Goal: Task Accomplishment & Management: Manage account settings

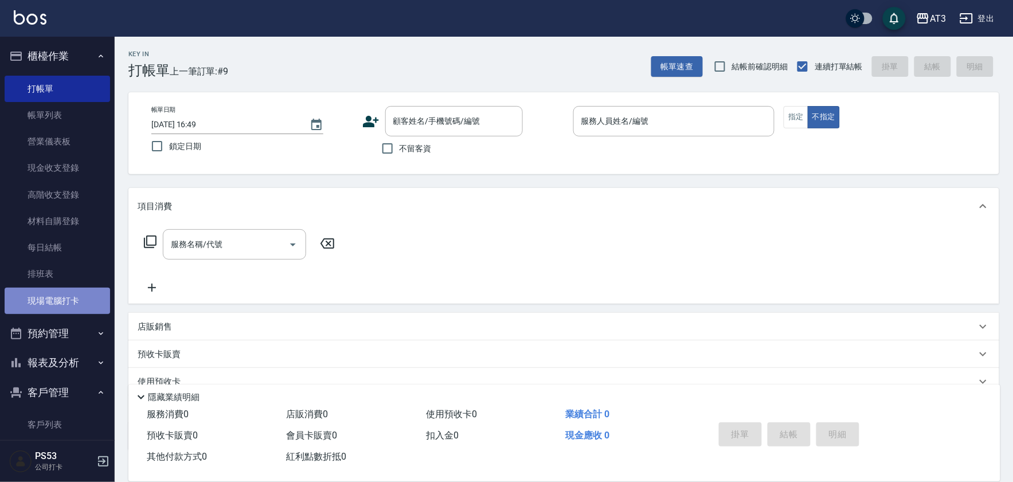
click at [71, 296] on link "現場電腦打卡" at bounding box center [57, 301] width 105 height 26
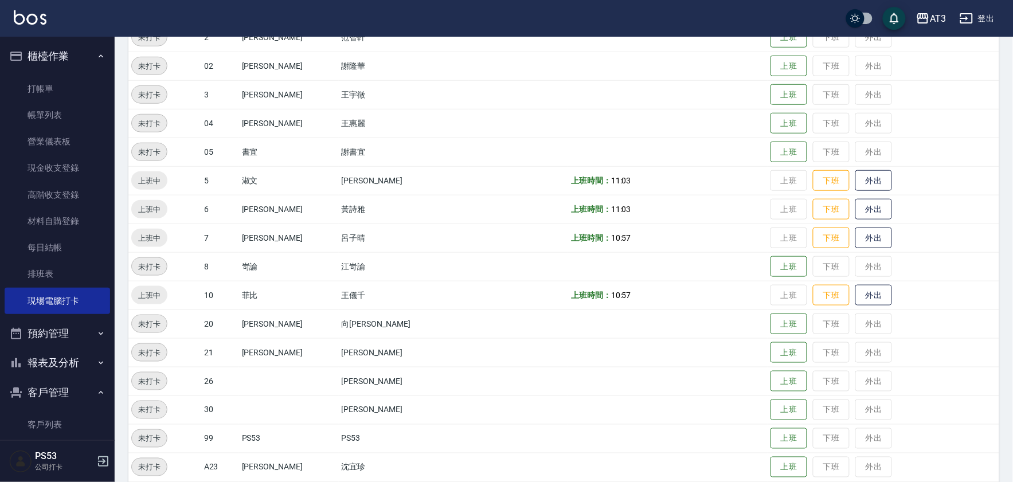
scroll to position [254, 0]
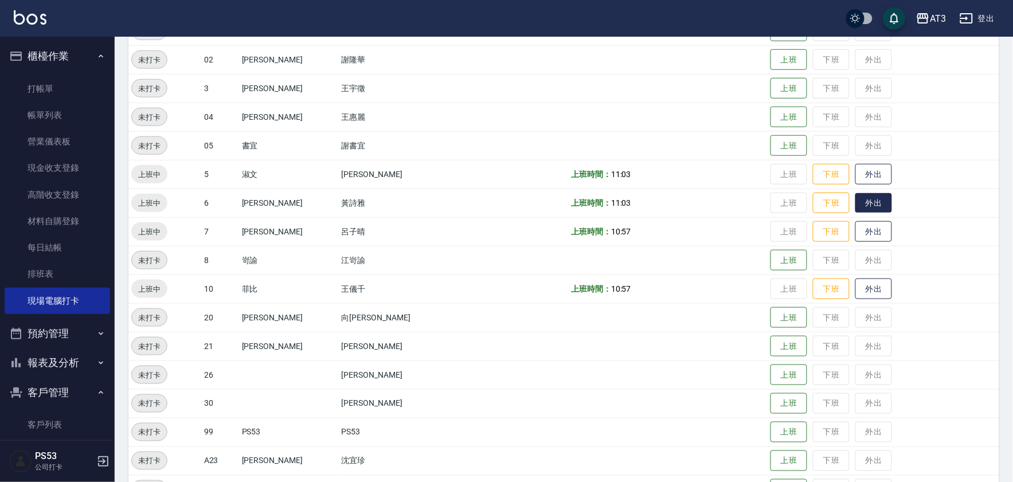
click at [855, 198] on button "外出" at bounding box center [873, 203] width 37 height 20
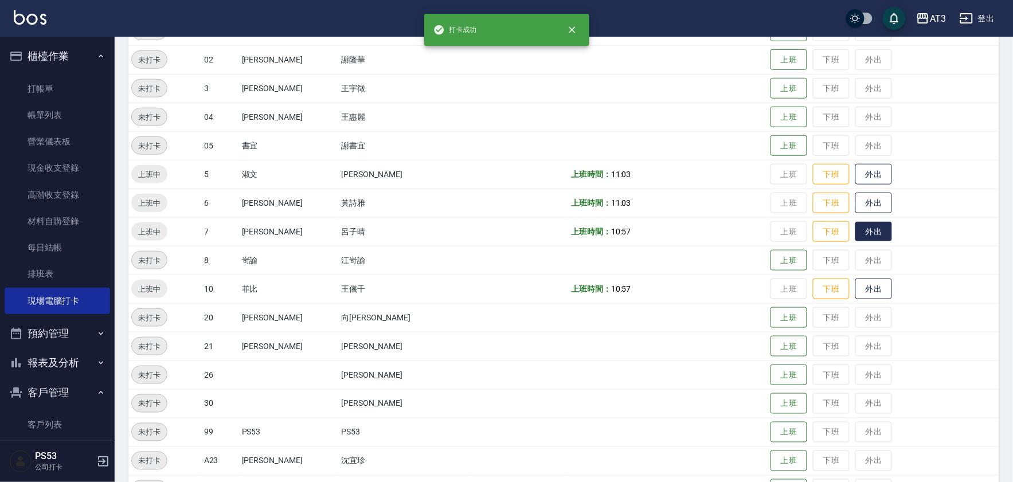
click at [855, 227] on button "外出" at bounding box center [873, 232] width 37 height 20
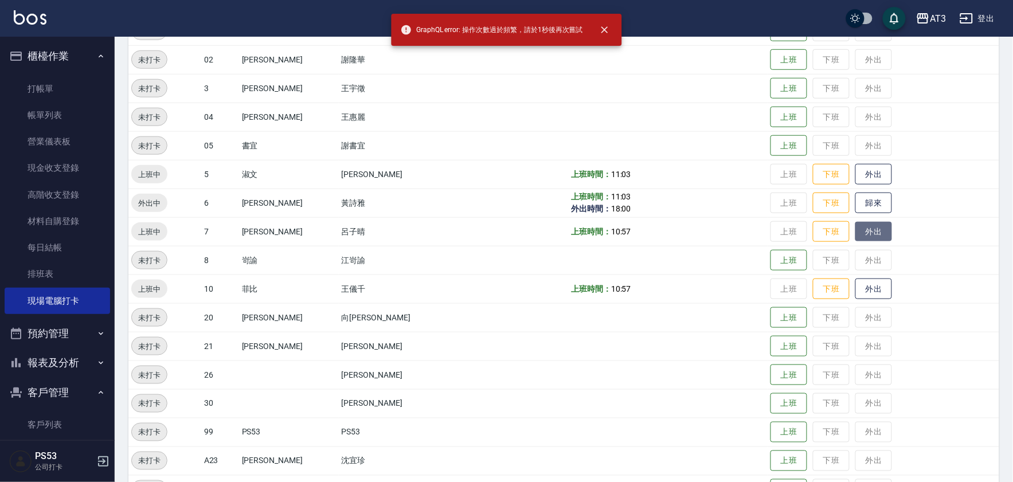
click at [855, 227] on button "外出" at bounding box center [873, 232] width 37 height 20
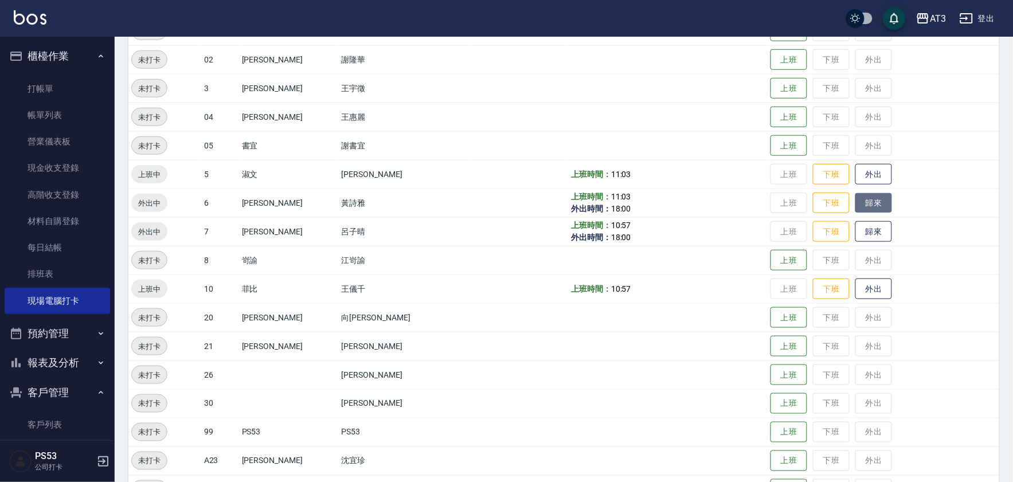
click at [855, 199] on button "歸來" at bounding box center [873, 203] width 37 height 20
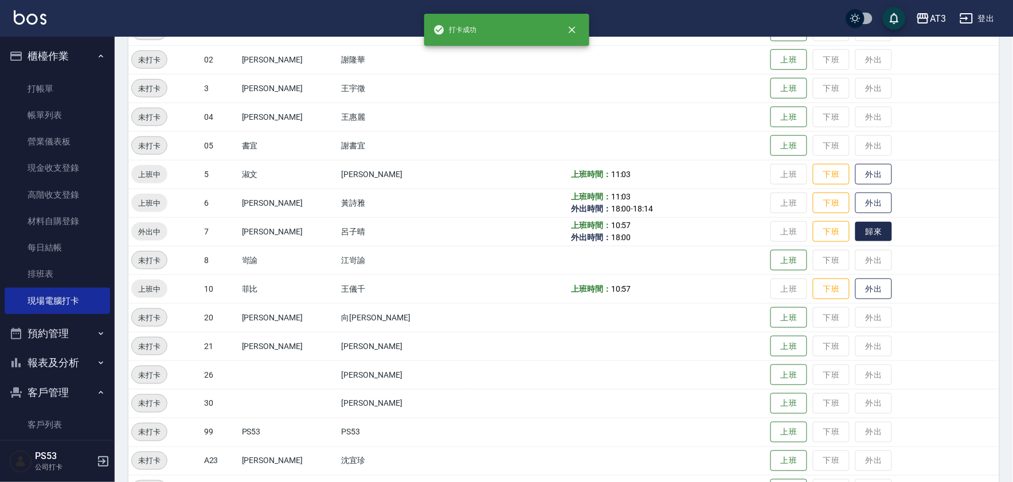
click at [855, 223] on button "歸來" at bounding box center [873, 232] width 37 height 20
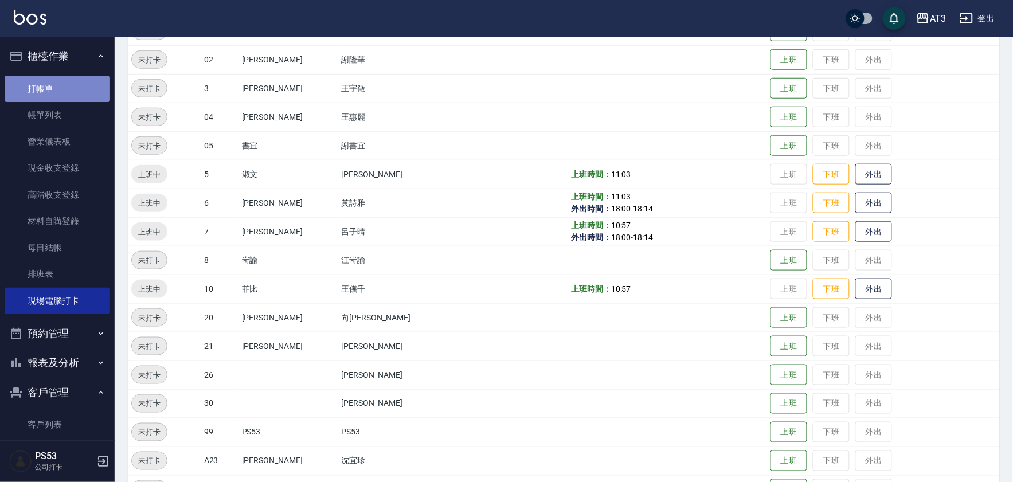
click at [66, 76] on link "打帳單" at bounding box center [57, 89] width 105 height 26
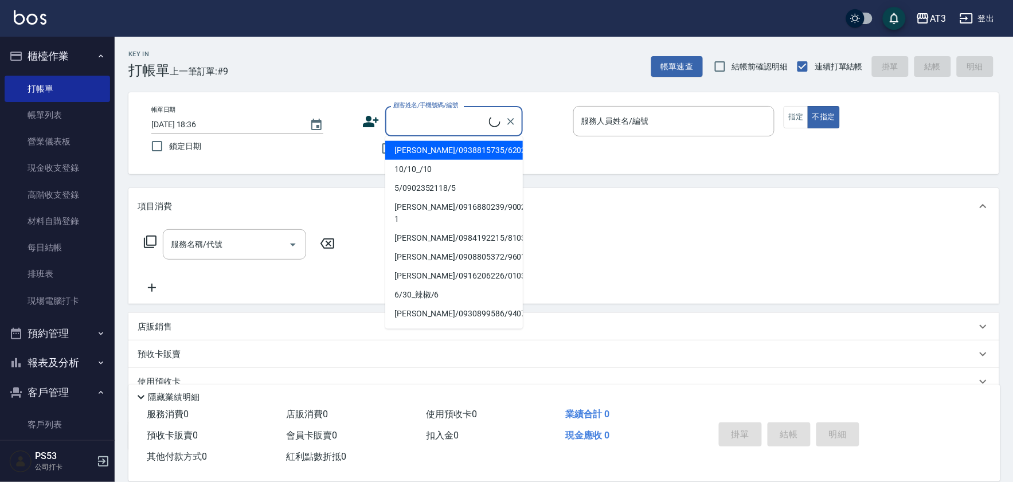
click at [414, 116] on input "顧客姓名/手機號碼/編號" at bounding box center [439, 121] width 99 height 20
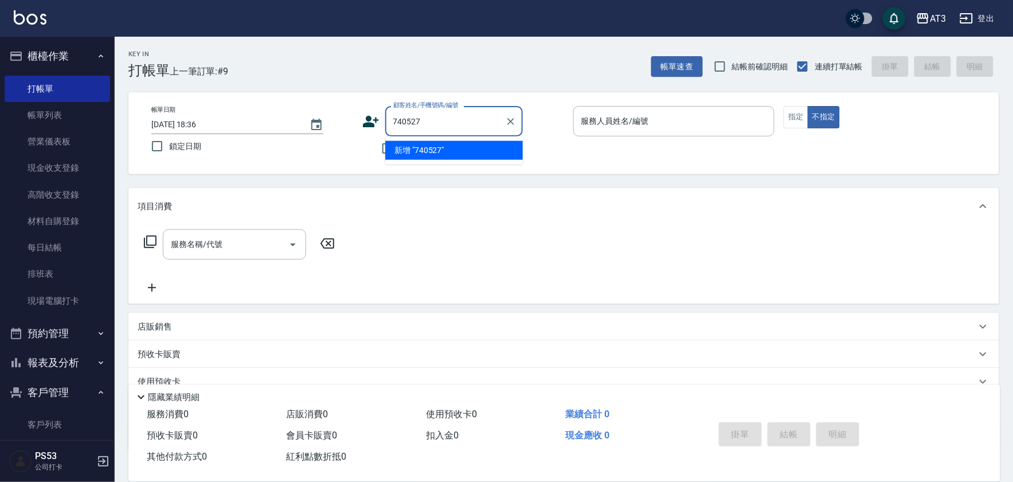
type input "740527"
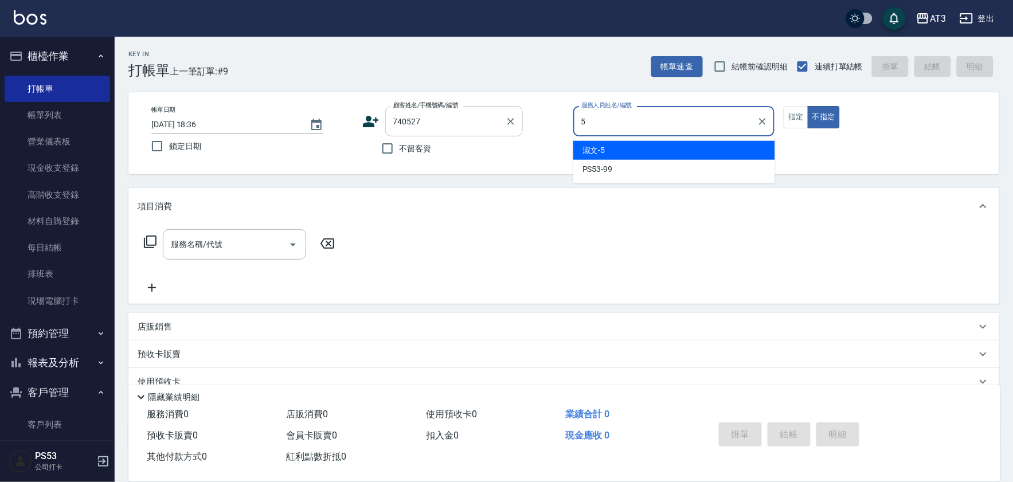
type input "5"
type input "陳琬怡/0960740527/740527"
type input "淑文-5"
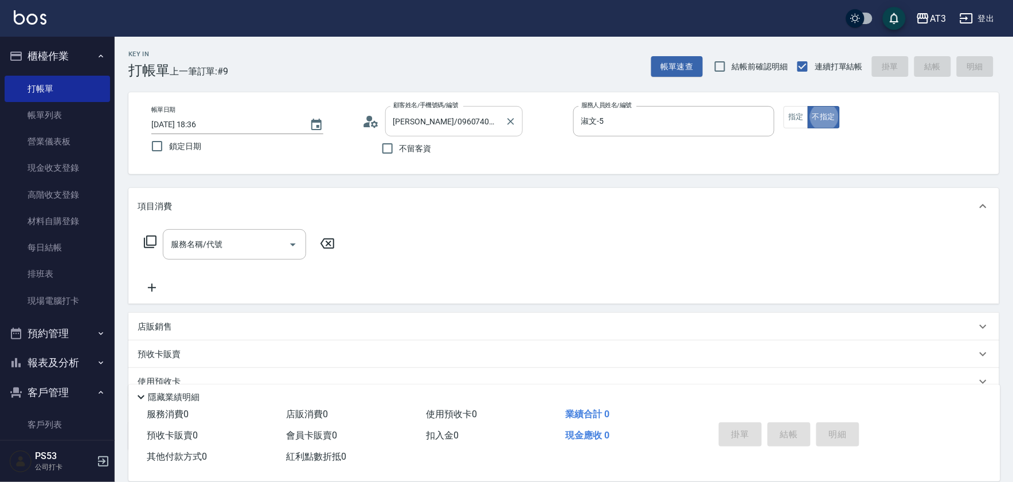
type button "false"
type input "404"
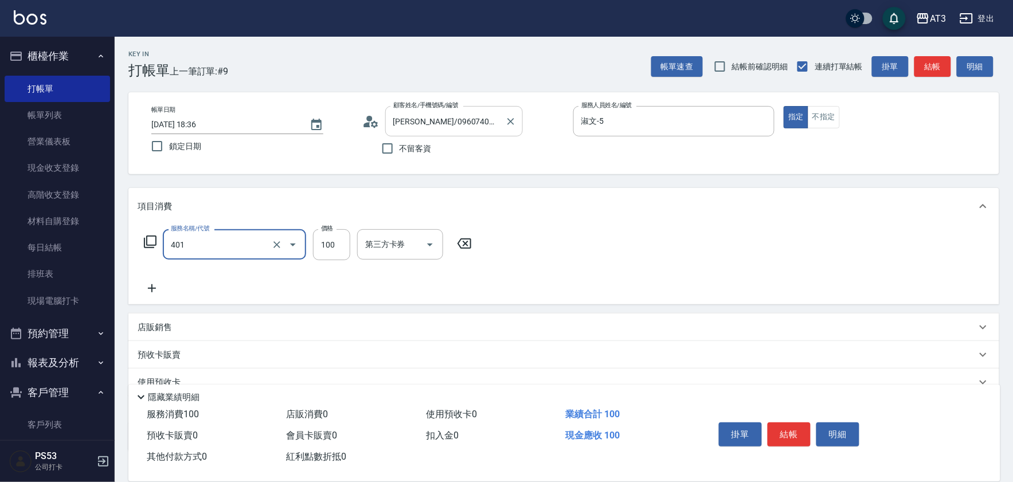
type input "補染(401)"
type input "800"
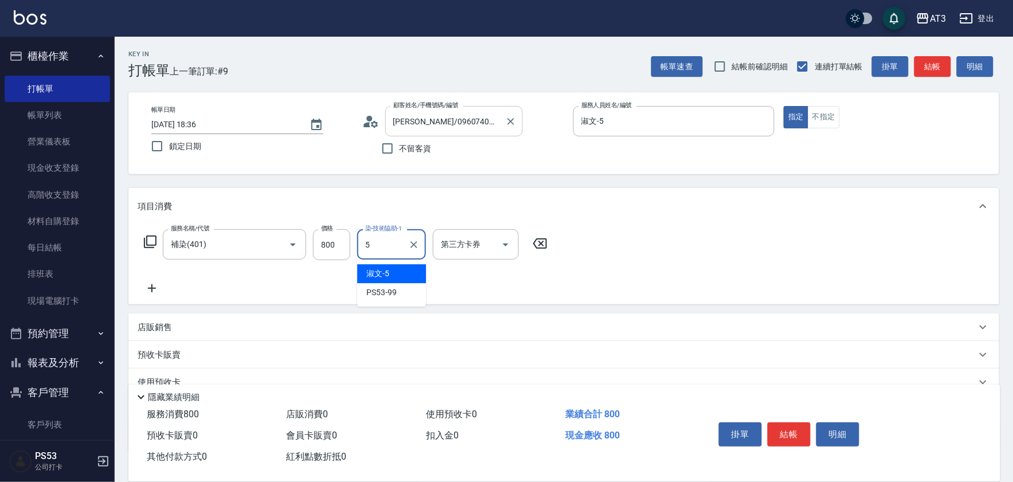
type input "淑文-5"
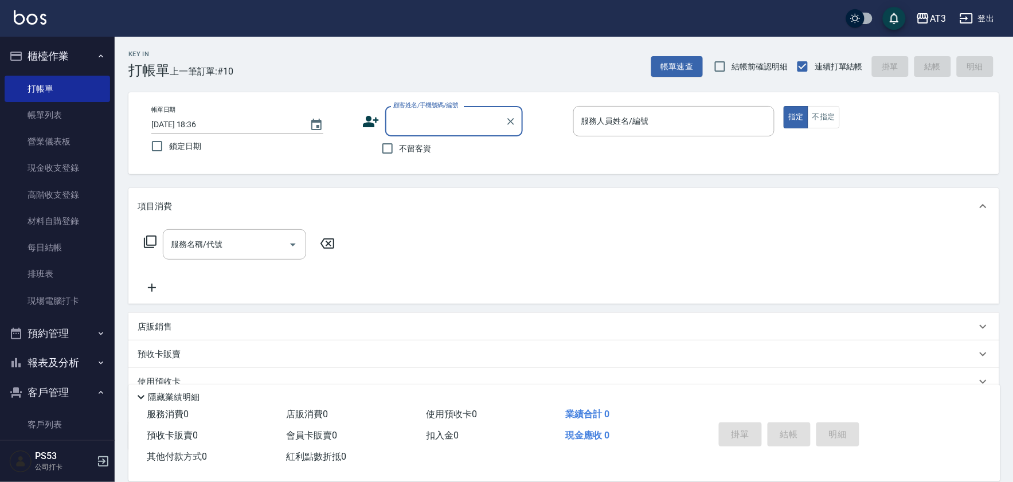
click at [358, 121] on div "帳單日期 2025/08/11 18:36 鎖定日期 顧客姓名/手機號碼/編號 顧客姓名/手機號碼/編號 不留客資 服務人員姓名/編號 服務人員姓名/編號 指…" at bounding box center [563, 133] width 843 height 54
click at [366, 117] on icon at bounding box center [371, 121] width 16 height 11
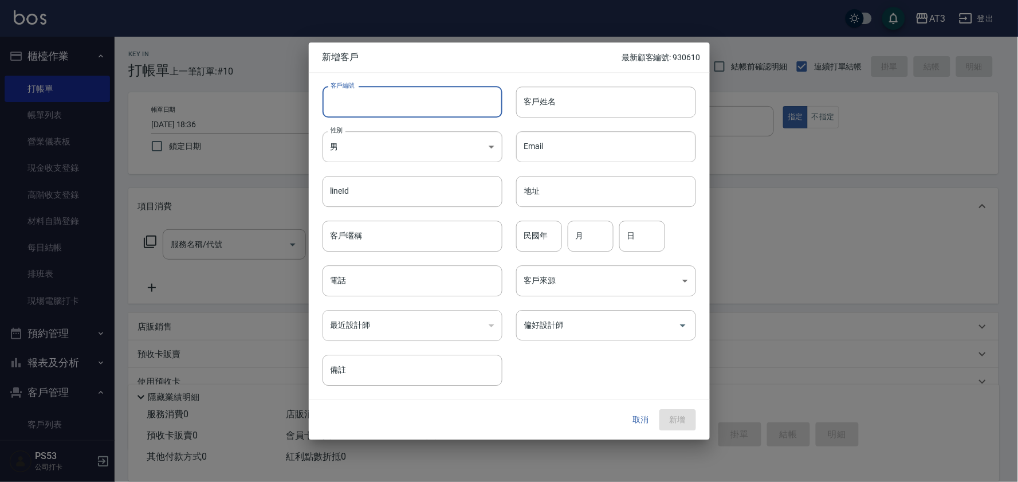
click at [422, 110] on input "客戶編號" at bounding box center [413, 102] width 180 height 31
type input "970526"
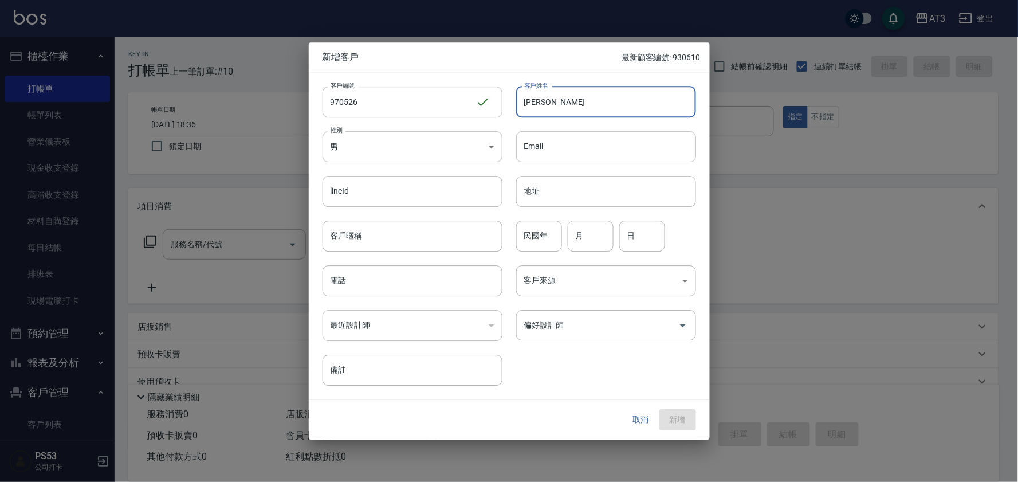
type input "邱于瑄"
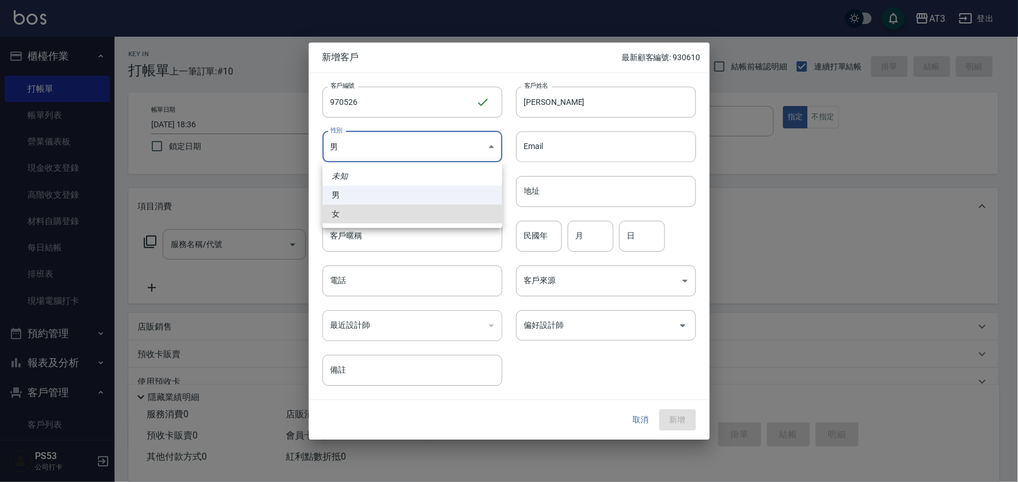
type input "FEMALE"
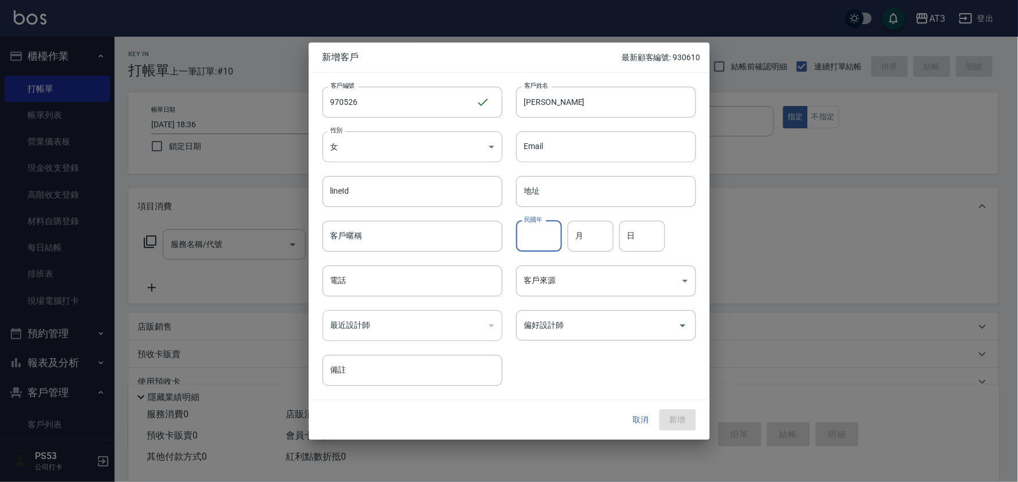
type input "7"
type input "97"
type input "5"
type input "26"
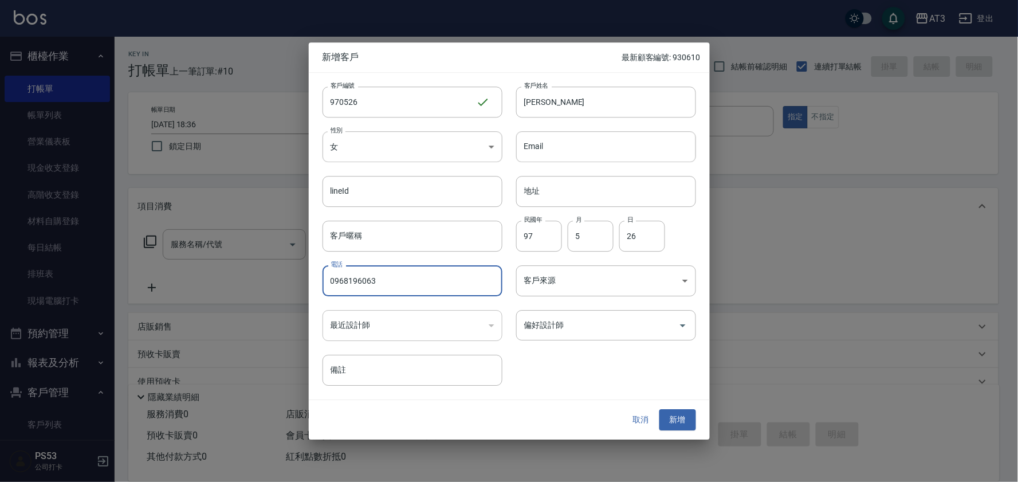
type input "0968196063"
click at [660, 410] on button "新增" at bounding box center [678, 420] width 37 height 21
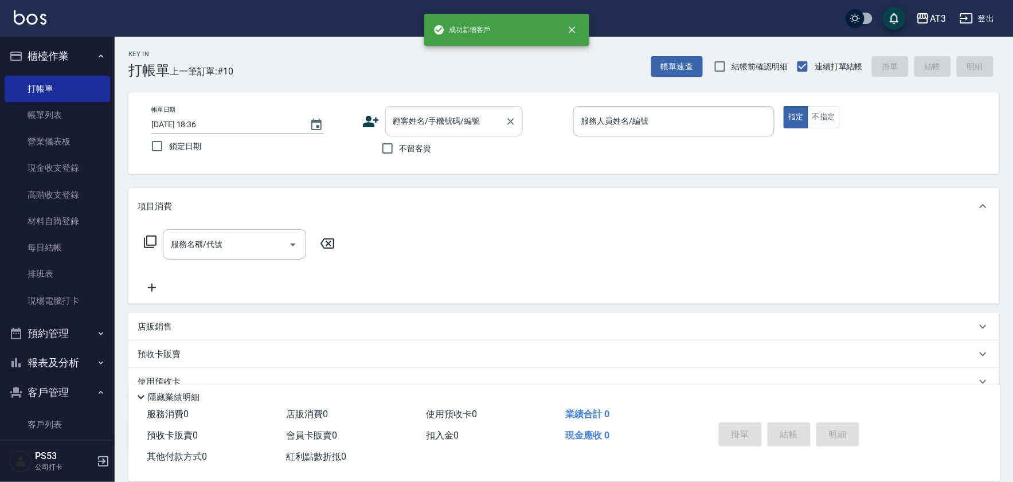
click at [435, 107] on div "顧客姓名/手機號碼/編號" at bounding box center [454, 121] width 138 height 30
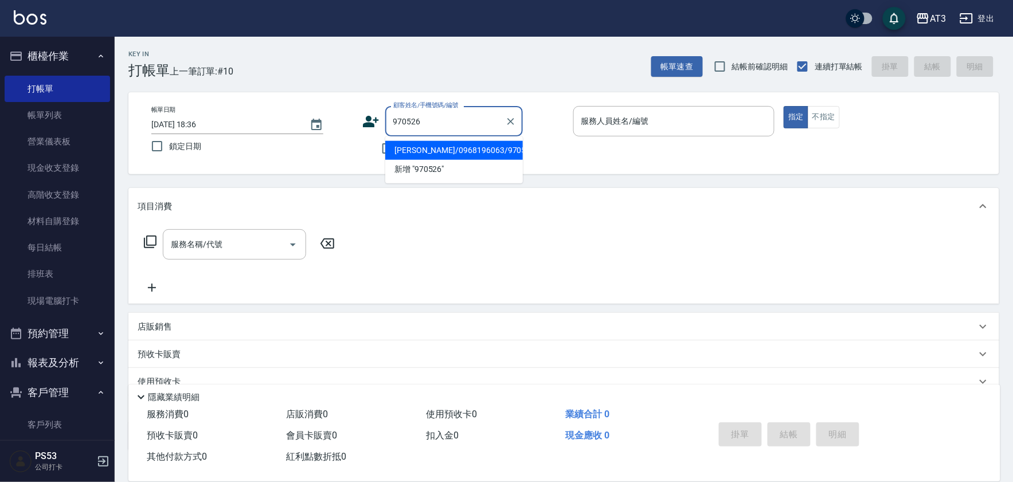
type input "邱于瑄/0968196063/970526"
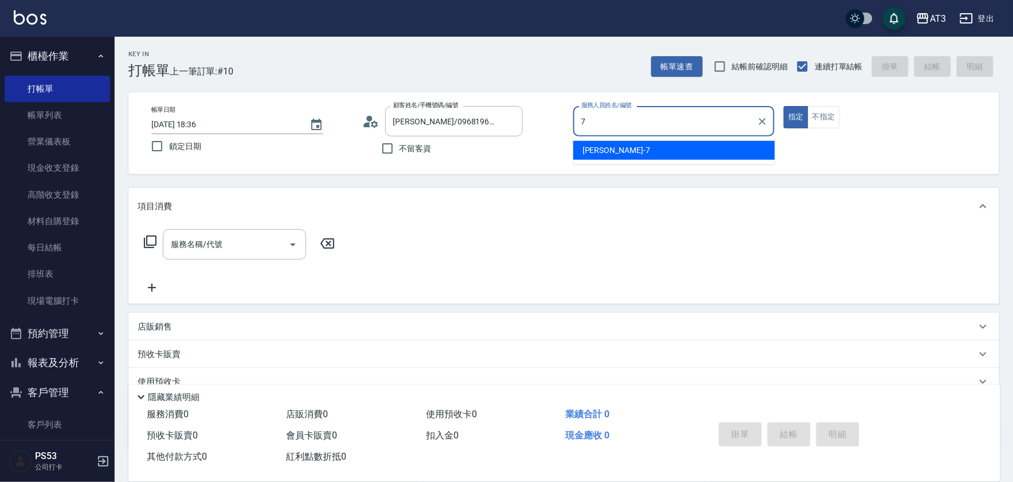
type input "子晴-7"
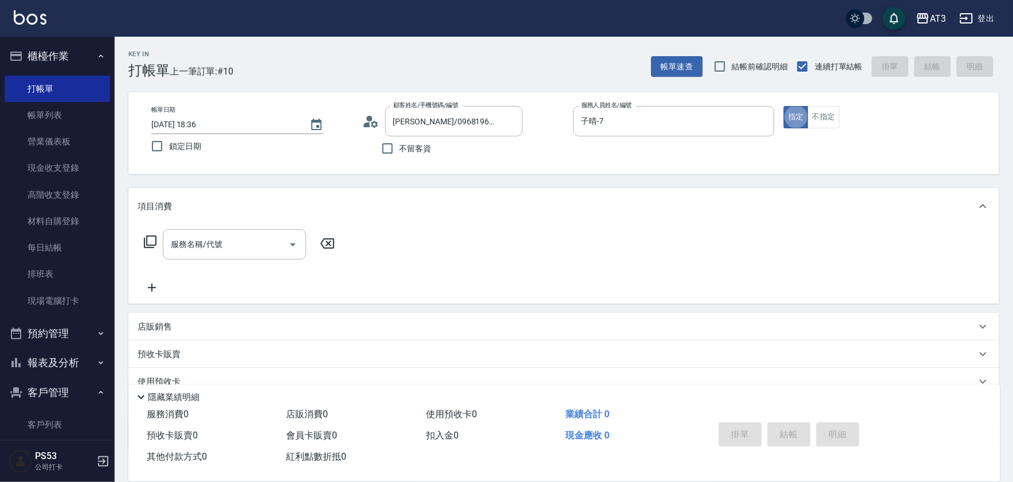
type button "true"
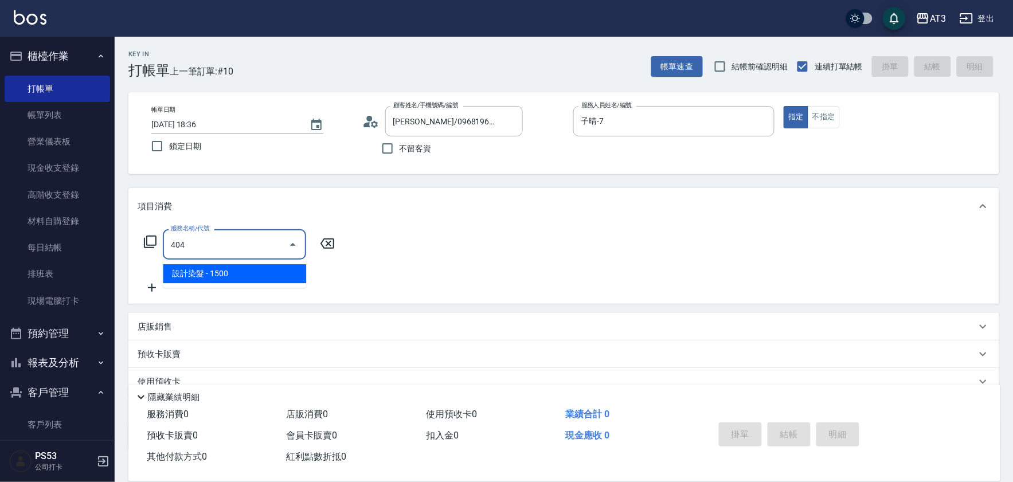
type input "設計染髮(404)"
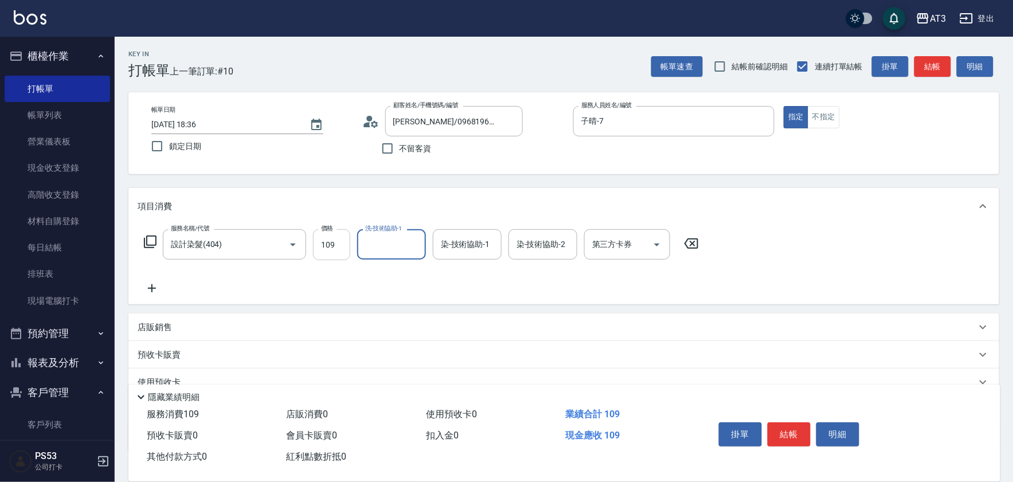
click at [328, 238] on input "109" at bounding box center [331, 244] width 37 height 31
click at [330, 239] on input "109" at bounding box center [331, 244] width 37 height 31
click at [331, 239] on input "109" at bounding box center [331, 244] width 37 height 31
click at [332, 244] on input "109" at bounding box center [331, 244] width 37 height 31
click at [334, 244] on input "109" at bounding box center [331, 244] width 37 height 31
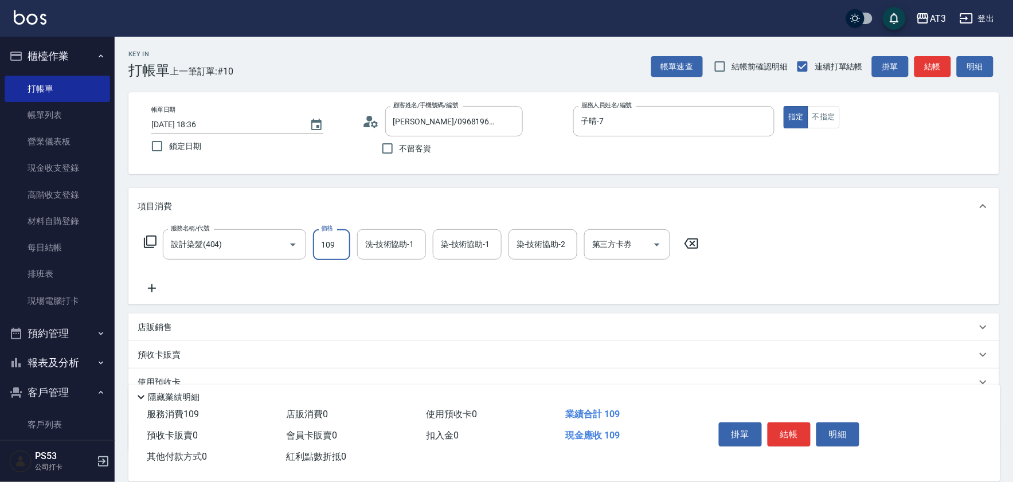
click at [336, 244] on input "109" at bounding box center [331, 244] width 37 height 31
click at [344, 244] on input "1097" at bounding box center [331, 244] width 37 height 31
type input "1099"
type input "子晴-7"
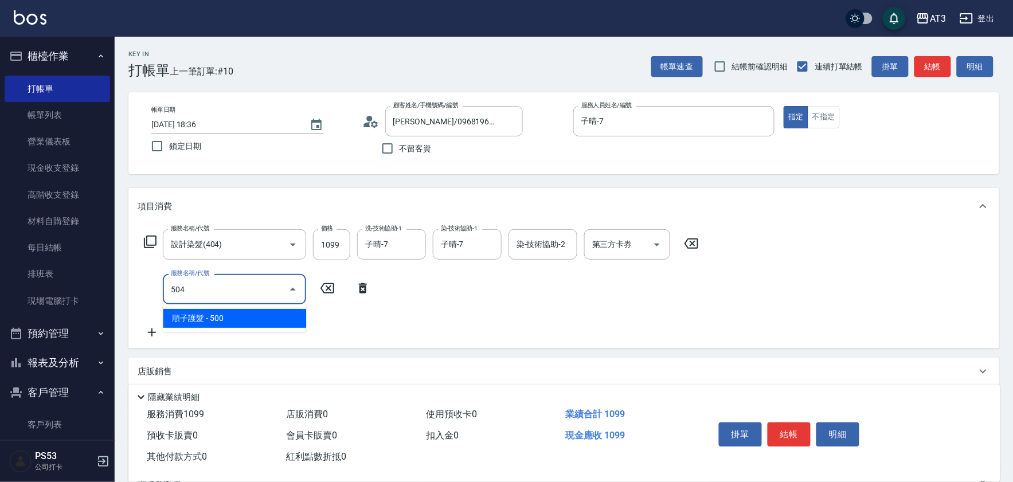
type input "順子護髮(504)"
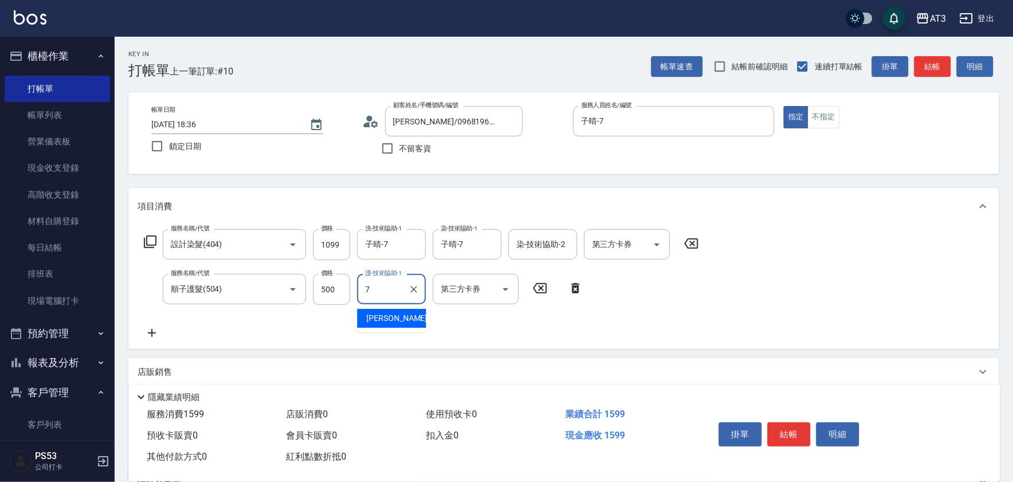
type input "子晴-7"
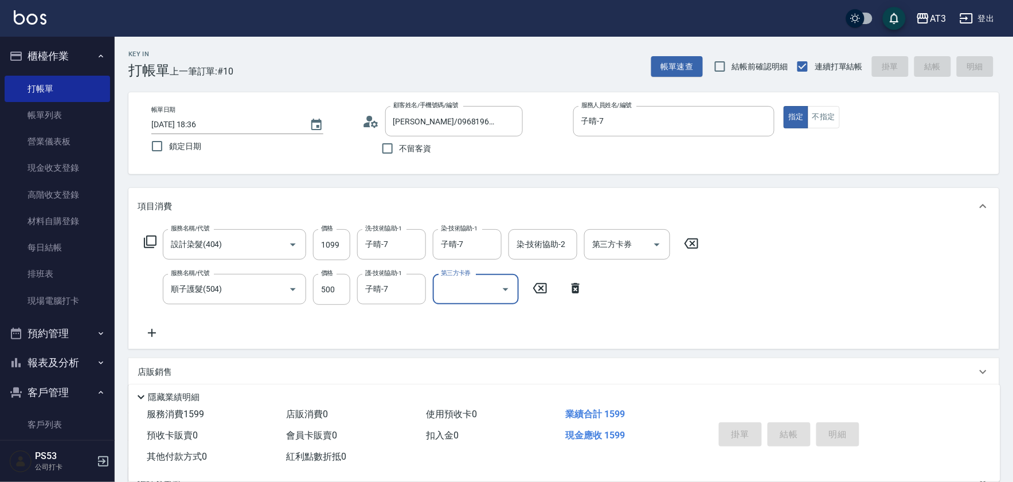
type input "2025/08/11 18:38"
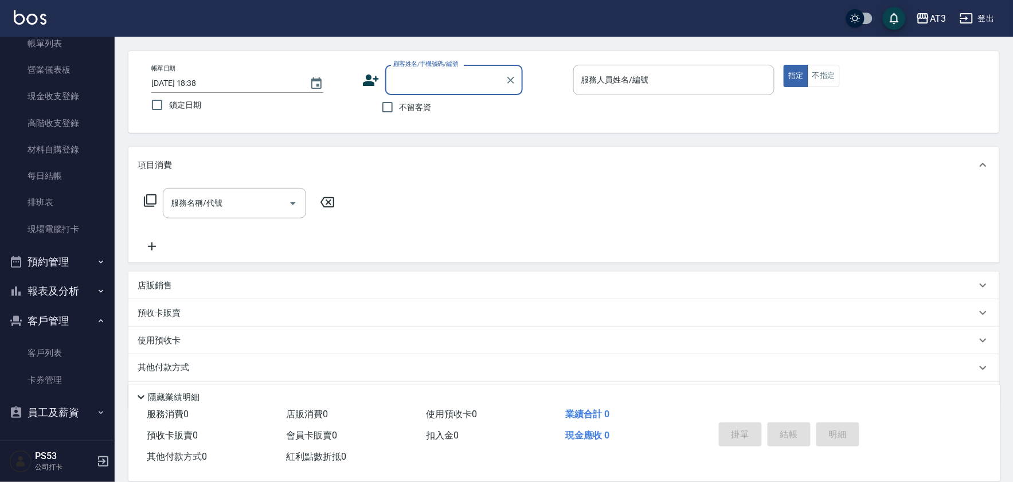
scroll to position [64, 0]
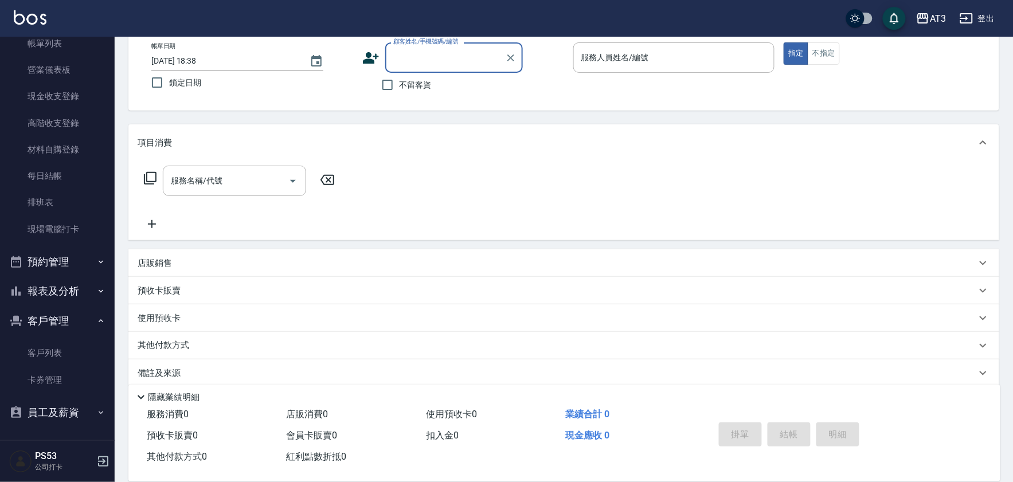
click at [40, 247] on ul "客戶列表 卡券管理" at bounding box center [57, 123] width 105 height 248
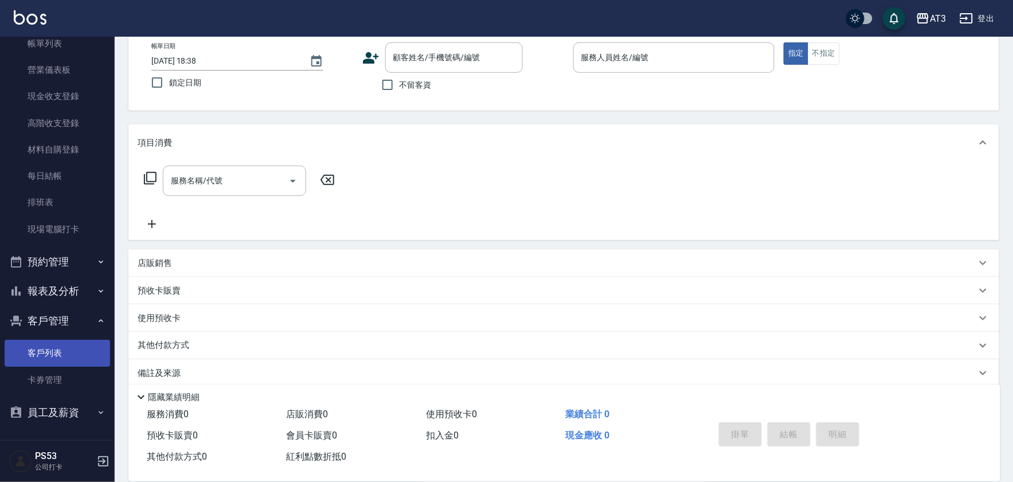
click at [39, 247] on ul "客戶列表 卡券管理" at bounding box center [57, 123] width 105 height 248
click at [39, 346] on link "客戶列表" at bounding box center [57, 353] width 105 height 26
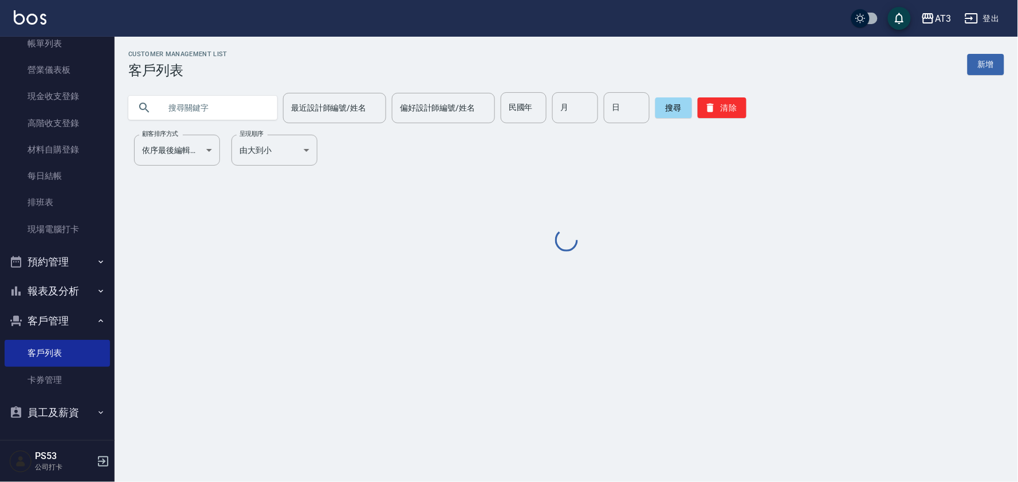
click at [182, 115] on input "text" at bounding box center [214, 107] width 108 height 31
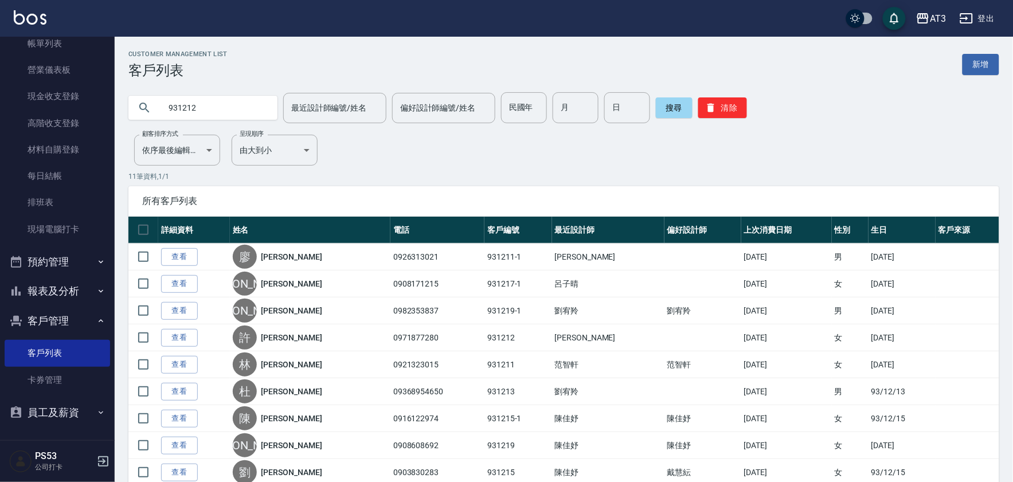
type input "931212"
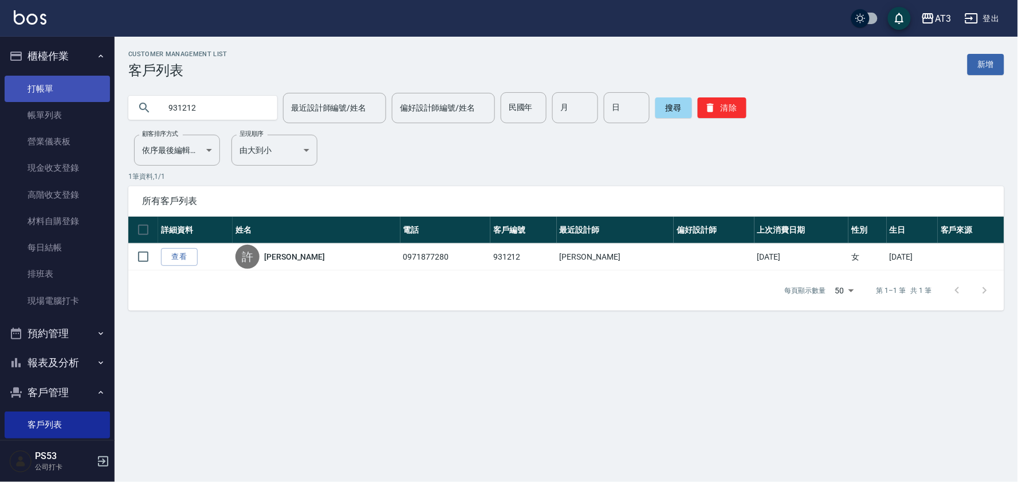
click at [56, 88] on link "打帳單" at bounding box center [57, 89] width 105 height 26
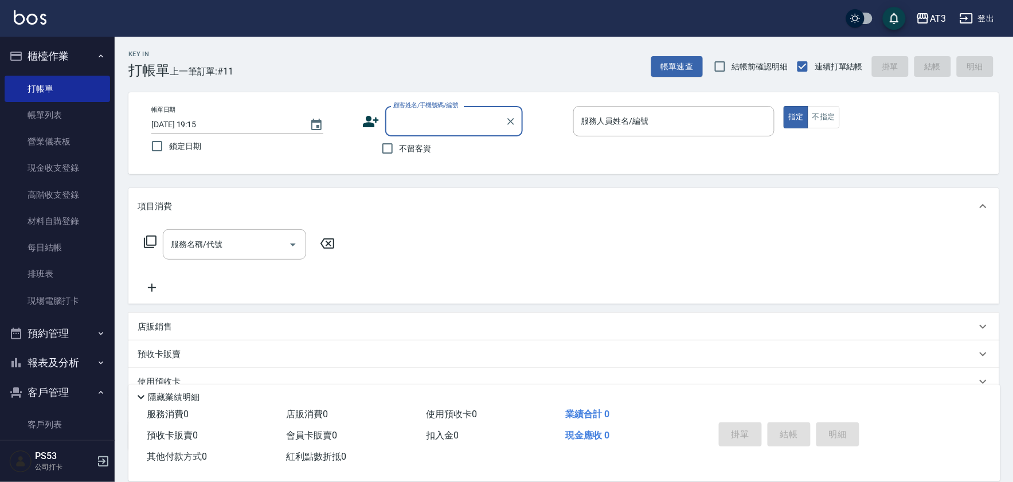
click at [427, 133] on div "顧客姓名/手機號碼/編號" at bounding box center [454, 121] width 138 height 30
type input "0978706107"
drag, startPoint x: 449, startPoint y: 128, endPoint x: 389, endPoint y: 123, distance: 61.0
click at [387, 123] on div "0978706107 顧客姓名/手機號碼/編號" at bounding box center [454, 121] width 138 height 30
click at [356, 119] on div "帳單日期 2025/08/11 19:15 鎖定日期 顧客姓名/手機號碼/編號 顧客姓名/手機號碼/編號 不留客資 服務人員姓名/編號 服務人員姓名/編號 指…" at bounding box center [563, 133] width 843 height 54
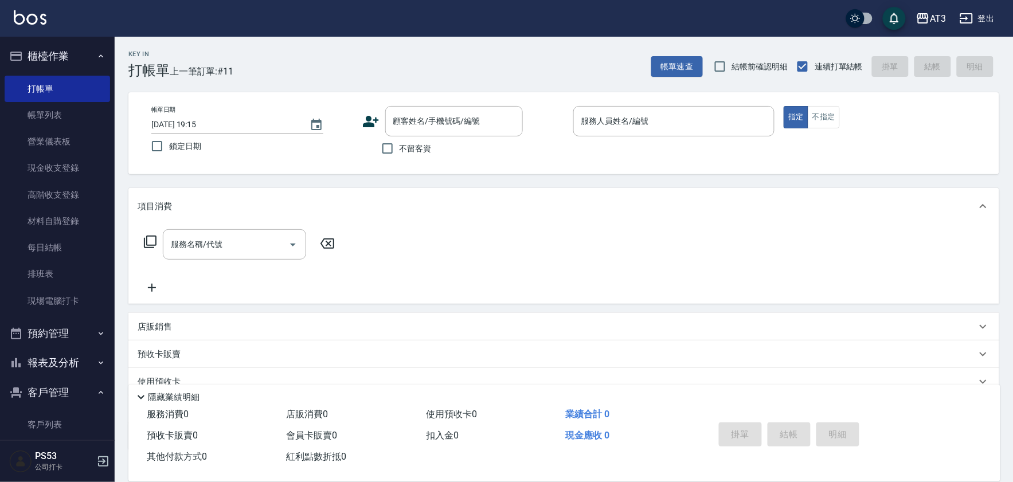
click at [366, 121] on icon at bounding box center [370, 121] width 17 height 17
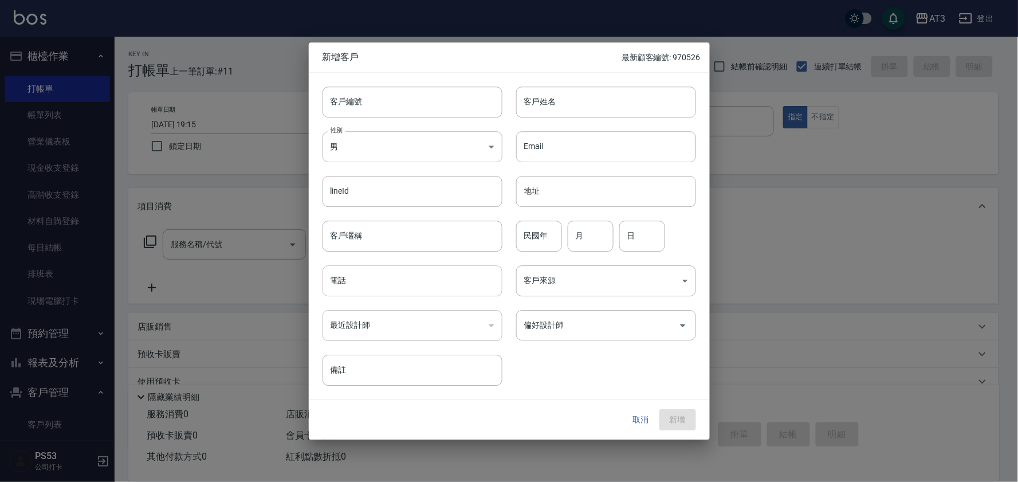
click at [398, 283] on input "電話" at bounding box center [413, 280] width 180 height 31
paste input "0978706107"
drag, startPoint x: 409, startPoint y: 291, endPoint x: 139, endPoint y: 289, distance: 269.3
click at [139, 289] on div "新增客戶 最新顧客編號: 970526 客戶編號 客戶編號 客戶姓名 客戶姓名 性別 男 MALE 性別 Email Email lineId lineId …" at bounding box center [509, 241] width 1018 height 482
type input "0"
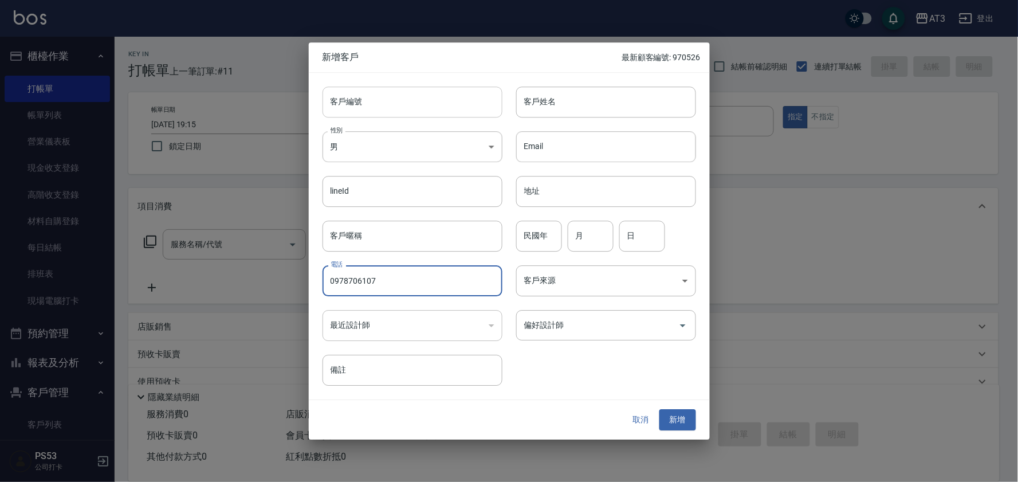
type input "0978706107"
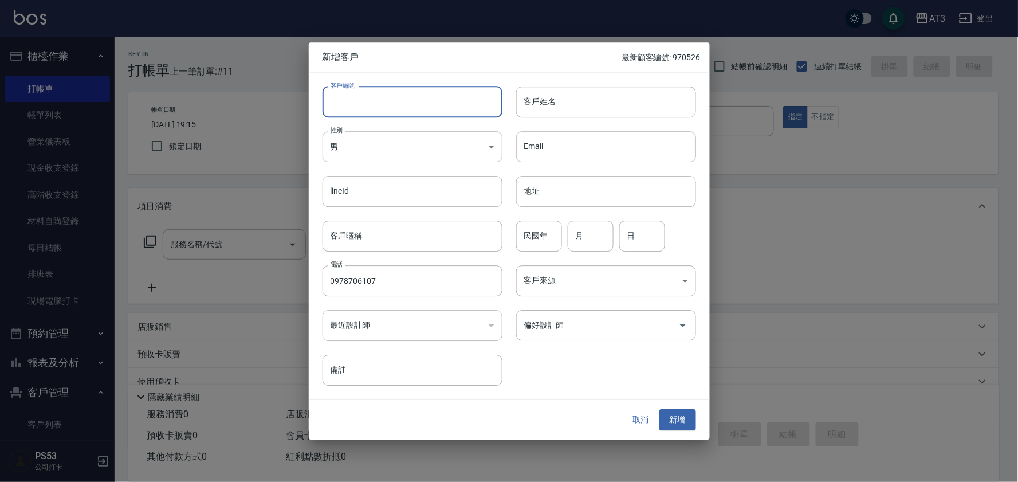
click at [439, 112] on input "客戶編號" at bounding box center [413, 102] width 180 height 31
type input "960221"
click at [533, 102] on input "客戶姓名" at bounding box center [606, 102] width 180 height 31
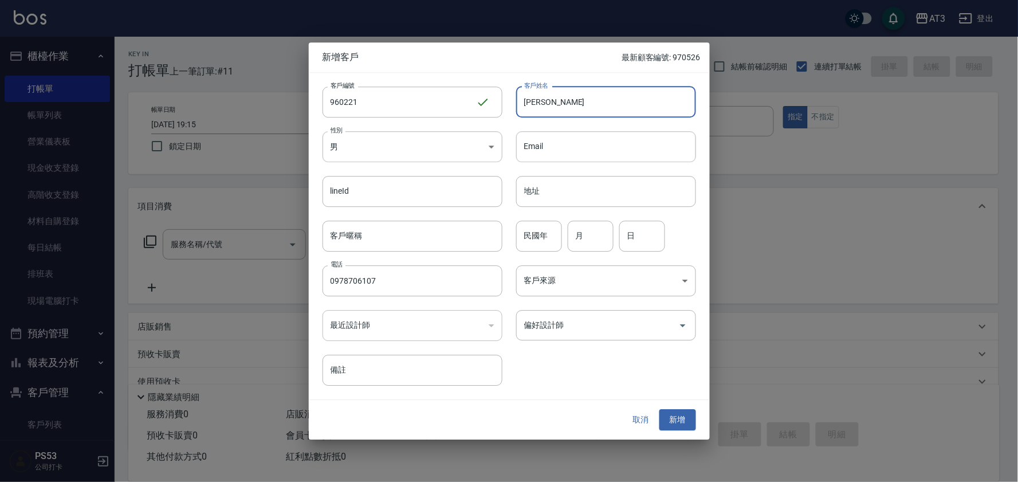
type input "杜沐霖"
type input "96"
type input "2"
type input "21"
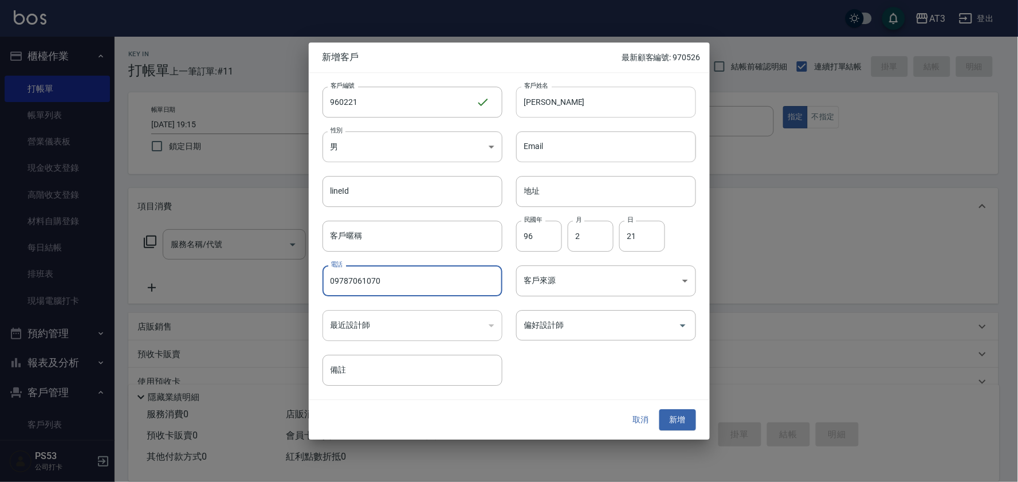
type input "0978706107"
click at [660, 410] on button "新增" at bounding box center [678, 420] width 37 height 21
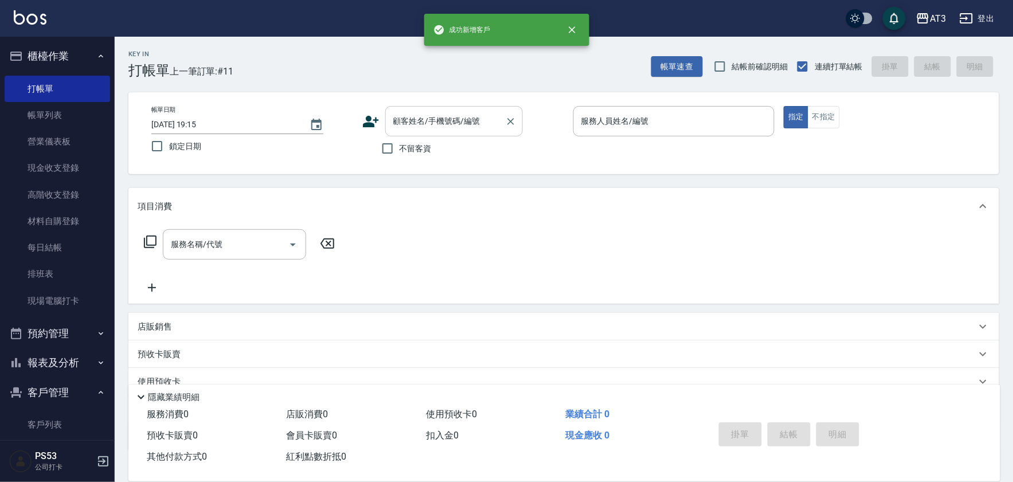
click at [465, 132] on div "顧客姓名/手機號碼/編號" at bounding box center [454, 121] width 138 height 30
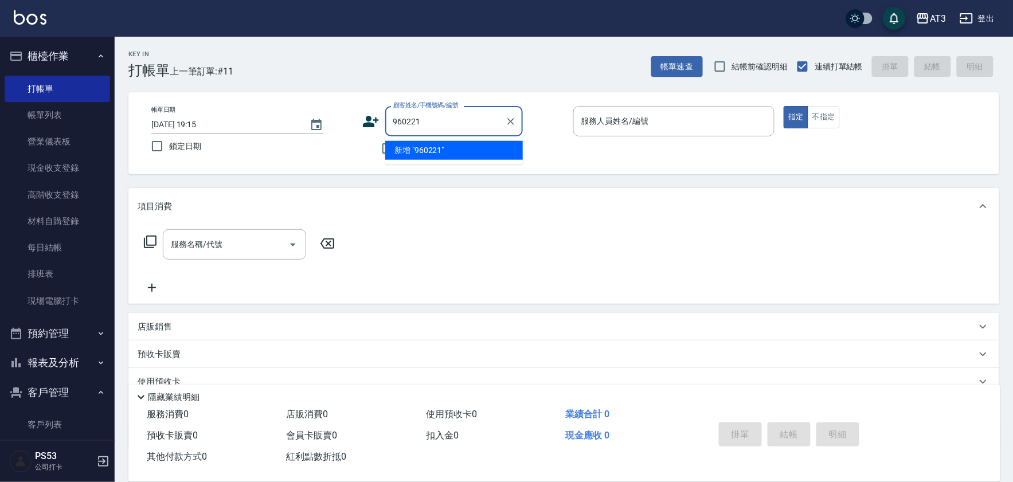
type input "960221"
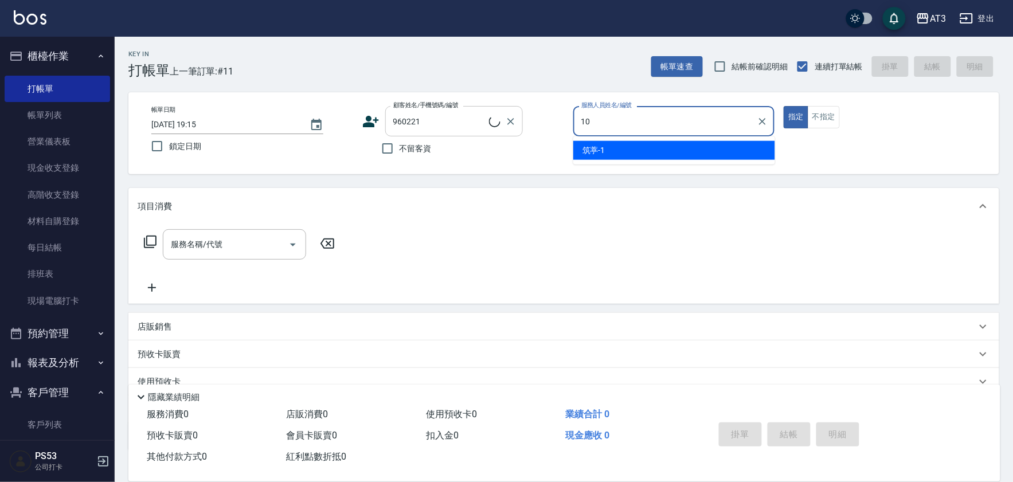
type input "10"
type input "杜沐霖/0978706107/960221"
type input "菲比-10"
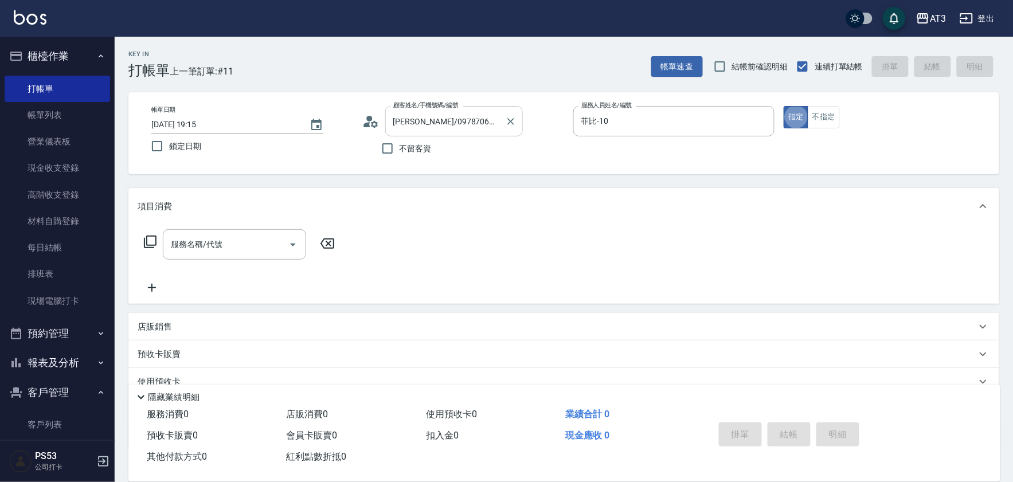
type button "true"
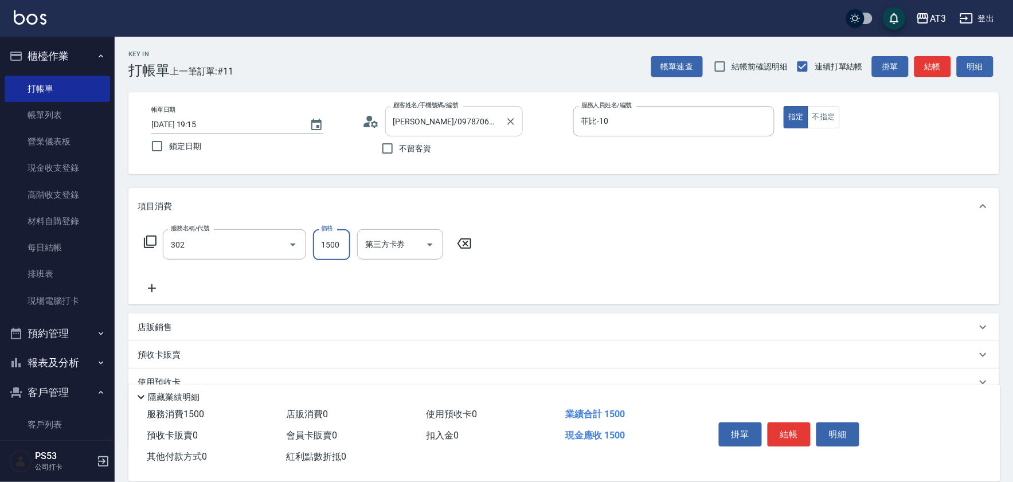
type input "設計燙髮(302)"
type input "1080"
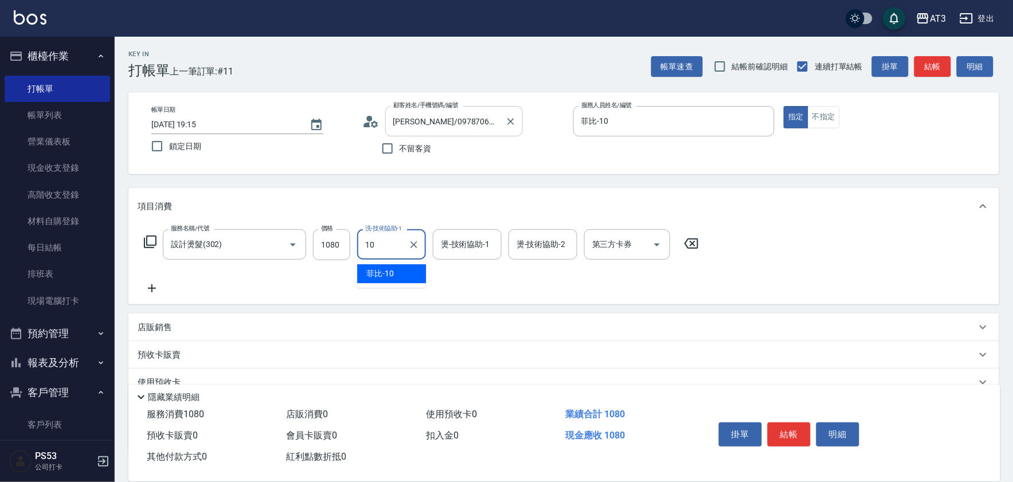
type input "菲比-10"
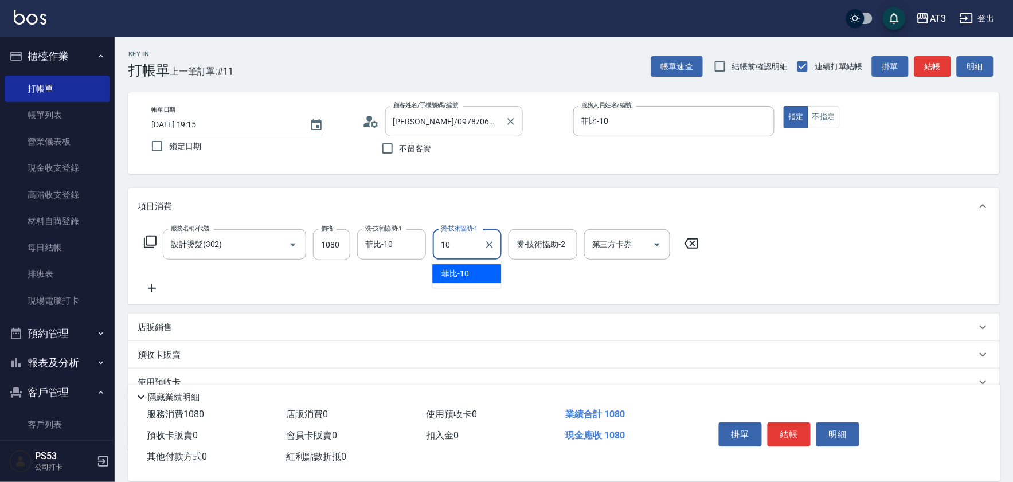
type input "菲比-10"
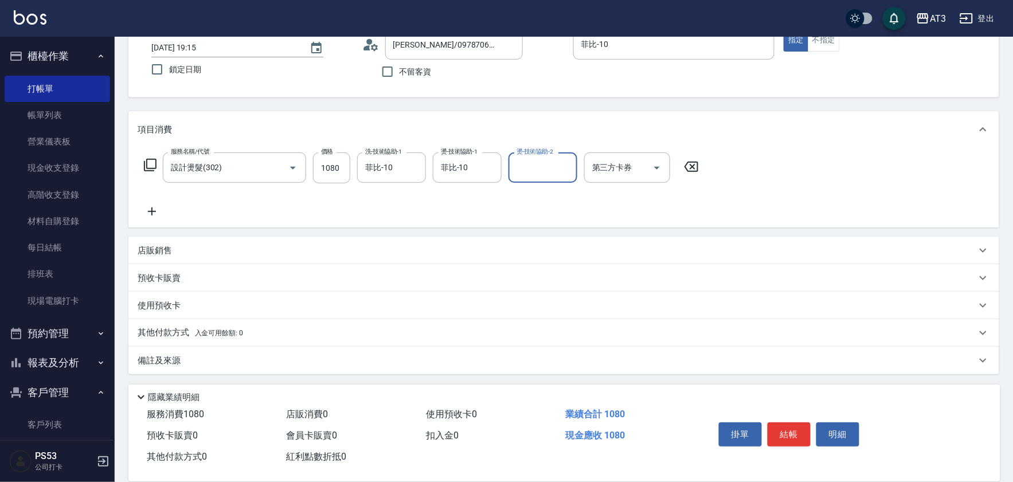
scroll to position [77, 0]
click at [231, 250] on div "店販銷售" at bounding box center [557, 250] width 838 height 12
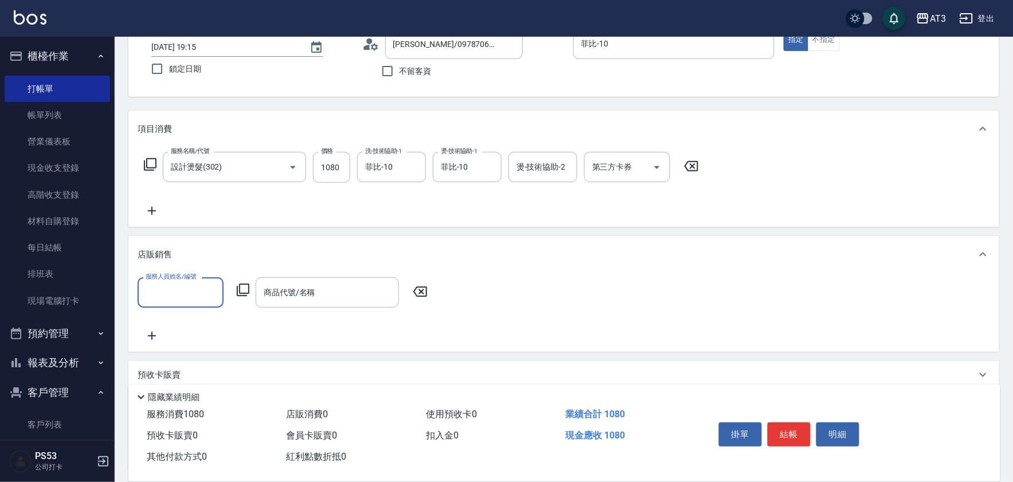
scroll to position [1, 0]
type input "菲比-10"
click at [268, 293] on input "商品代號/名稱" at bounding box center [327, 293] width 133 height 20
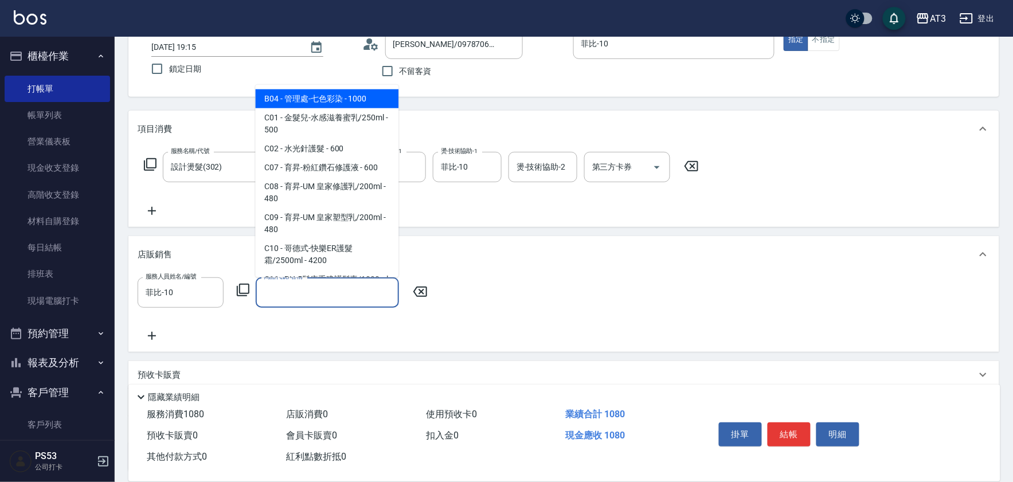
click at [239, 291] on icon at bounding box center [243, 290] width 14 height 14
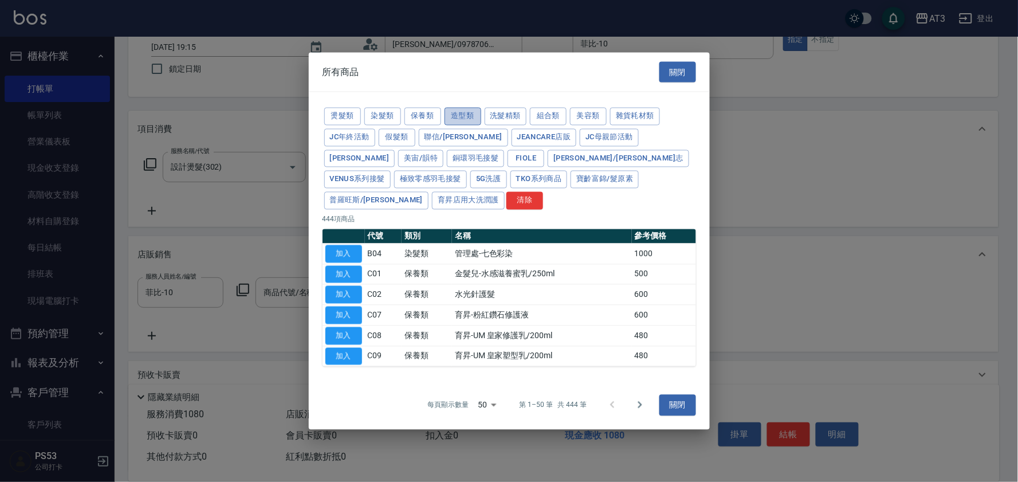
click at [455, 125] on button "造型類" at bounding box center [463, 117] width 37 height 18
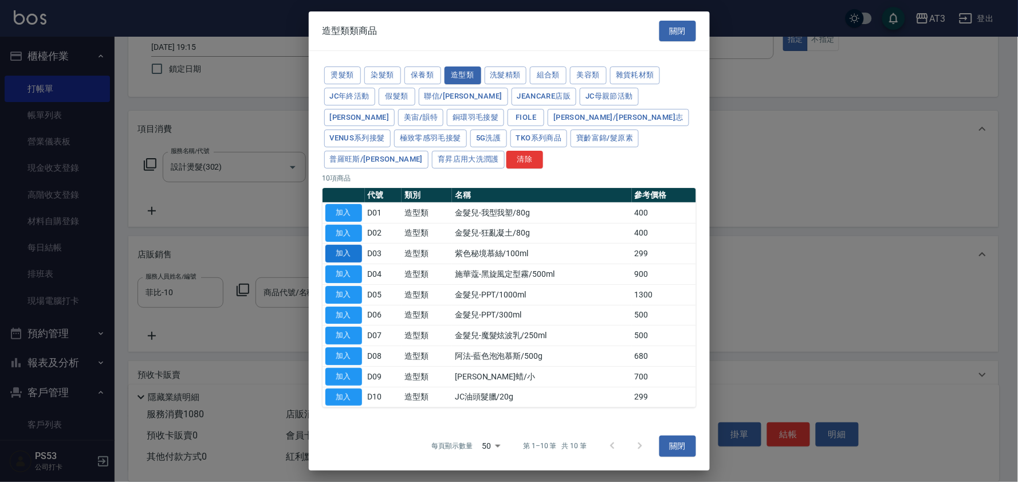
click at [356, 245] on button "加入" at bounding box center [343, 254] width 37 height 18
type input "紫色秘境慕絲/100ml"
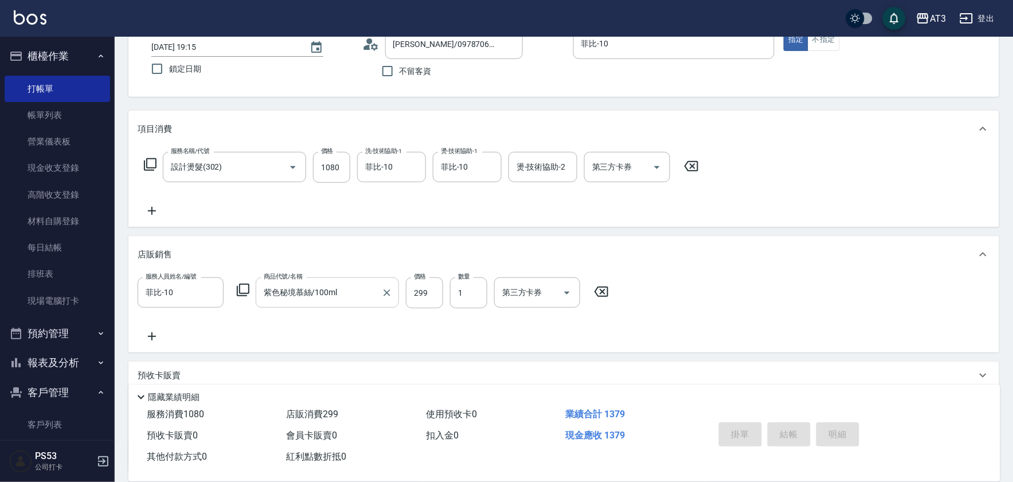
type input "2025/08/11 19:17"
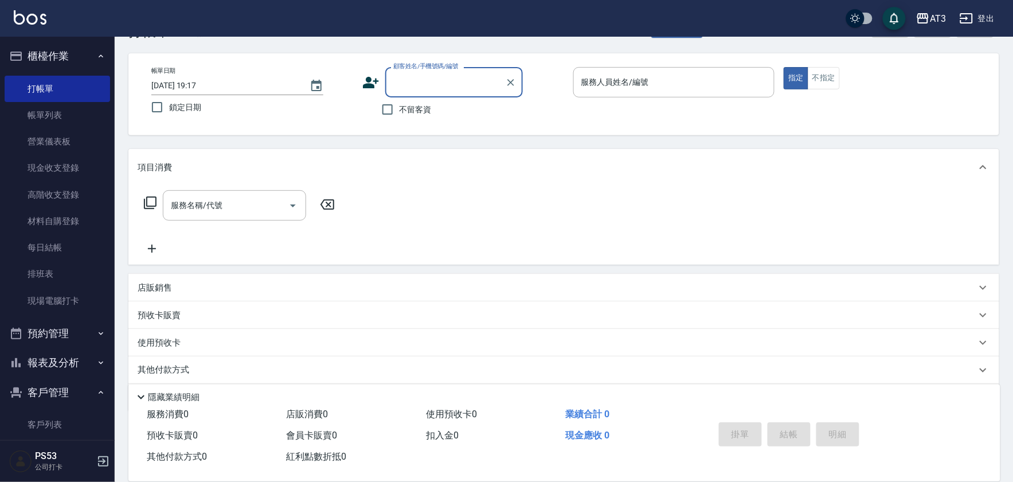
scroll to position [0, 0]
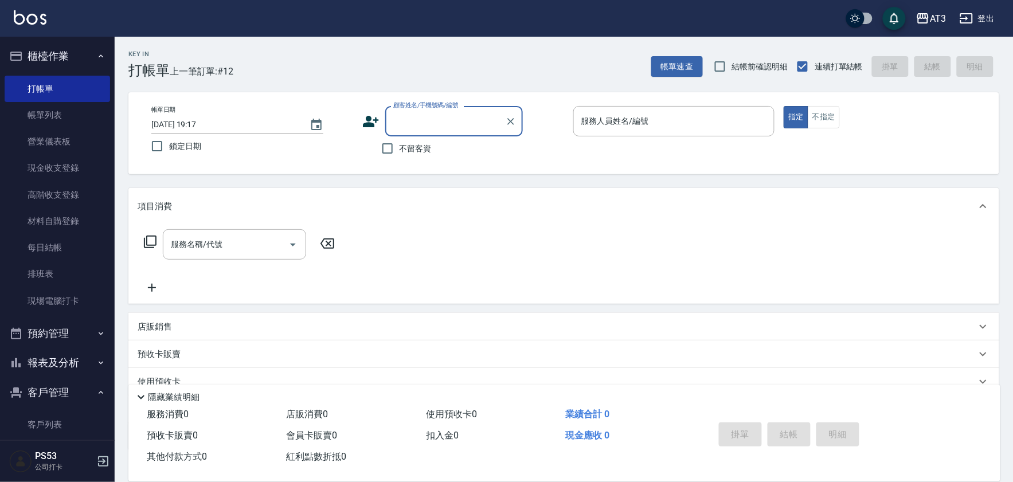
click at [369, 121] on icon at bounding box center [370, 121] width 17 height 17
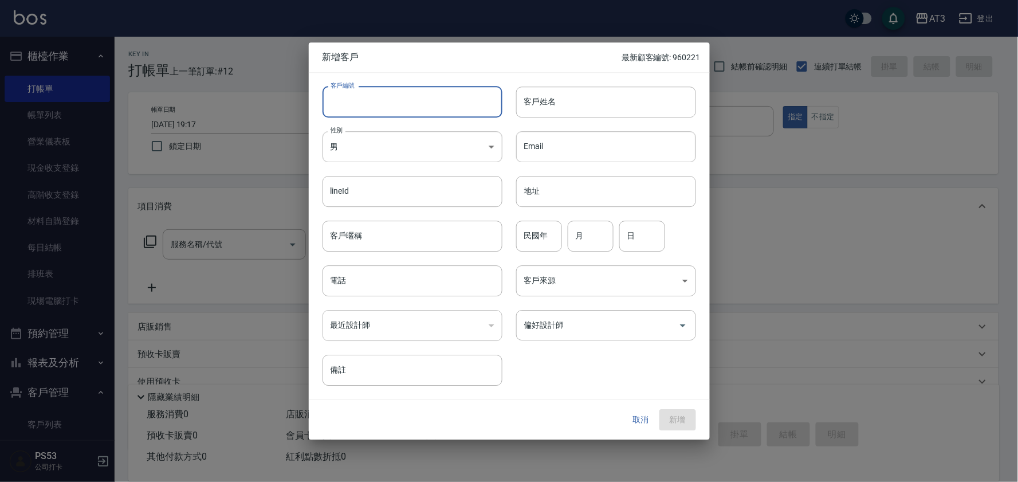
click at [449, 95] on input "客戶編號" at bounding box center [413, 102] width 180 height 31
type input "790318"
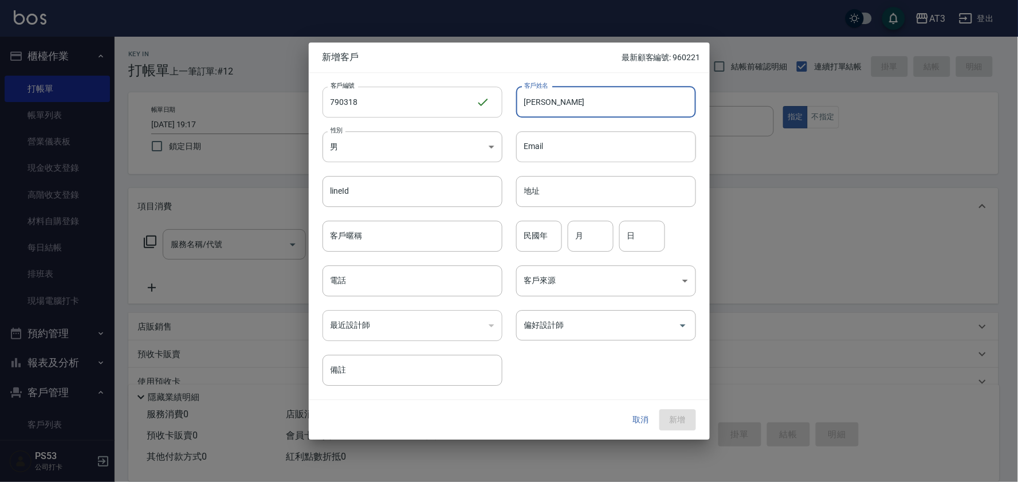
type input "羅仕善"
type input "79"
type input "3"
type input "18"
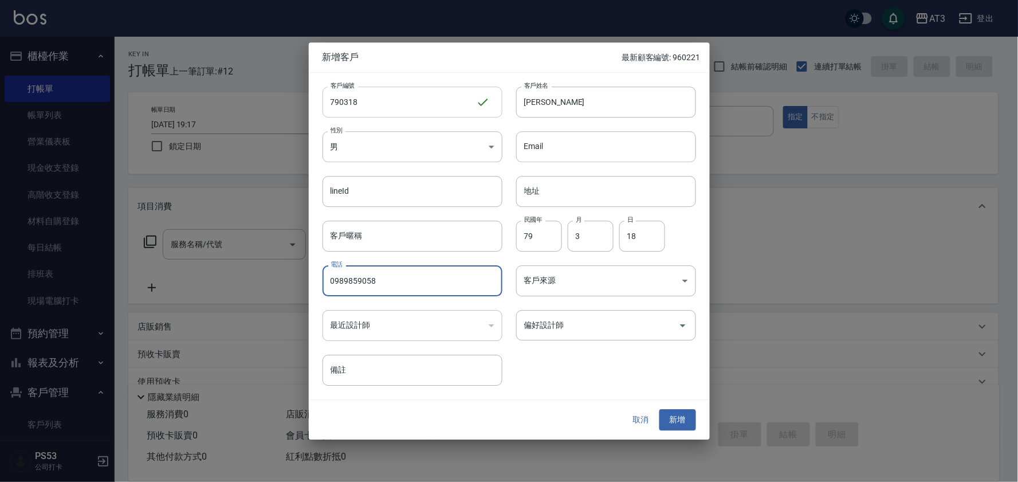
type input "0989859058"
click at [660, 410] on button "新增" at bounding box center [678, 420] width 37 height 21
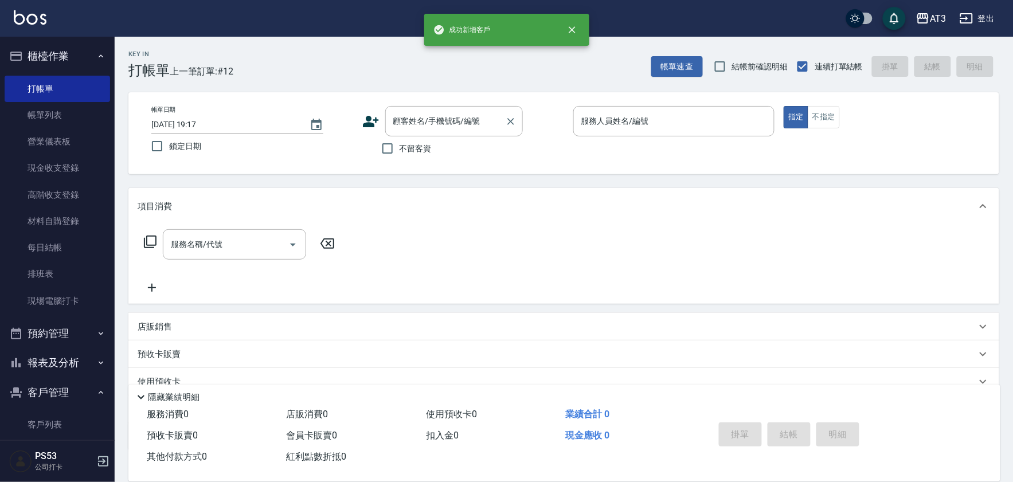
click at [460, 123] on input "顧客姓名/手機號碼/編號" at bounding box center [445, 121] width 110 height 20
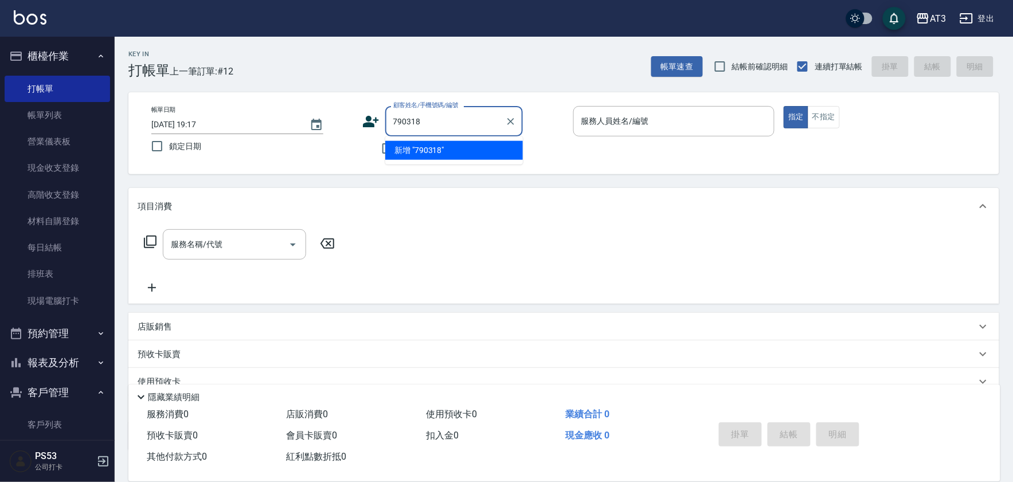
type input "790318"
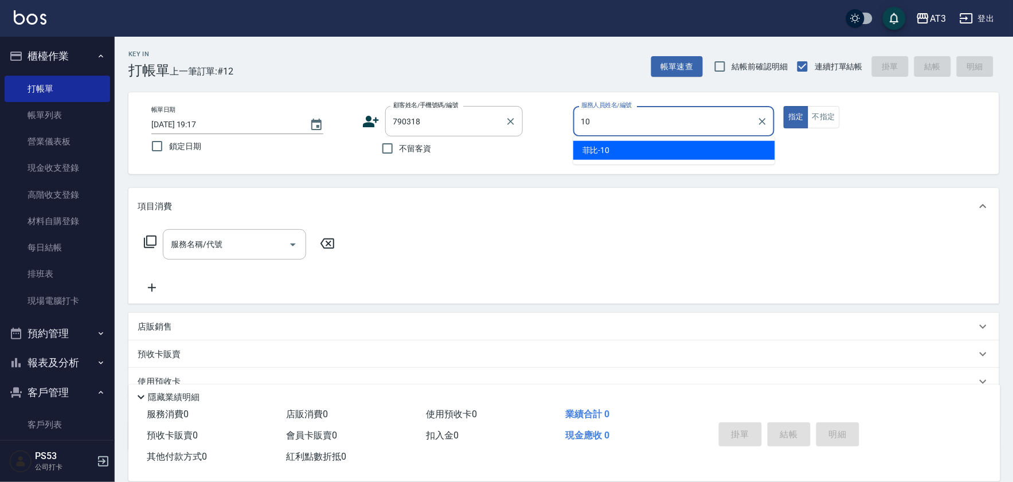
type input "菲比-10"
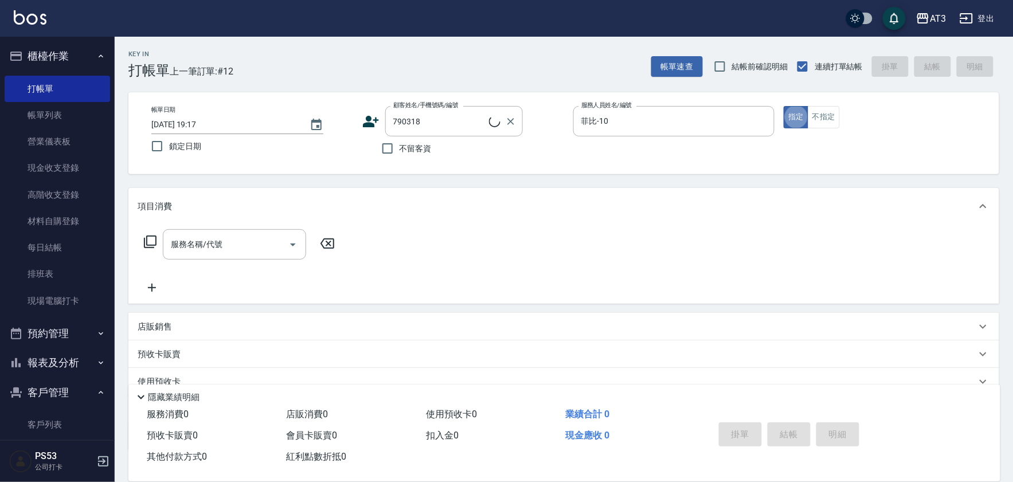
type input "羅仕善/0989859058/790318"
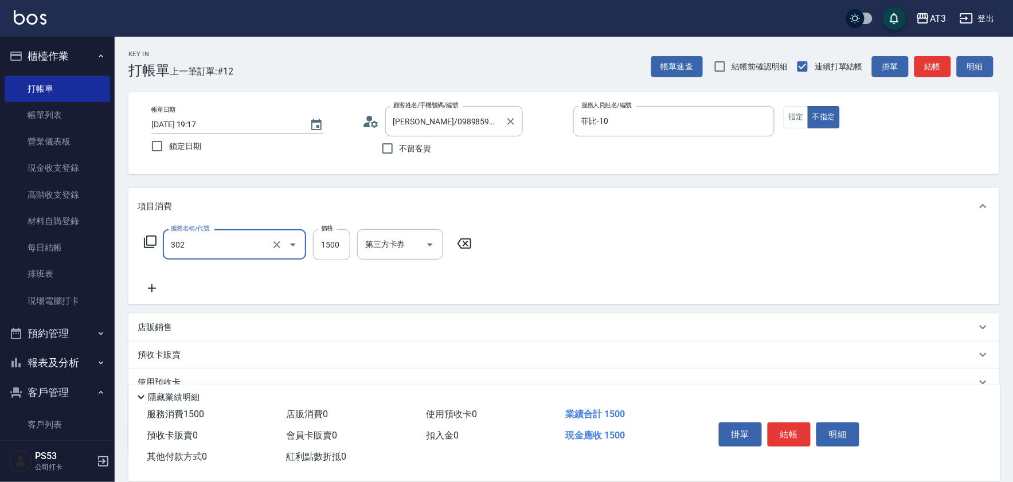
type input "設計燙髮(302)"
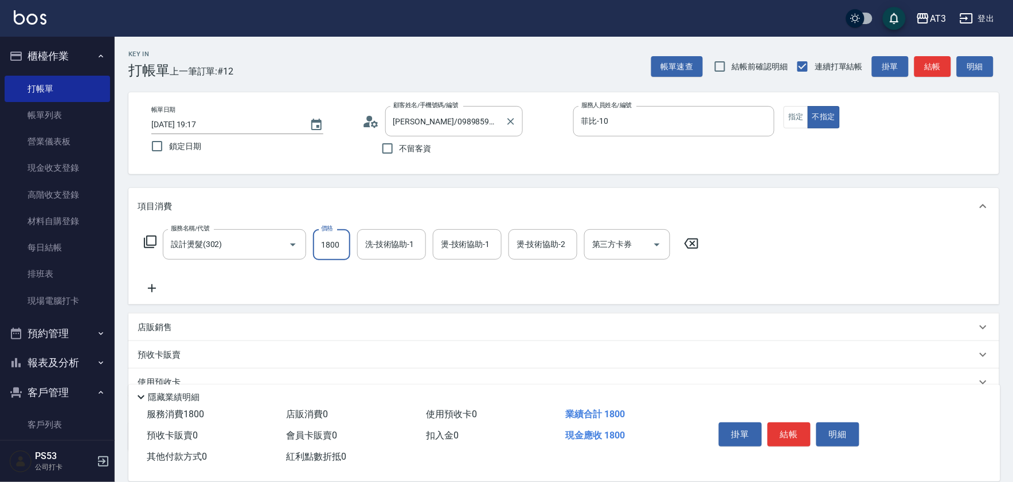
type input "1800"
type input "5"
type input "菲比-10"
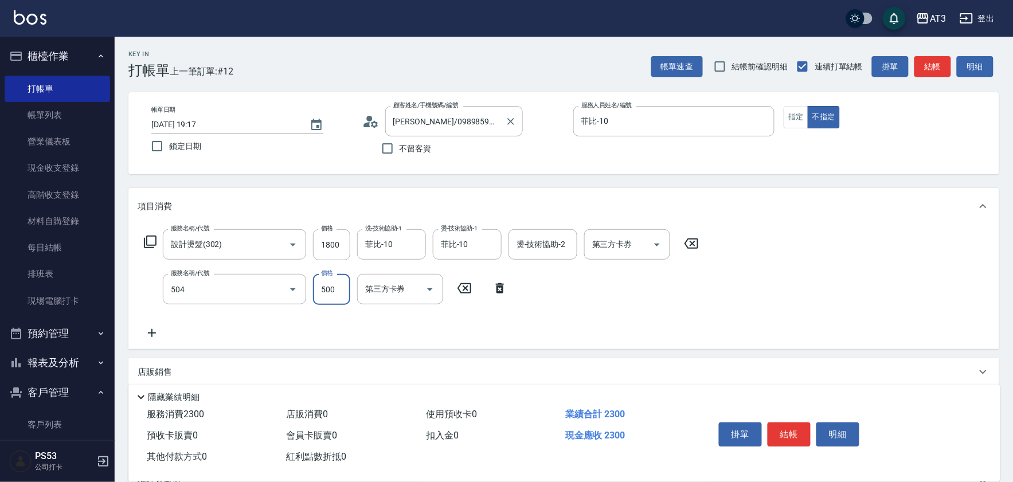
type input "順子護髮(504)"
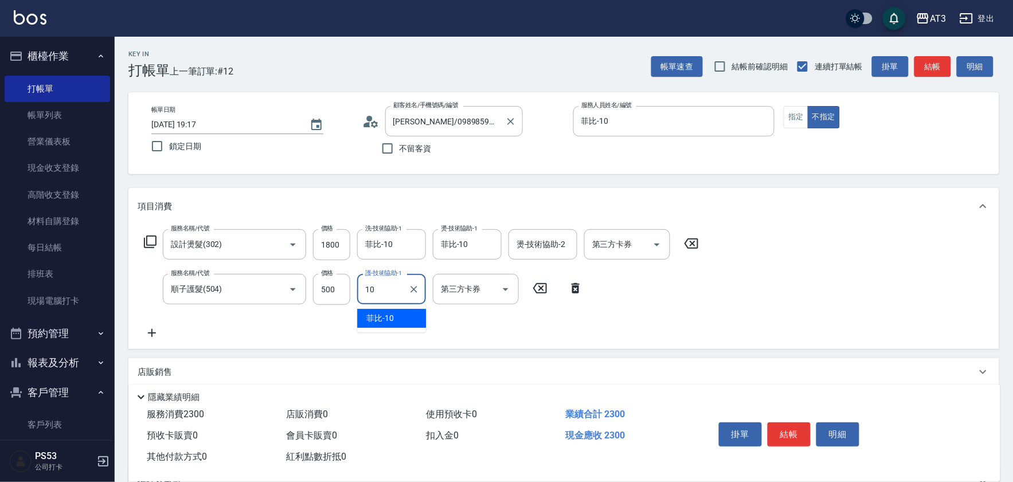
type input "菲比-10"
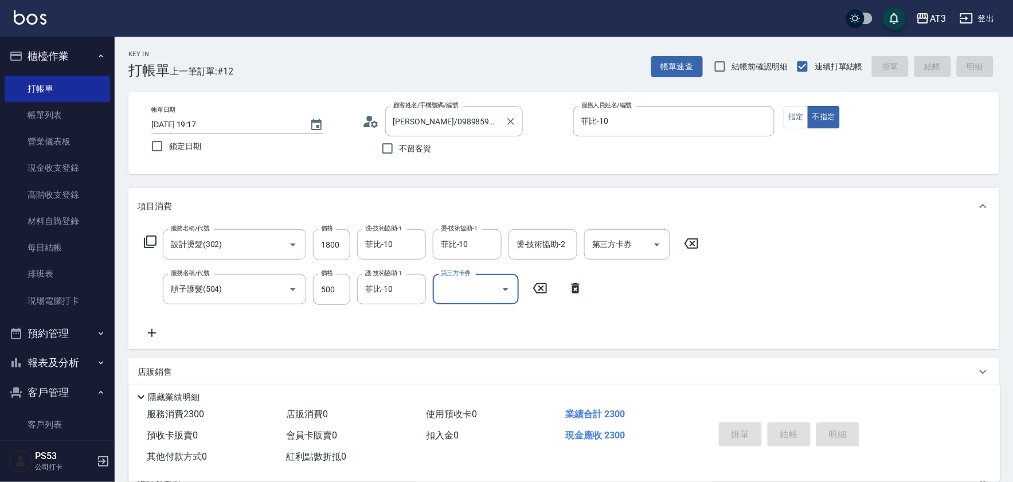
type input "2025/08/11 19:19"
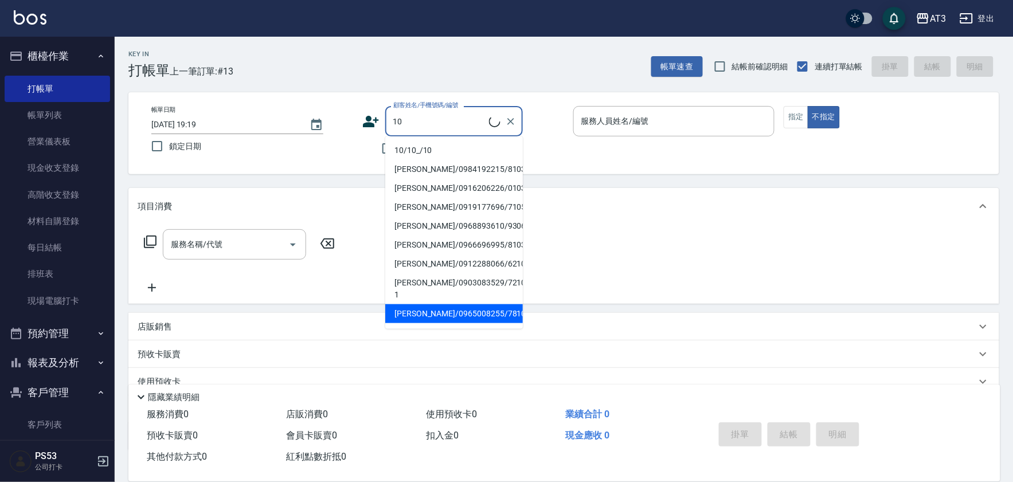
type input "10/10_/10"
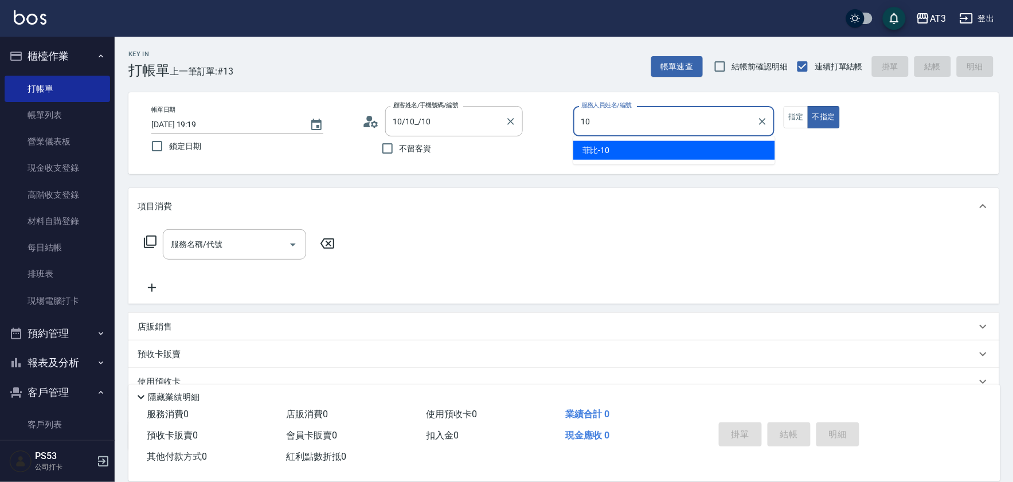
type input "菲比-10"
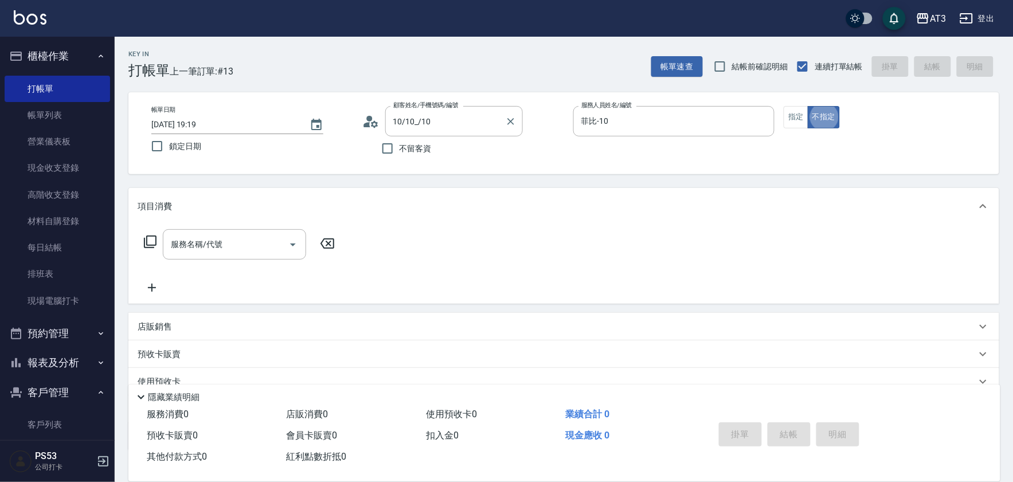
type button "false"
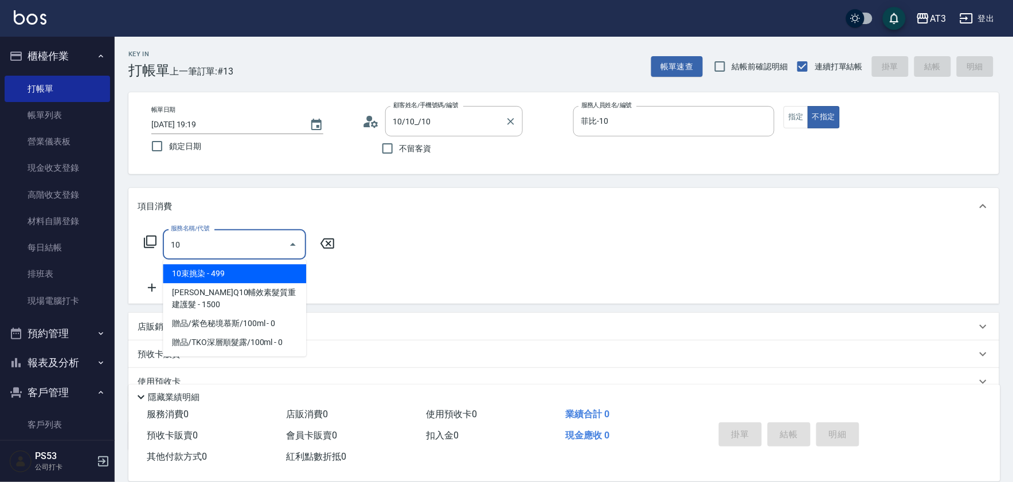
type input "1"
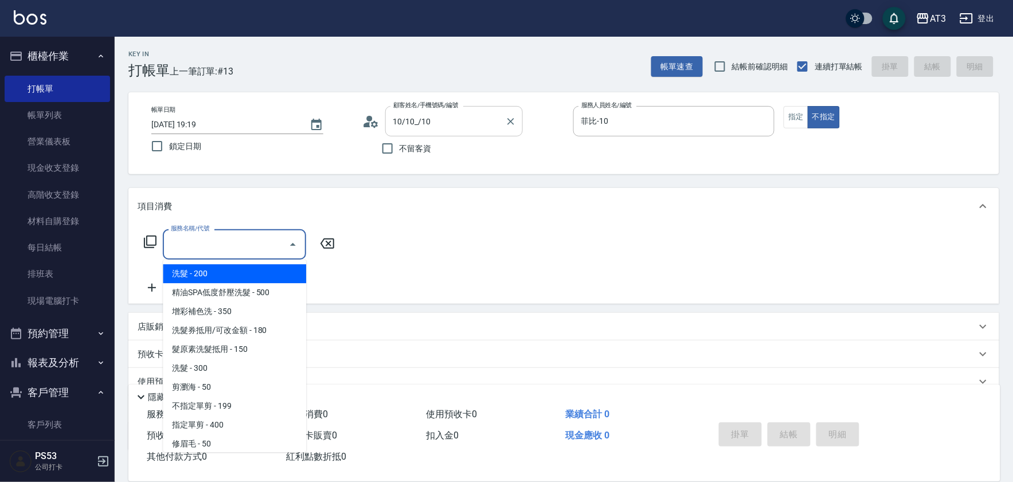
click at [461, 116] on input "10/10_/10" at bounding box center [445, 121] width 110 height 20
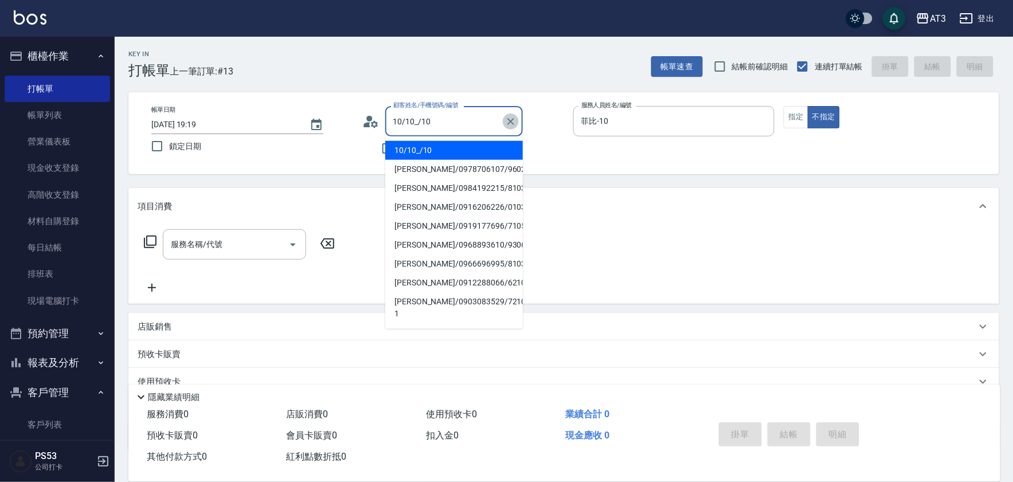
click at [510, 128] on button "Clear" at bounding box center [511, 121] width 16 height 16
click at [461, 117] on input "顧客姓名/手機號碼/編號" at bounding box center [445, 121] width 110 height 20
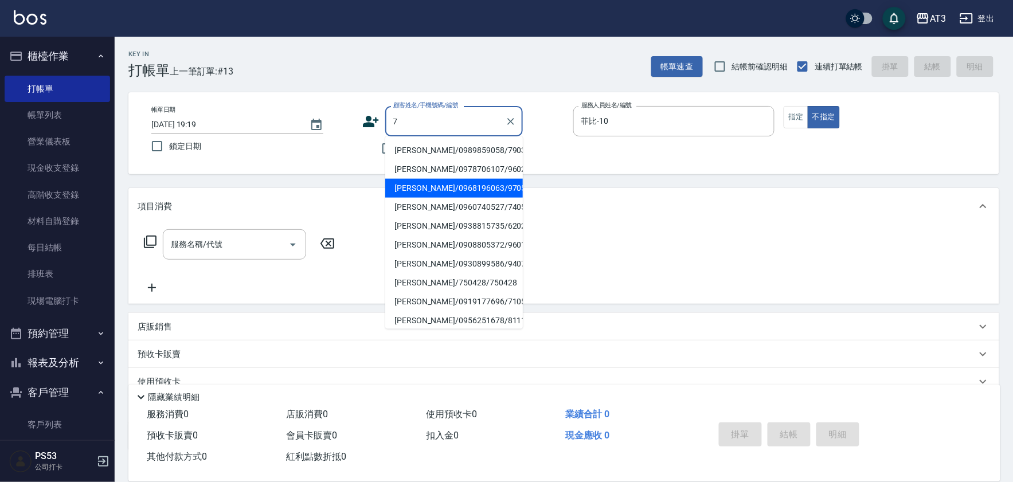
type input "羅仕善/0989859058/790318"
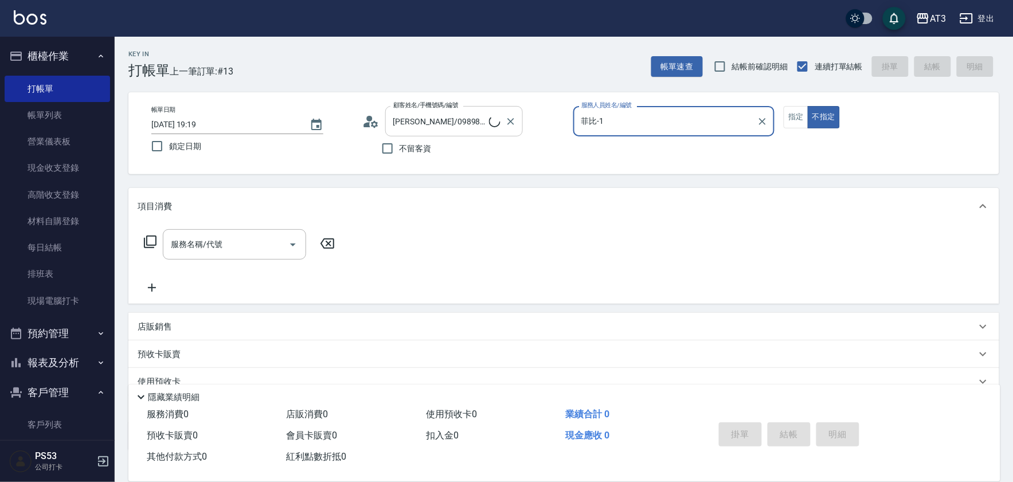
type input "菲比-"
type input "7/7_7/7"
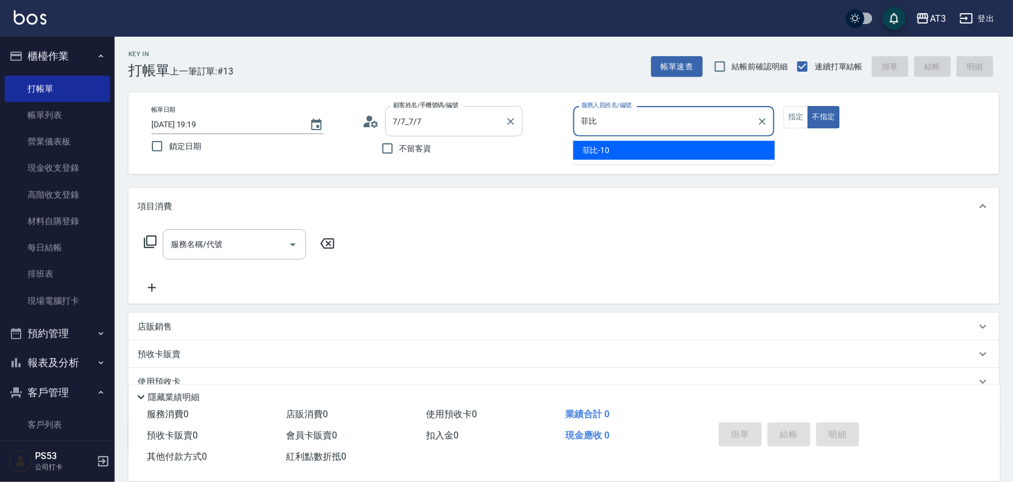
type input "菲"
type input "子晴-7"
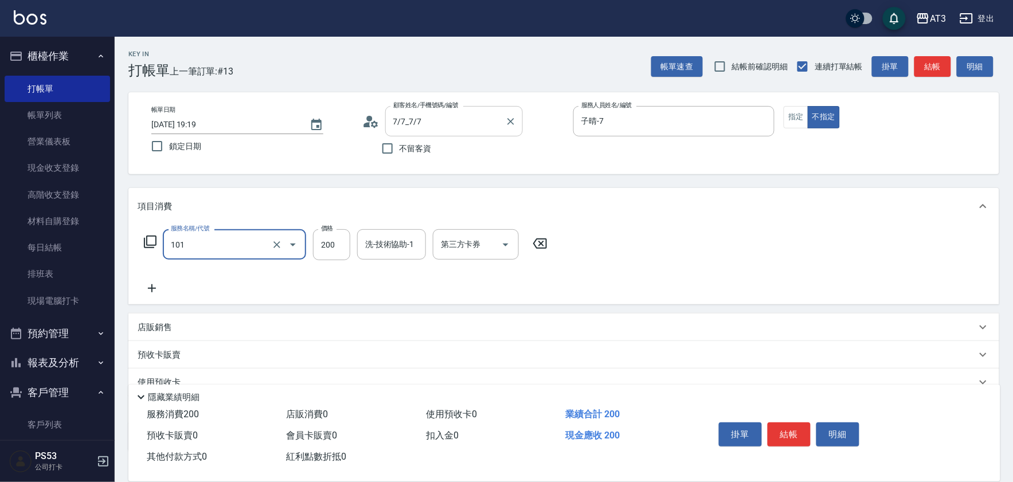
type input "洗髮(101)"
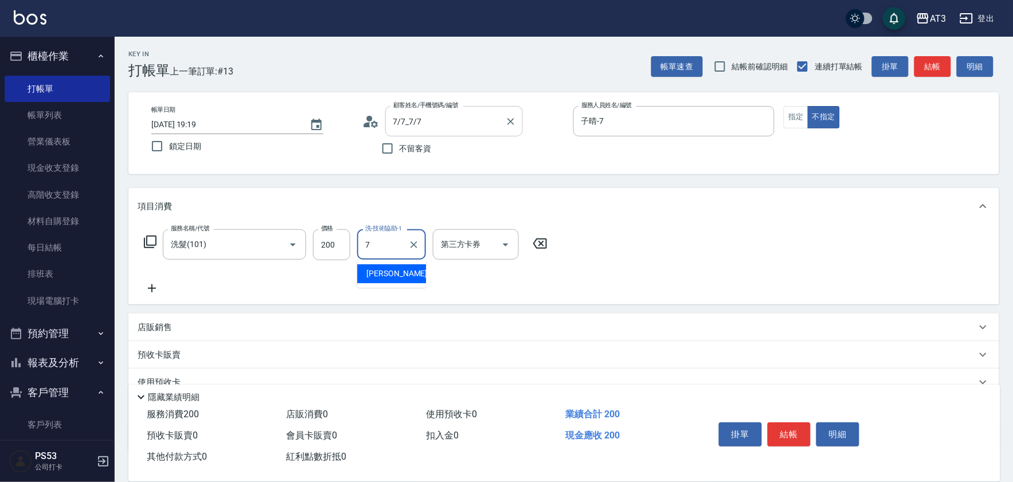
type input "子晴-7"
drag, startPoint x: 603, startPoint y: 249, endPoint x: 583, endPoint y: 249, distance: 20.6
click at [600, 249] on div "服務名稱/代號 洗髮(101) 服務名稱/代號 價格 200 價格 洗-技術協助-1 子晴-7 洗-技術協助-1 第三方卡券 第三方卡券" at bounding box center [563, 265] width 870 height 80
click at [414, 249] on icon "Clear" at bounding box center [413, 244] width 11 height 11
click at [295, 245] on icon "Open" at bounding box center [293, 245] width 14 height 14
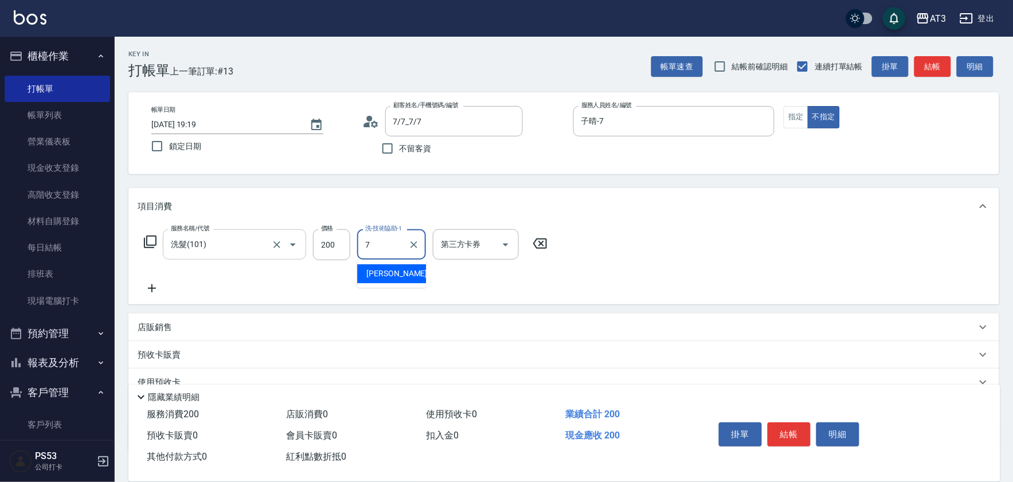
type input "7"
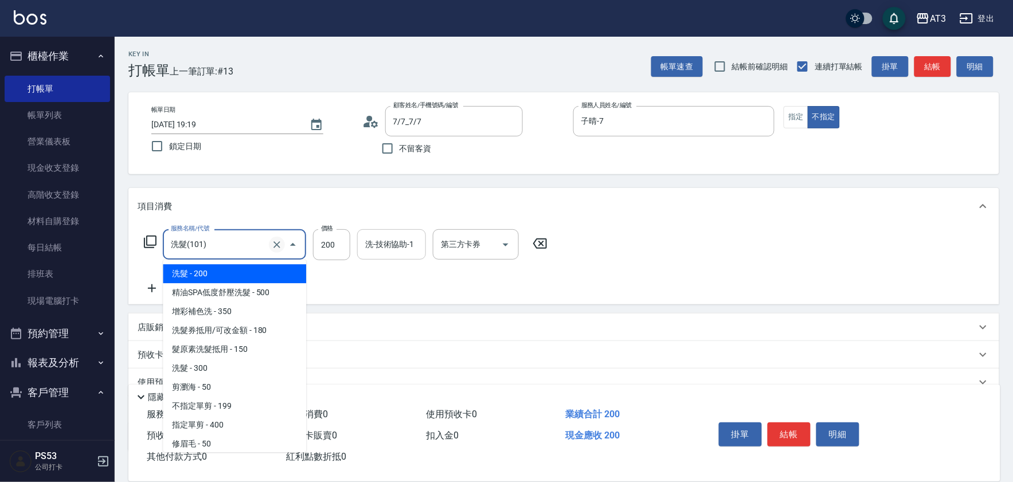
click at [274, 237] on button "Clear" at bounding box center [277, 245] width 16 height 16
click at [273, 240] on icon "Clear" at bounding box center [276, 244] width 11 height 11
click at [298, 243] on icon "Close" at bounding box center [293, 245] width 14 height 14
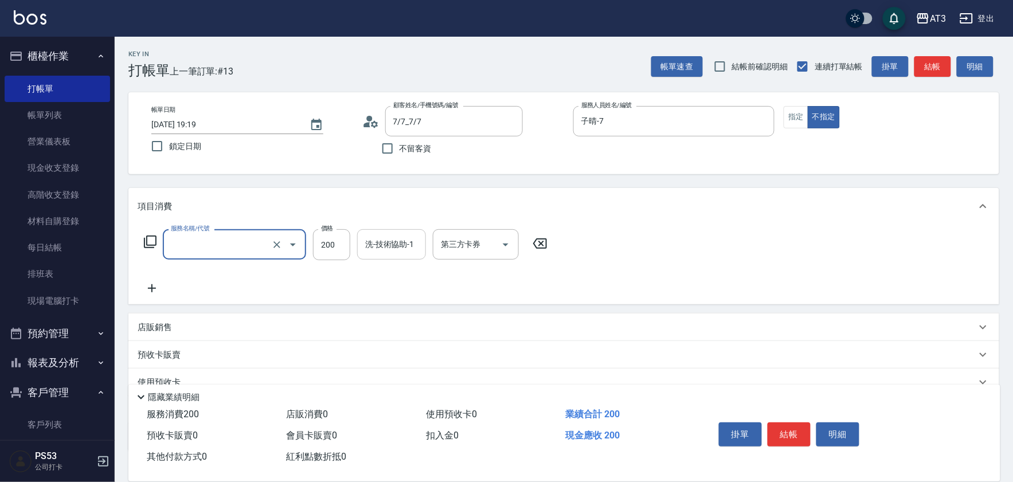
click at [293, 243] on icon "Open" at bounding box center [293, 245] width 14 height 14
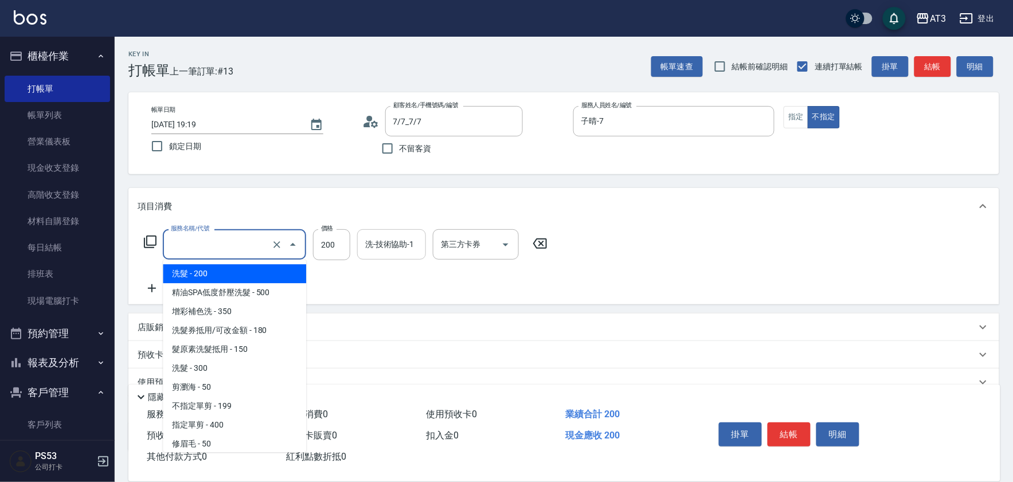
click at [228, 246] on input "服務名稱/代號" at bounding box center [218, 244] width 101 height 20
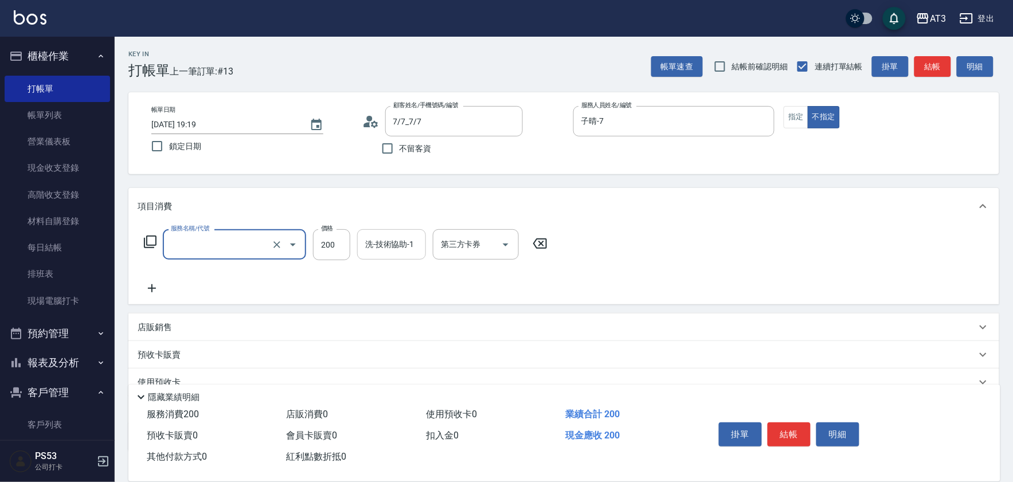
type input "洗髮(101)"
click at [152, 245] on icon at bounding box center [150, 242] width 13 height 13
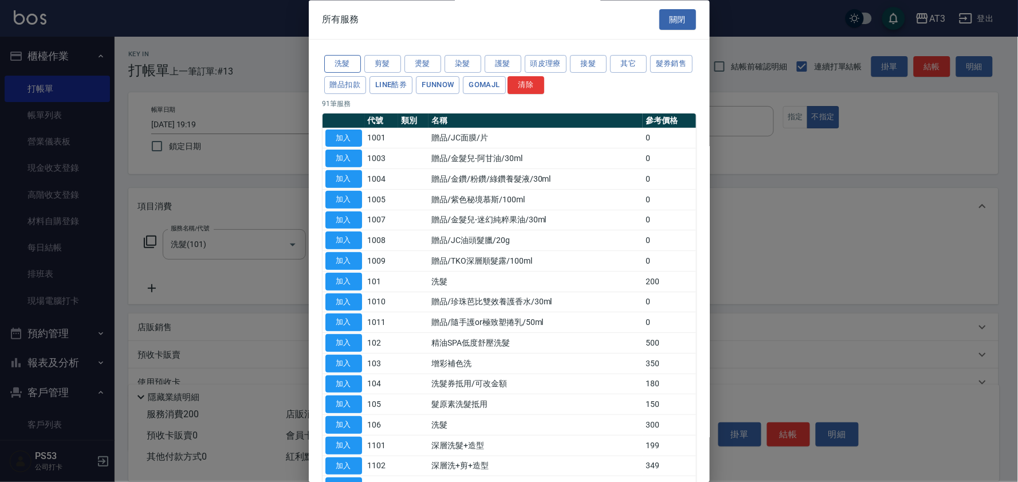
click at [335, 65] on button "洗髮" at bounding box center [342, 65] width 37 height 18
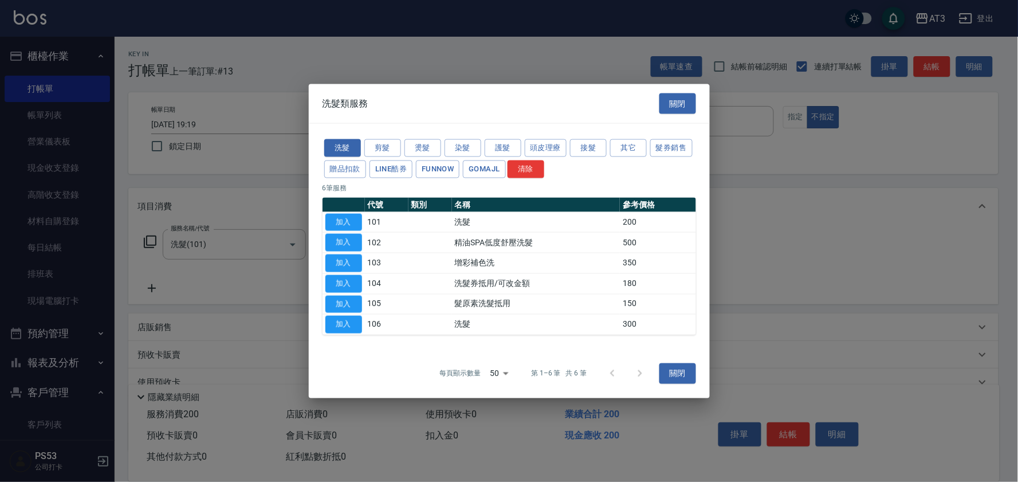
click at [323, 323] on td "加入" at bounding box center [344, 324] width 42 height 21
click at [336, 323] on button "加入" at bounding box center [343, 325] width 37 height 18
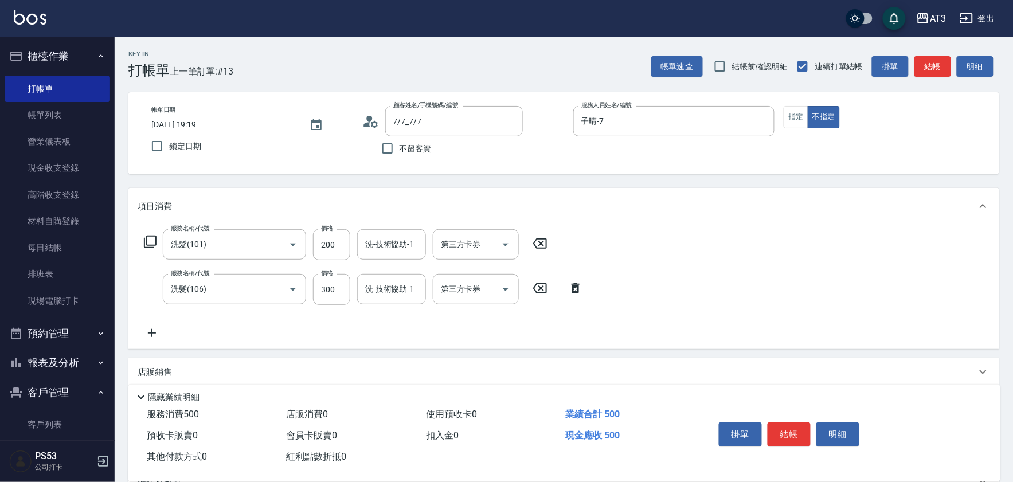
click at [535, 244] on icon at bounding box center [539, 244] width 29 height 14
click at [381, 284] on input "洗-技術協助-1" at bounding box center [391, 288] width 58 height 20
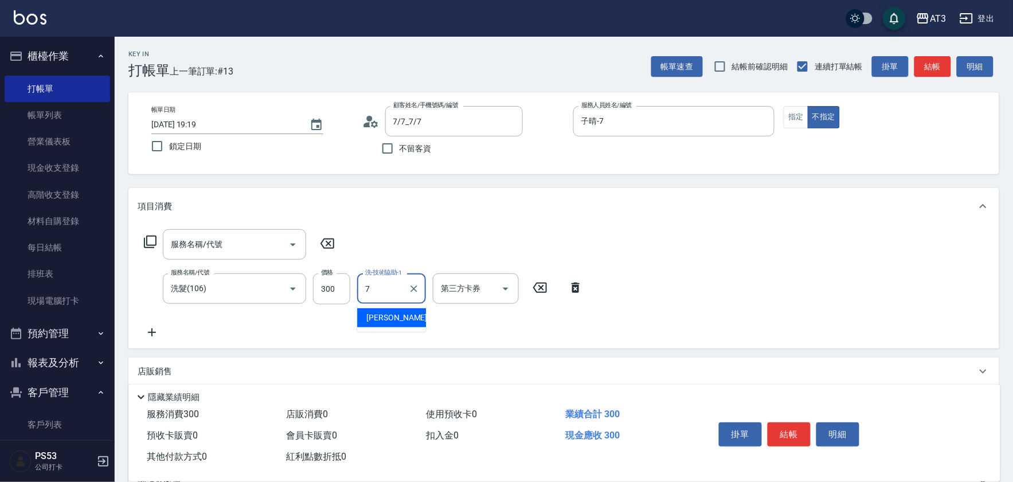
type input "子晴-7"
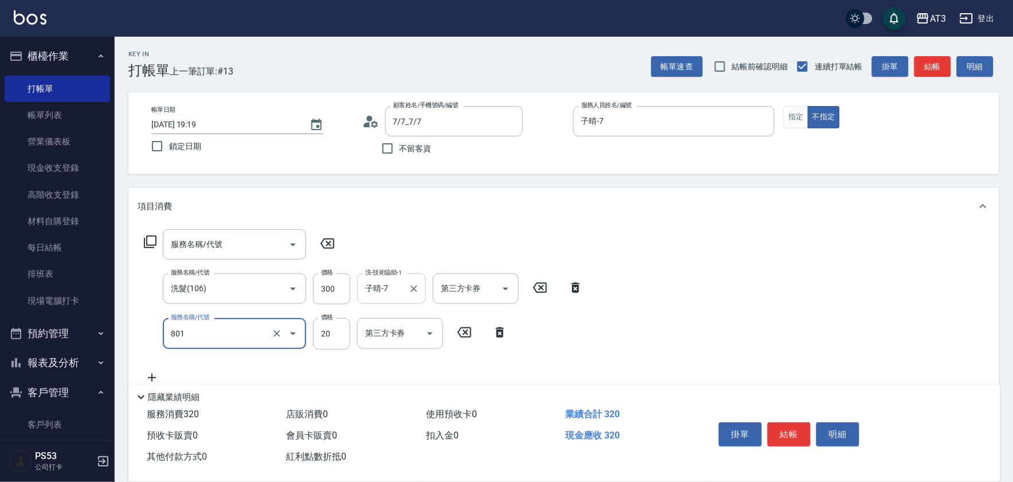
type input "潤絲(801)"
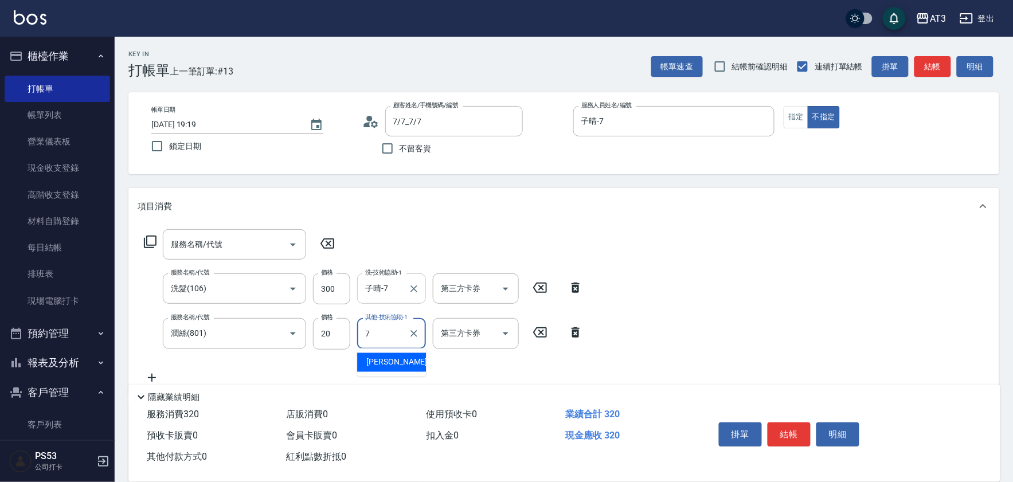
type input "子晴-7"
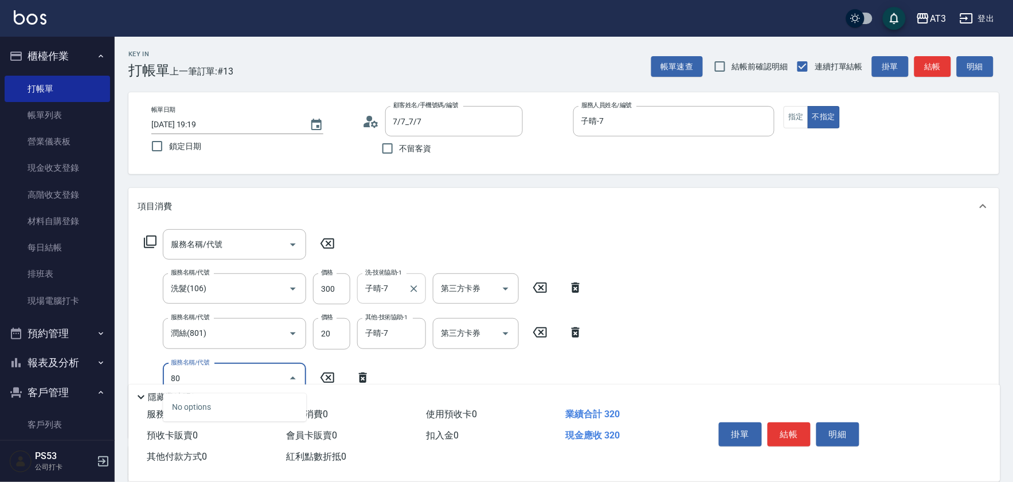
type input "802"
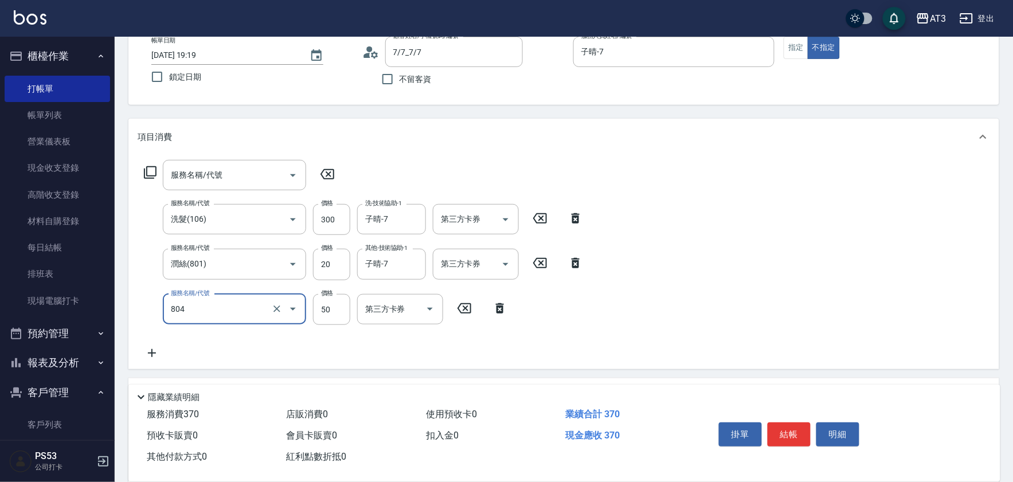
scroll to position [64, 0]
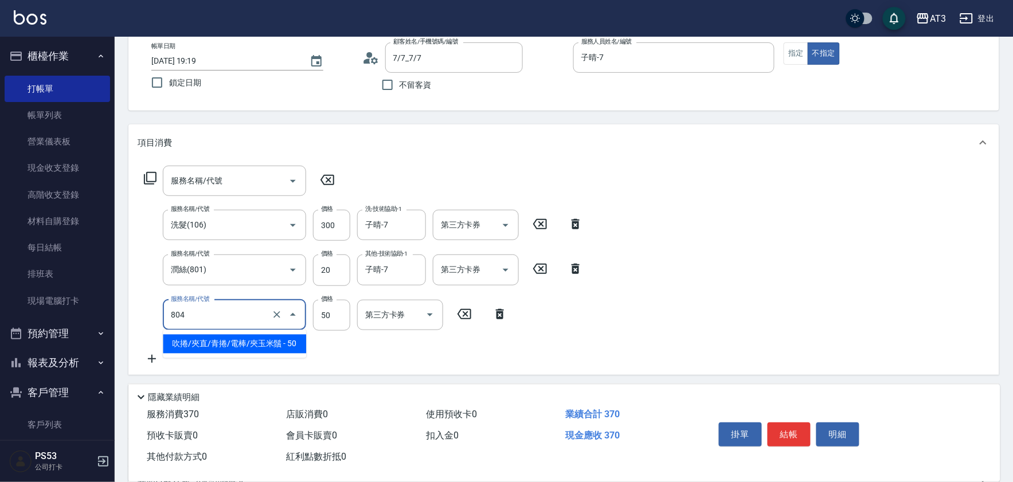
click at [205, 320] on input "804" at bounding box center [218, 315] width 101 height 20
click at [199, 344] on span "吹捲/夾直/青捲/電棒/夾玉米鬚 - 50" at bounding box center [234, 344] width 143 height 19
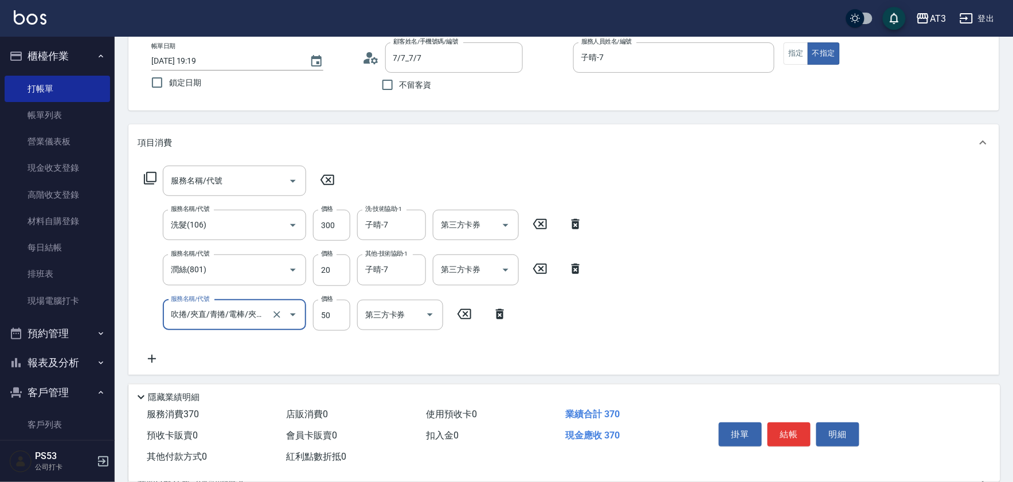
type input "吹捲/夾直/青捲/電棒/夾玉米鬚(804)"
click at [324, 178] on icon at bounding box center [327, 180] width 29 height 14
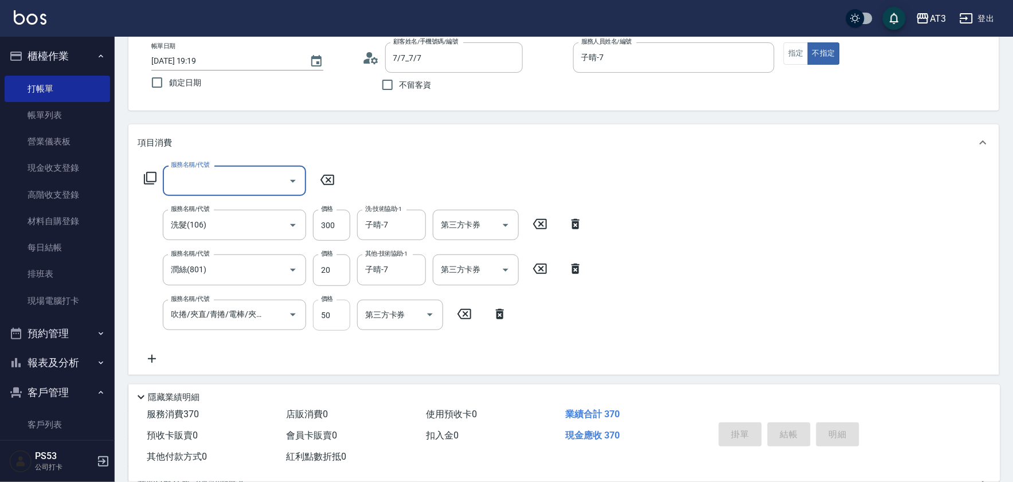
type input "2025/08/11 19:22"
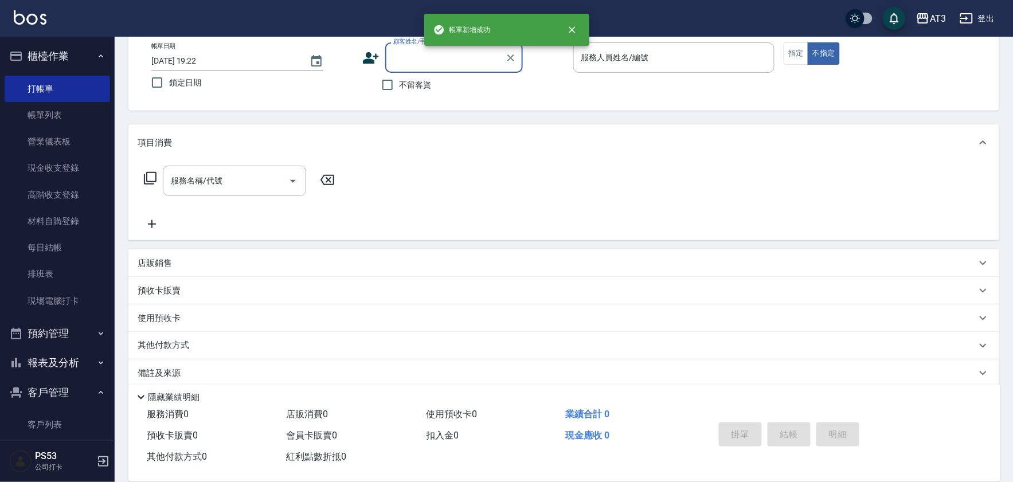
scroll to position [0, 0]
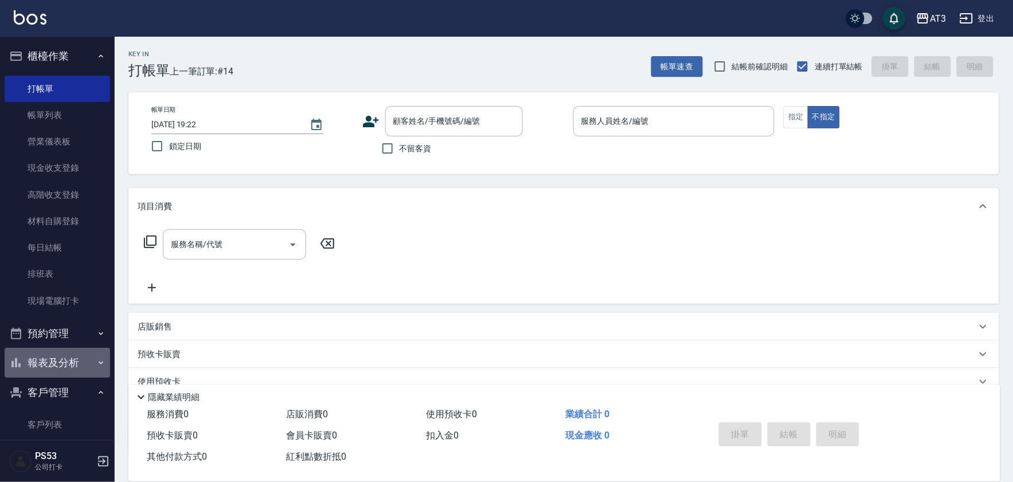
click at [82, 371] on button "報表及分析" at bounding box center [57, 363] width 105 height 30
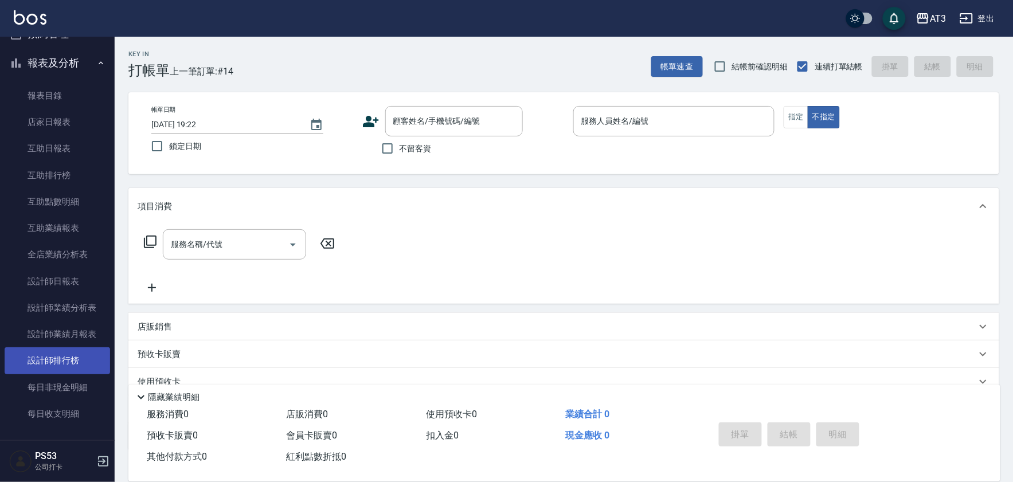
scroll to position [318, 0]
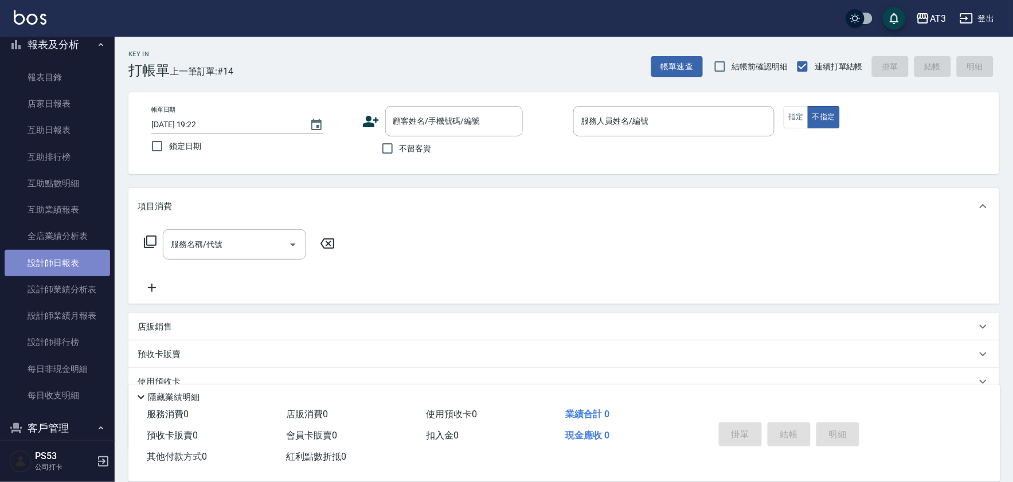
click at [69, 265] on link "設計師日報表" at bounding box center [57, 263] width 105 height 26
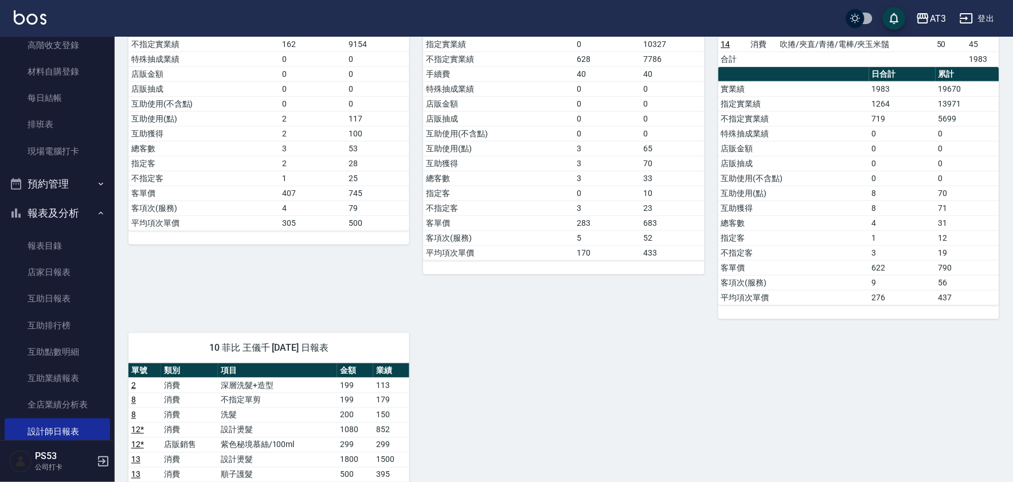
scroll to position [127, 0]
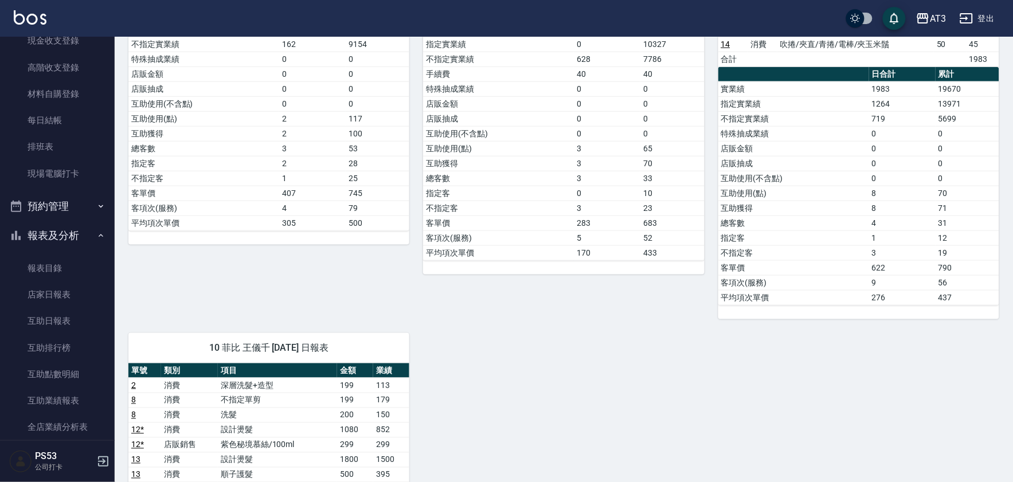
click at [72, 231] on button "報表及分析" at bounding box center [57, 236] width 105 height 30
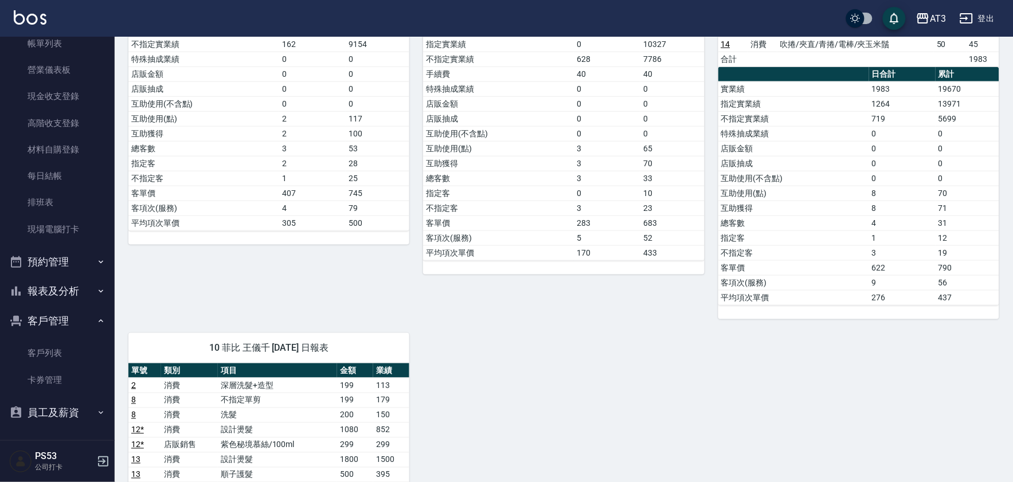
click at [63, 285] on button "報表及分析" at bounding box center [57, 291] width 105 height 30
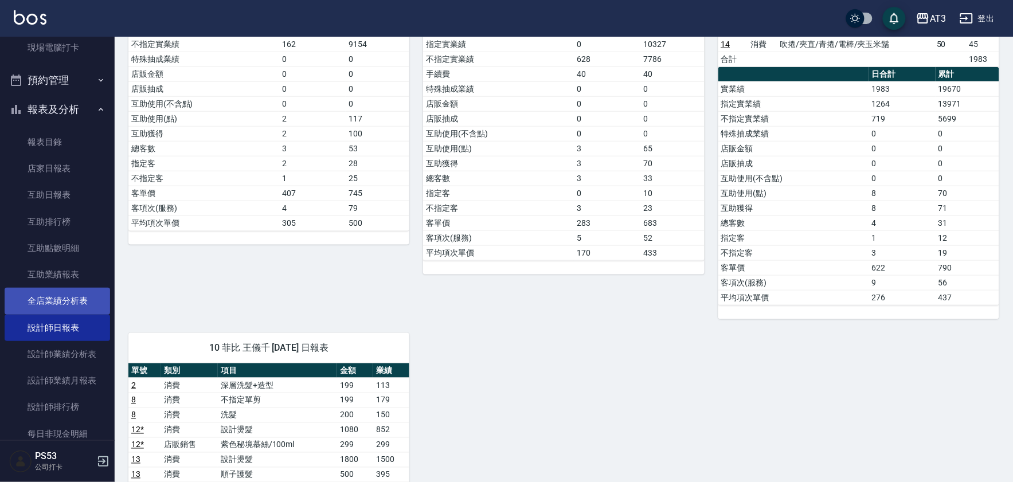
scroll to position [254, 0]
click at [82, 291] on link "全店業績分析表" at bounding box center [57, 300] width 105 height 26
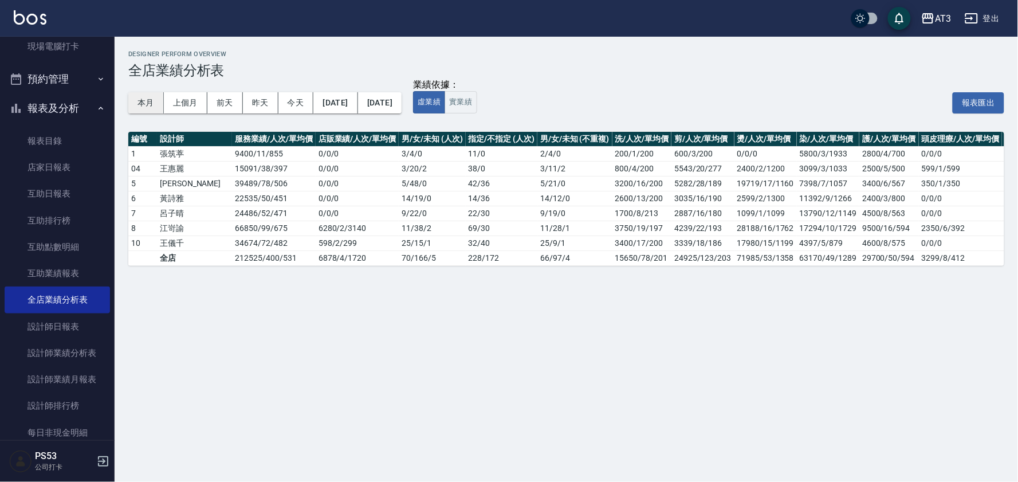
click at [142, 97] on button "本月" at bounding box center [146, 102] width 36 height 21
click at [65, 108] on button "報表及分析" at bounding box center [57, 108] width 105 height 30
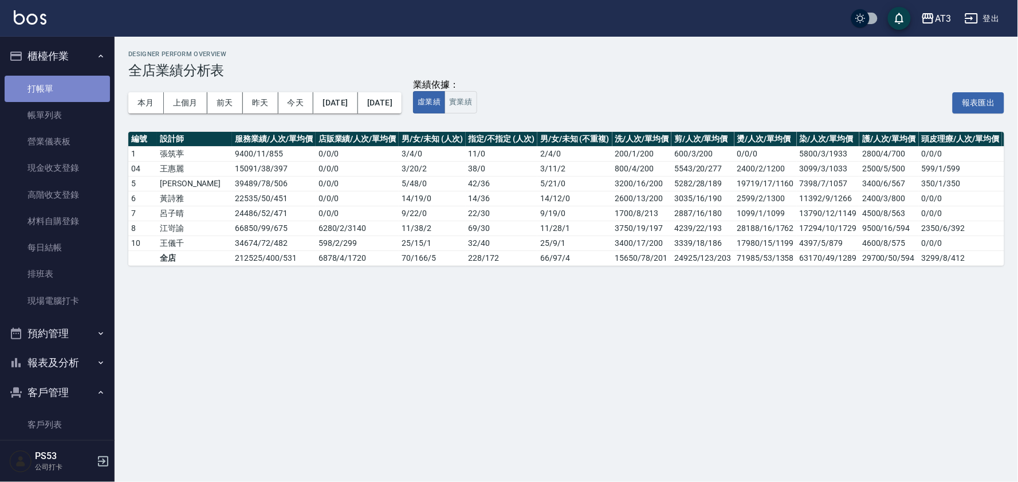
click at [68, 89] on link "打帳單" at bounding box center [57, 89] width 105 height 26
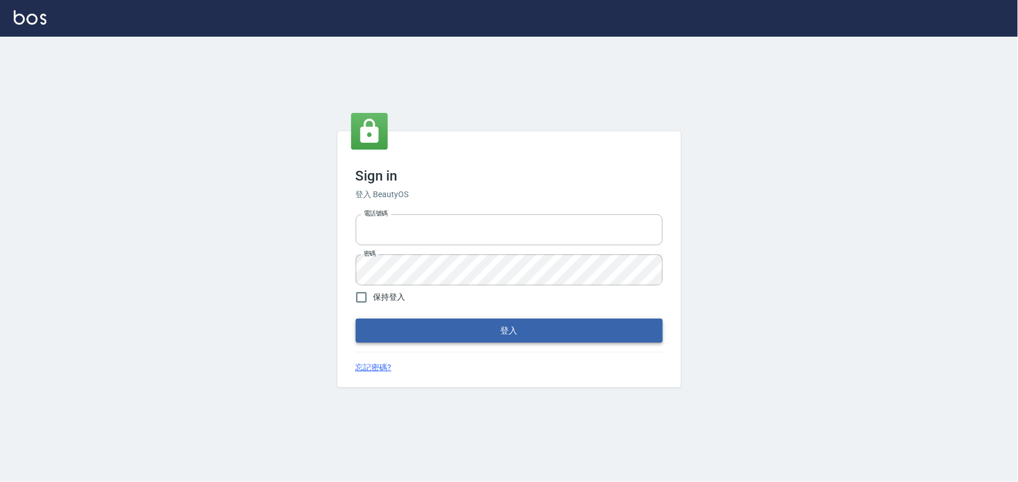
type input "032805930"
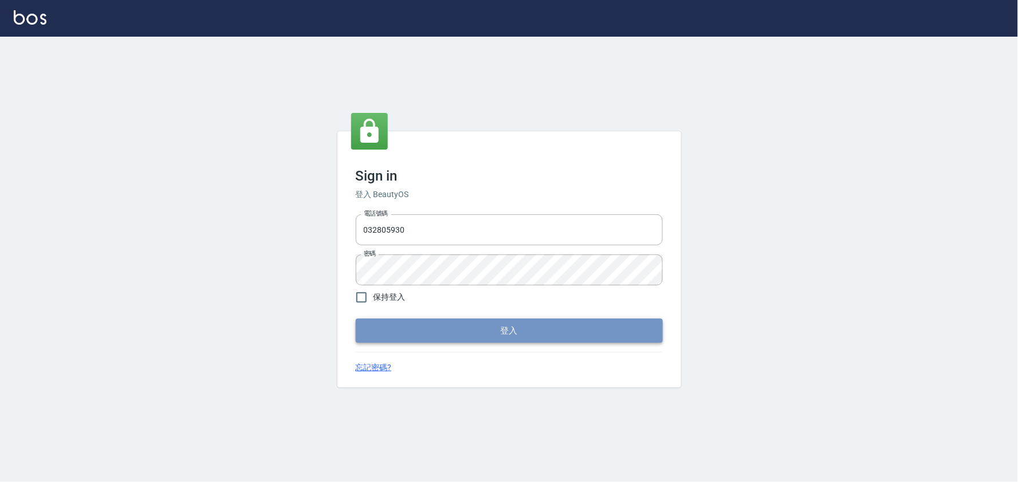
click at [445, 321] on button "登入" at bounding box center [509, 331] width 307 height 24
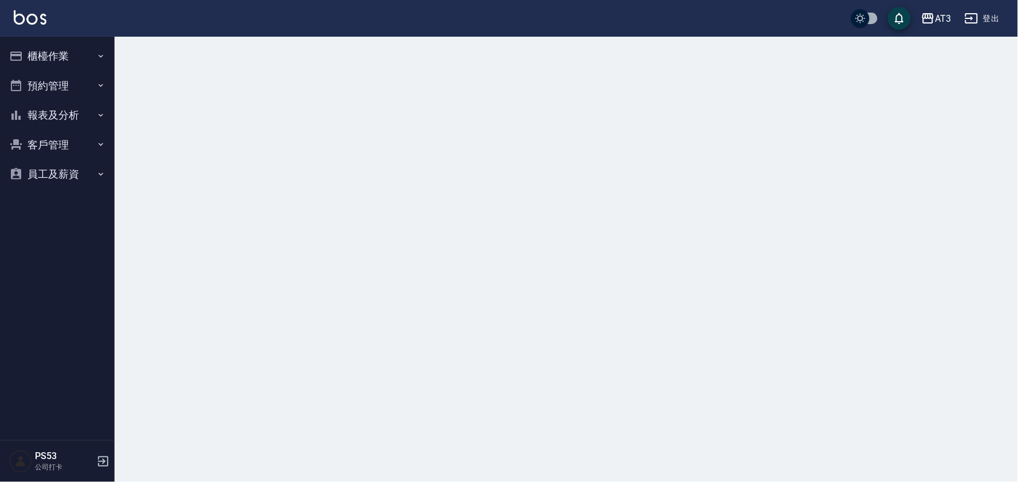
click at [60, 54] on button "櫃檯作業" at bounding box center [57, 56] width 105 height 30
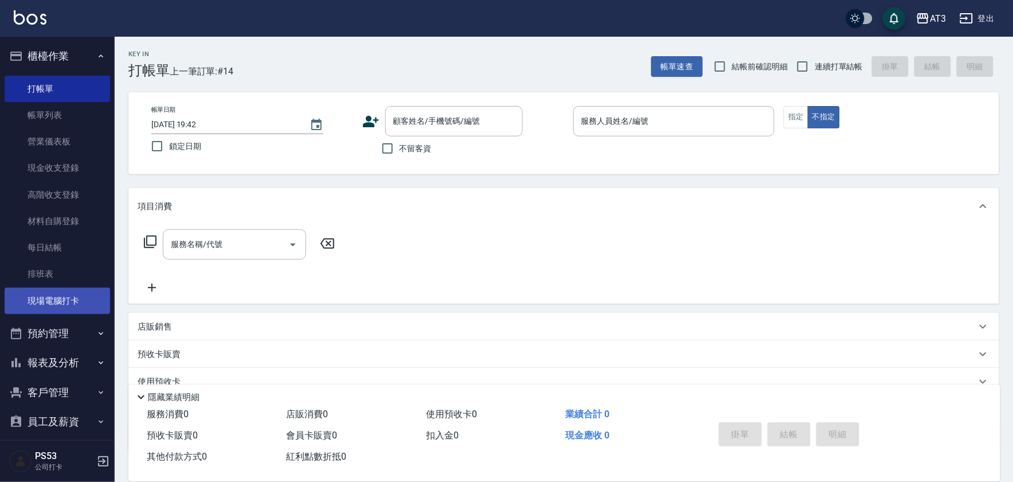
click at [54, 293] on link "現場電腦打卡" at bounding box center [57, 301] width 105 height 26
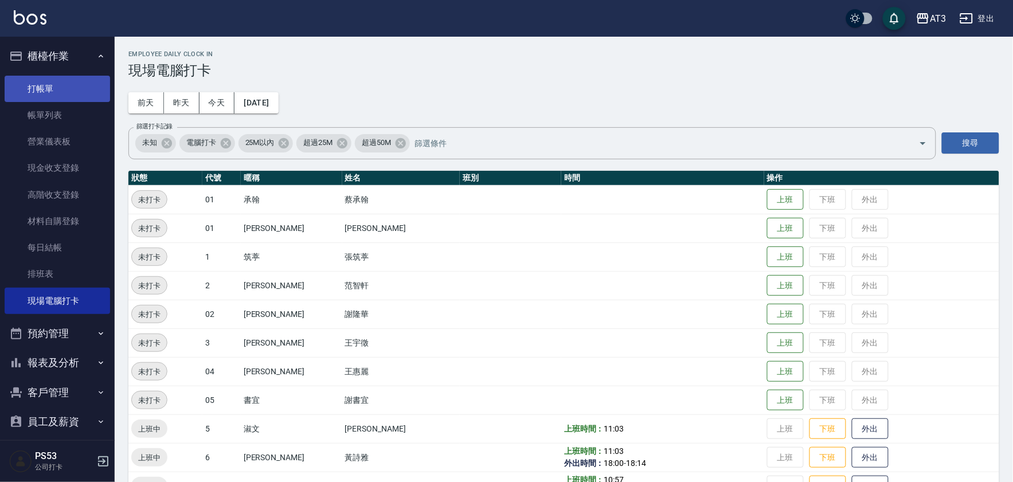
click at [60, 83] on link "打帳單" at bounding box center [57, 89] width 105 height 26
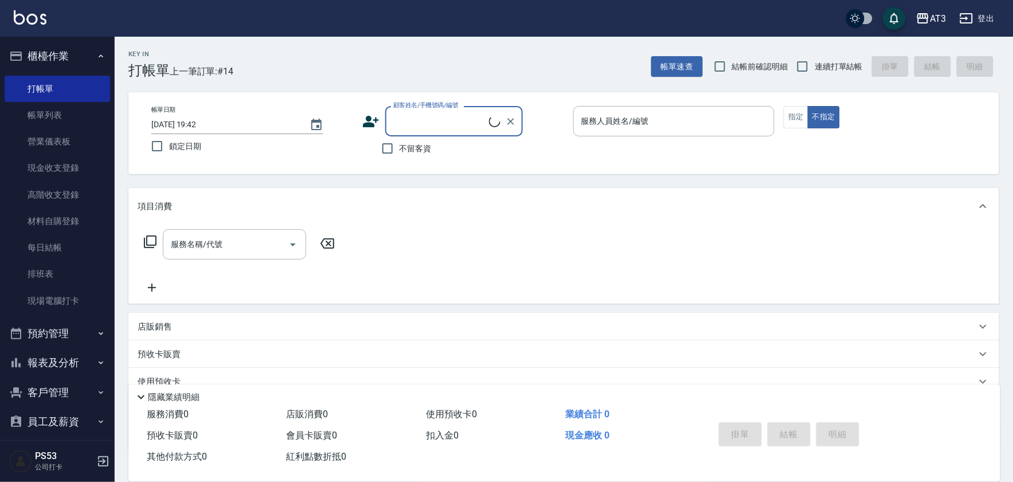
click at [447, 123] on input "顧客姓名/手機號碼/編號" at bounding box center [439, 121] width 99 height 20
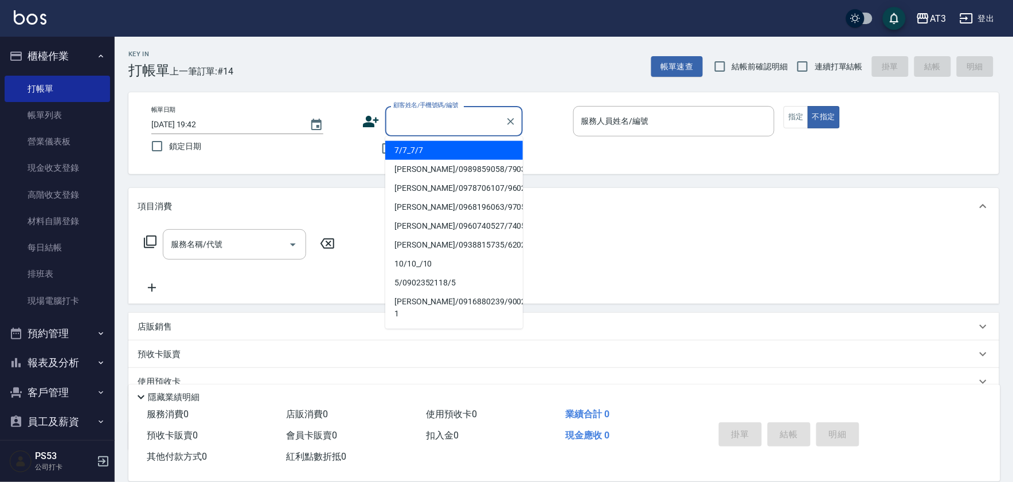
click at [430, 152] on li "7/7_7/7" at bounding box center [454, 150] width 138 height 19
type input "7/7_7/7"
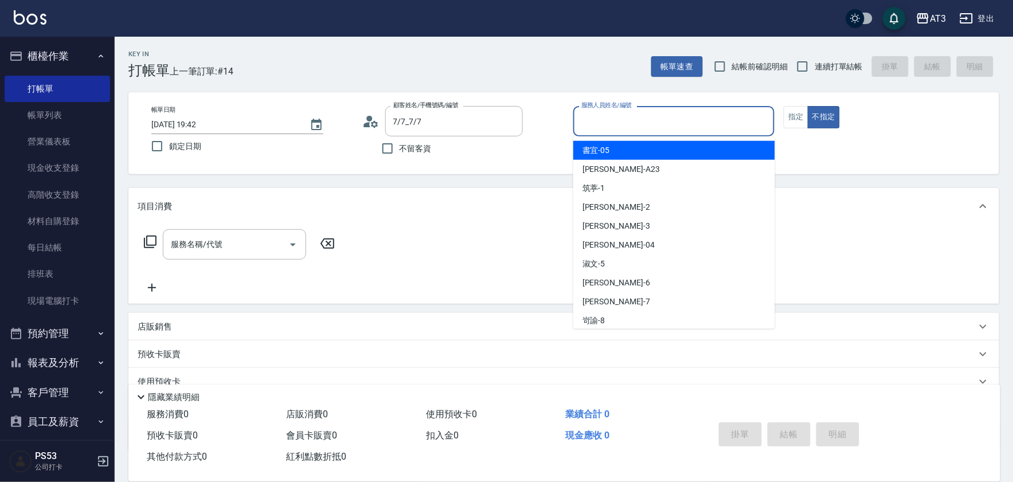
click at [587, 125] on input "服務人員姓名/編號" at bounding box center [673, 121] width 191 height 20
type input "子晴-7"
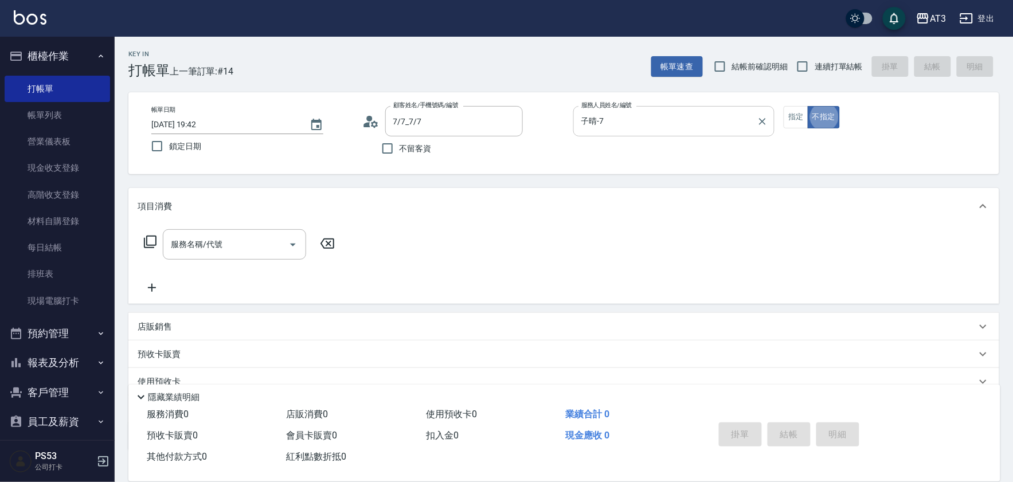
type button "false"
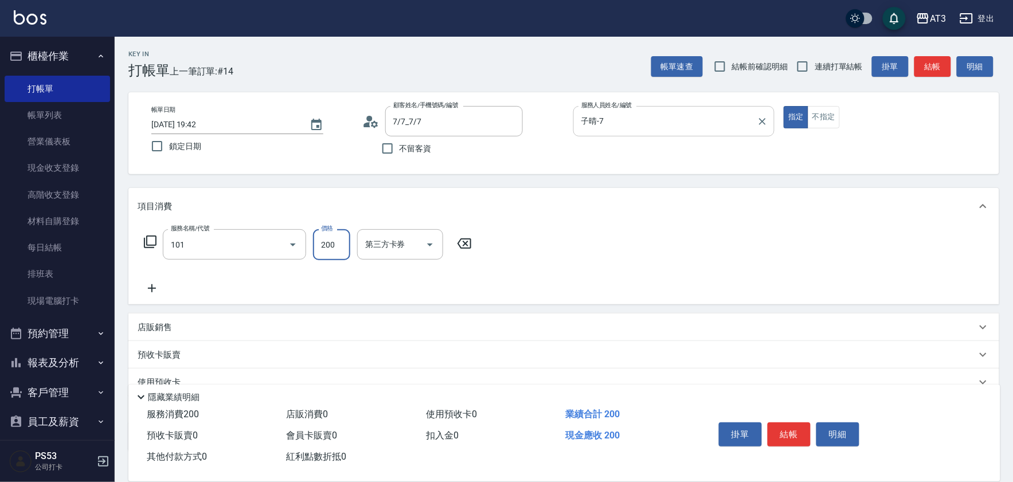
type input "洗髮(101)"
type input "200"
type input "子晴-7"
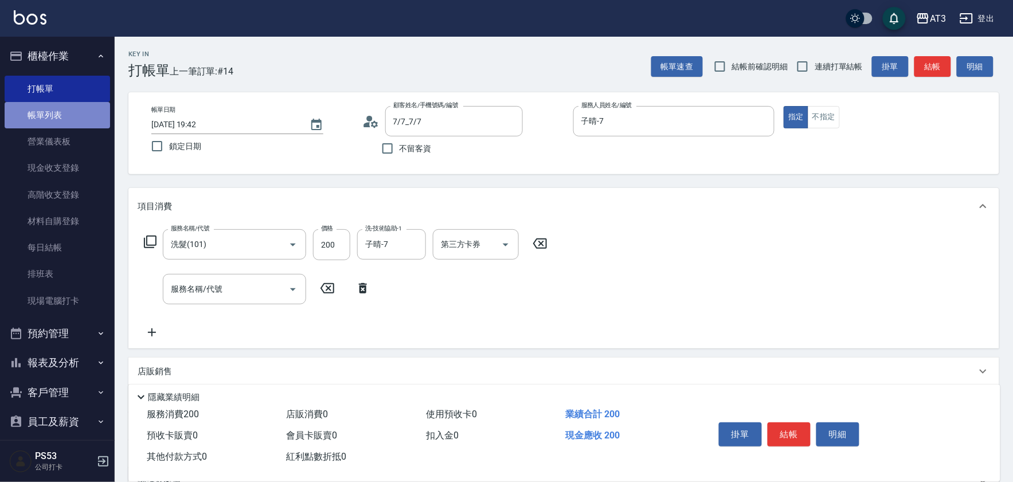
click at [65, 111] on link "帳單列表" at bounding box center [57, 115] width 105 height 26
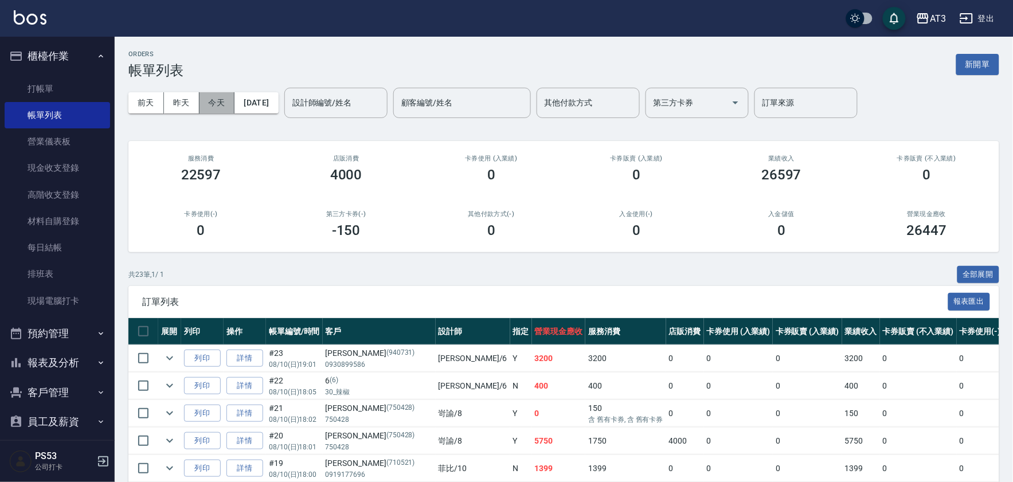
click at [209, 100] on button "今天" at bounding box center [217, 102] width 36 height 21
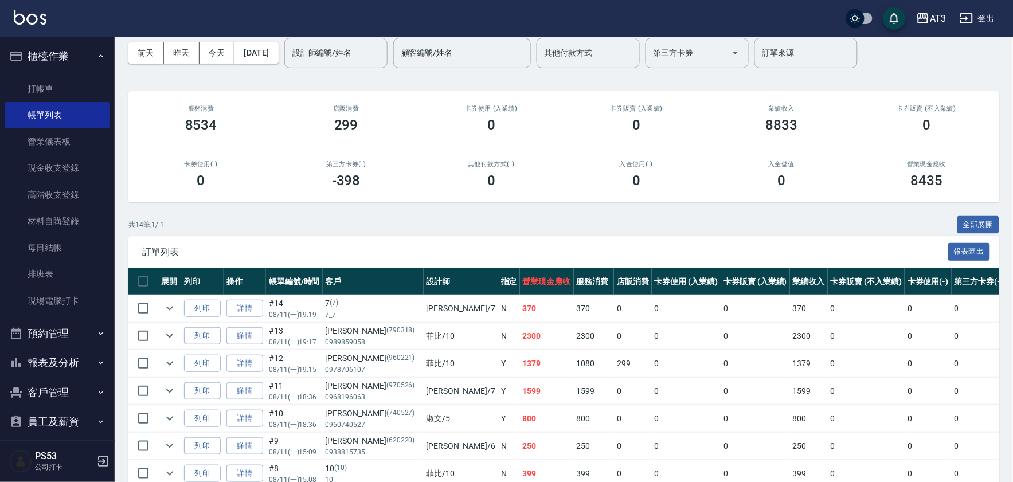
scroll to position [127, 0]
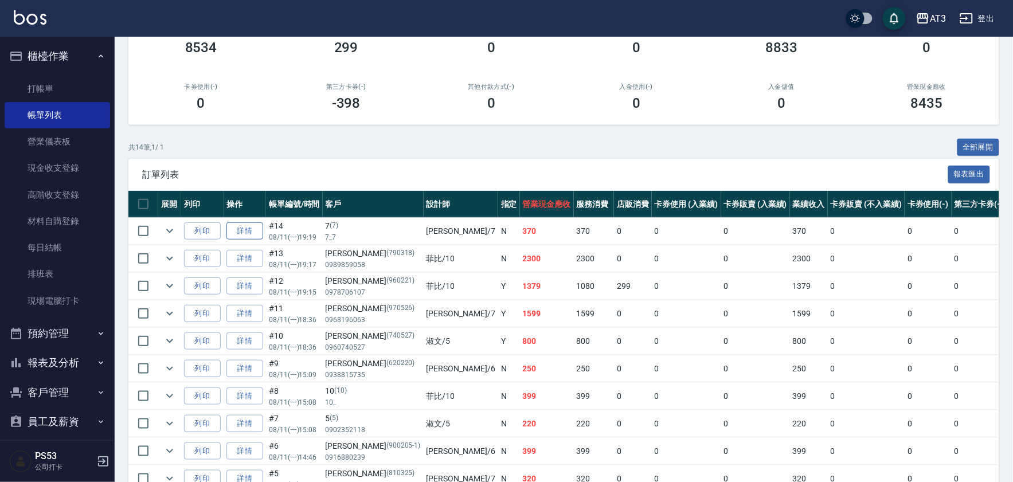
click at [250, 230] on link "詳情" at bounding box center [244, 231] width 37 height 18
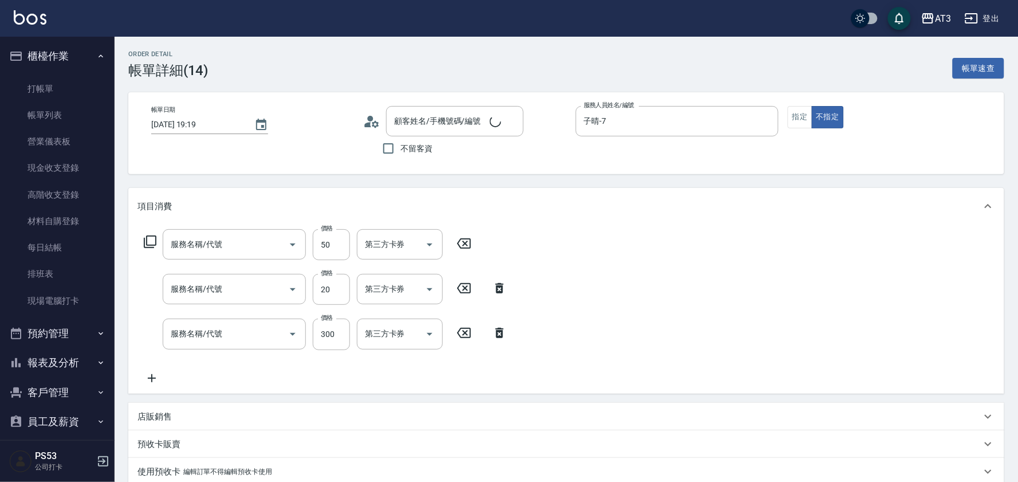
type input "2025/08/11 19:19"
type input "子晴-7"
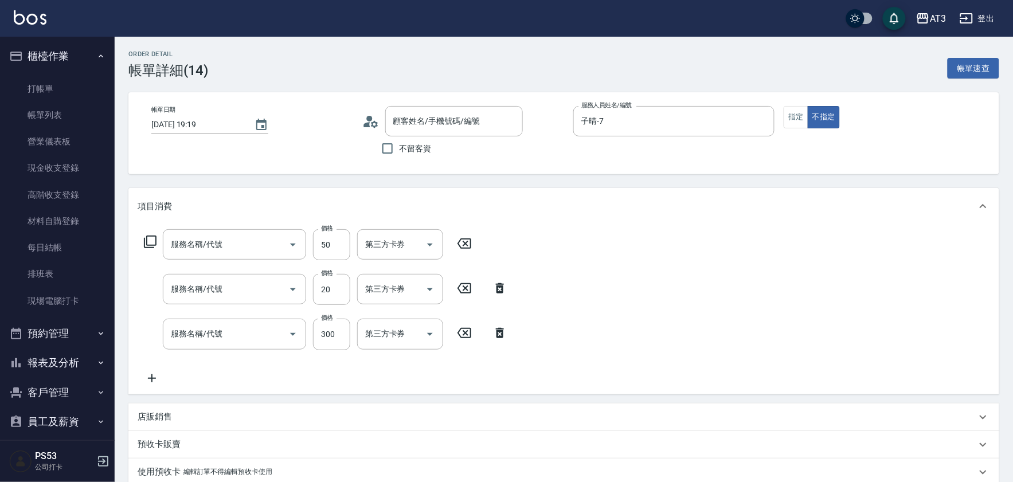
type input "吹捲/夾直/青捲/電棒/夾玉米鬚(804)"
type input "潤絲(801)"
type input "洗髮(106)"
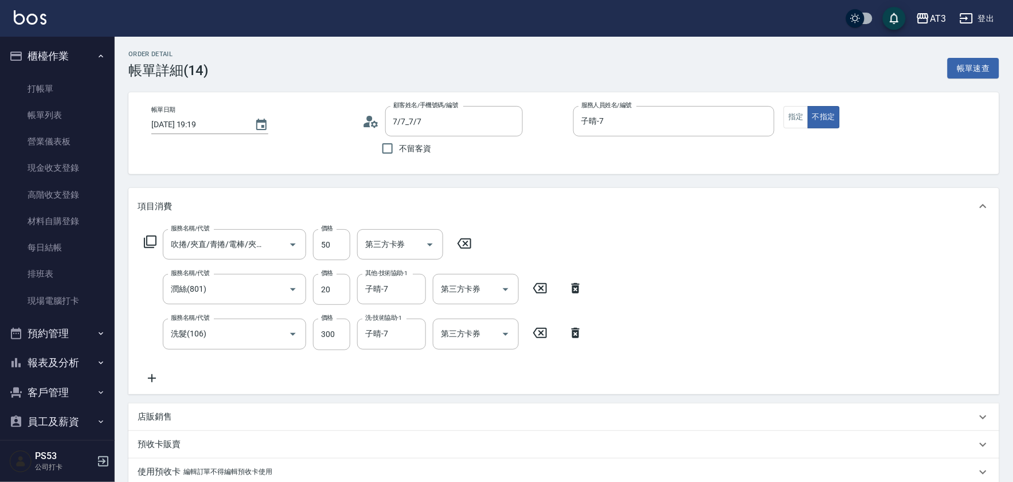
type input "7/7_7/7"
click at [271, 335] on icon "Clear" at bounding box center [276, 333] width 11 height 11
type input "0"
type input "洗髮(101)"
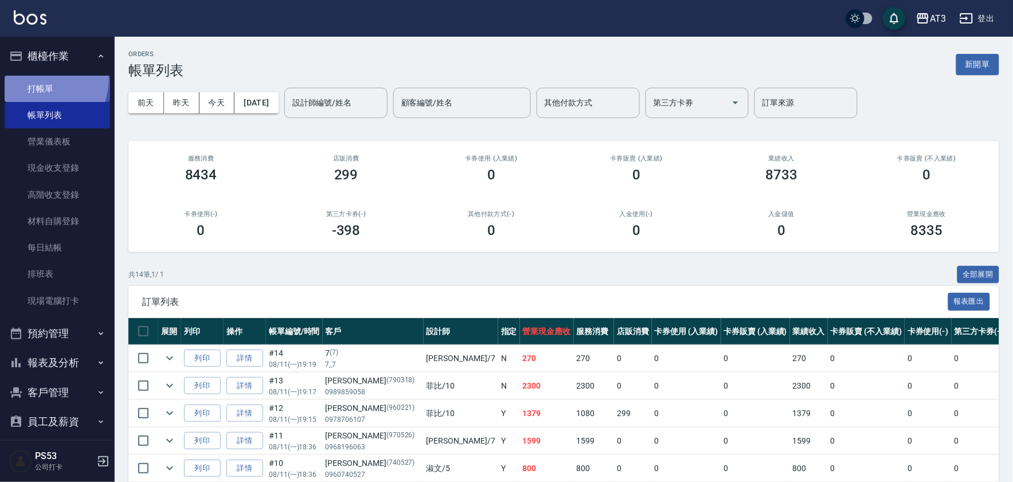
click at [31, 78] on link "打帳單" at bounding box center [57, 89] width 105 height 26
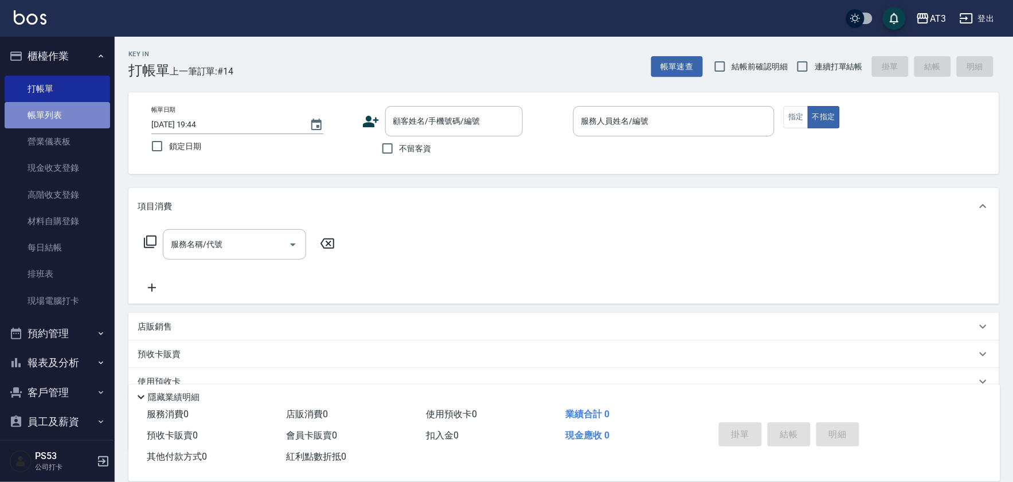
click at [87, 120] on link "帳單列表" at bounding box center [57, 115] width 105 height 26
click at [74, 113] on link "帳單列表" at bounding box center [57, 115] width 105 height 26
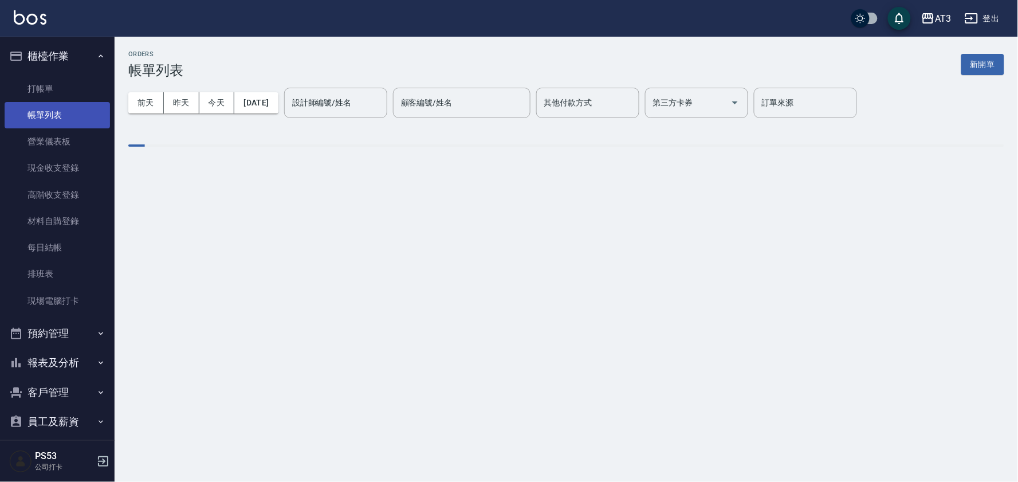
click at [74, 113] on link "帳單列表" at bounding box center [57, 115] width 105 height 26
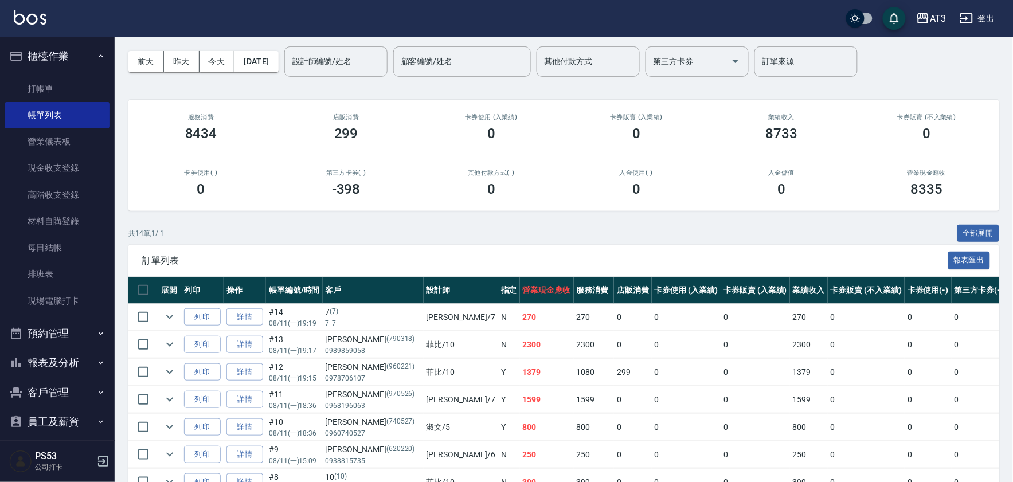
scroll to position [64, 0]
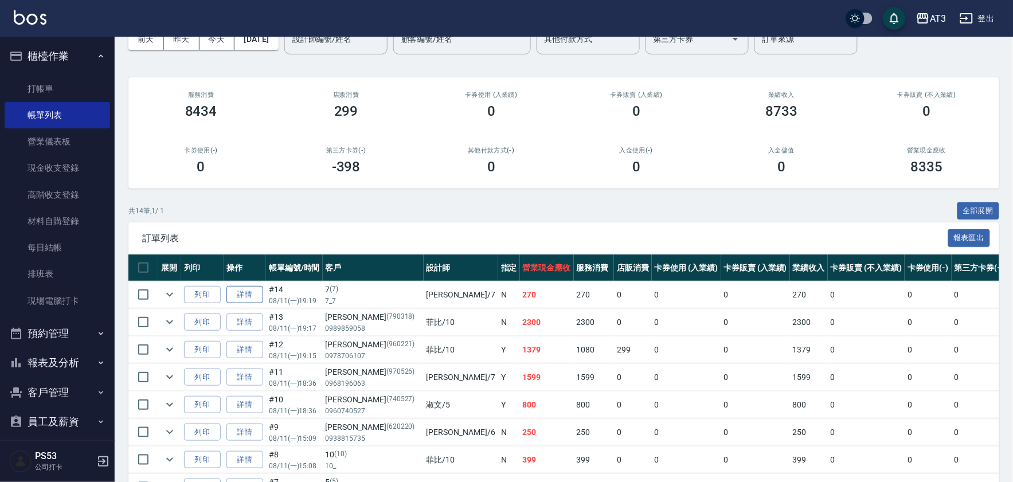
click at [241, 298] on link "詳情" at bounding box center [244, 295] width 37 height 18
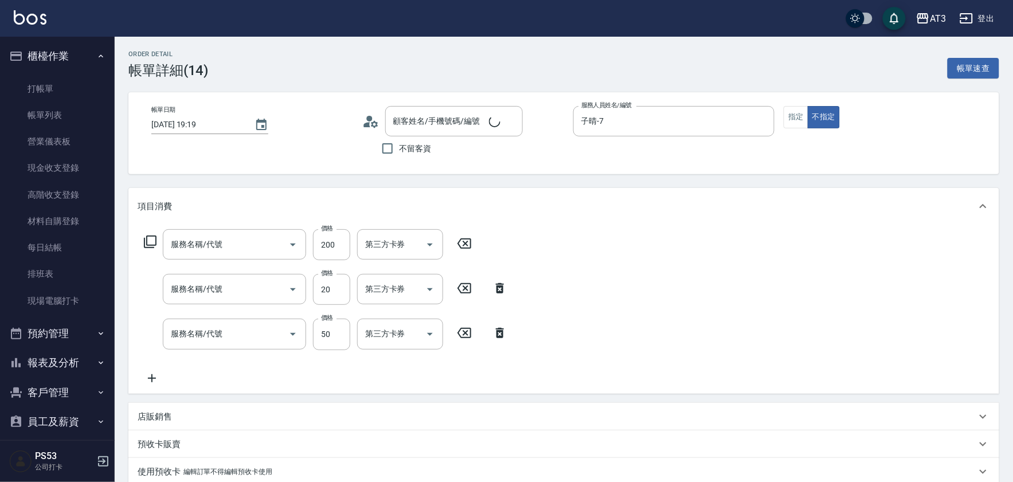
type input "2025/08/11 19:19"
type input "子晴-7"
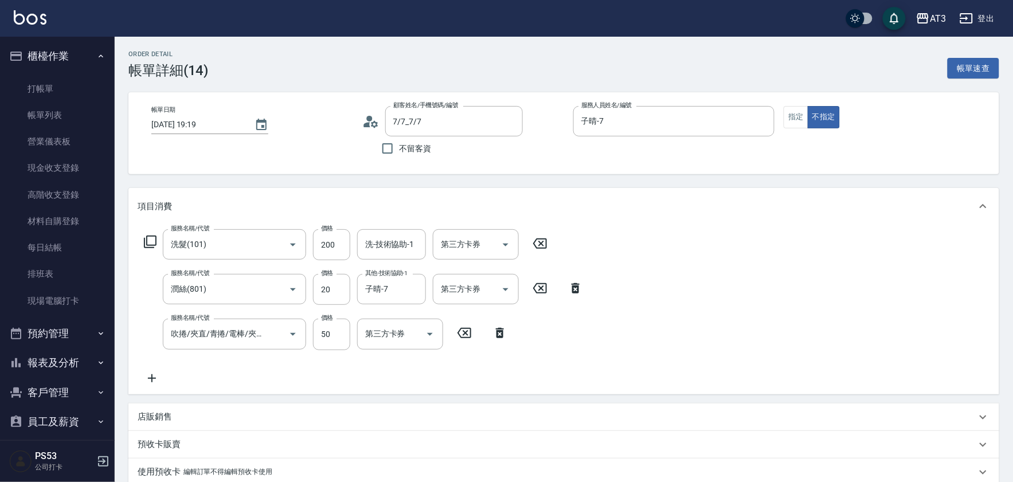
type input "7/7_7/7"
type input "洗髮(101)"
type input "潤絲(801)"
type input "吹捲/夾直/青捲/電棒/夾玉米鬚(804)"
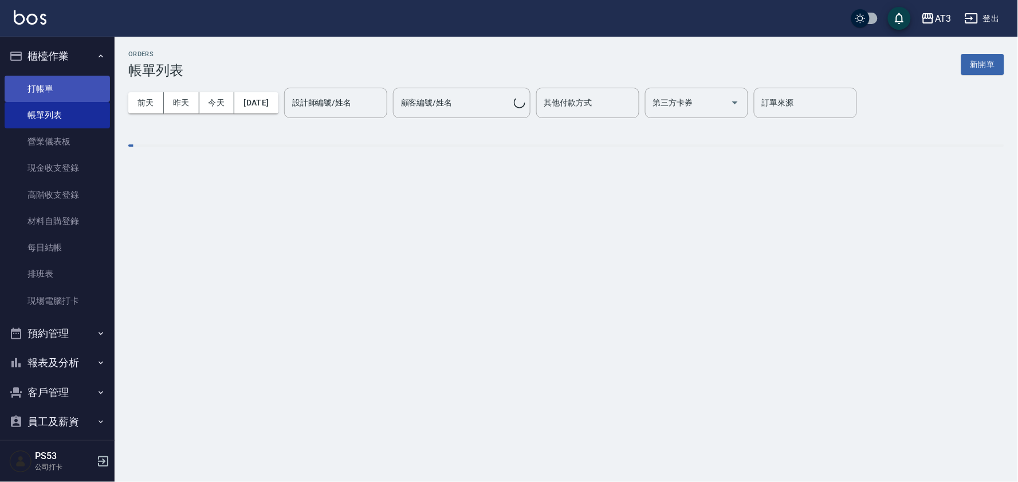
click at [47, 87] on link "打帳單" at bounding box center [57, 89] width 105 height 26
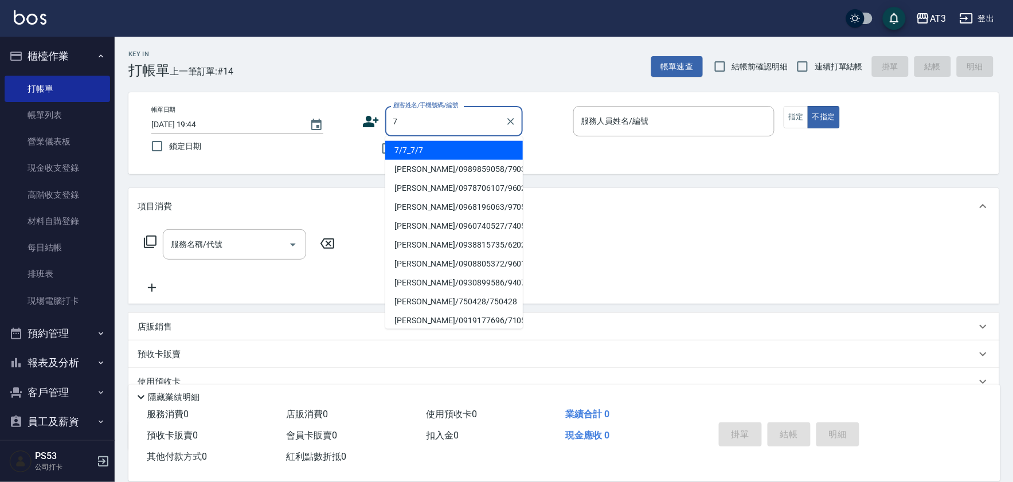
type input "7/7_7/7"
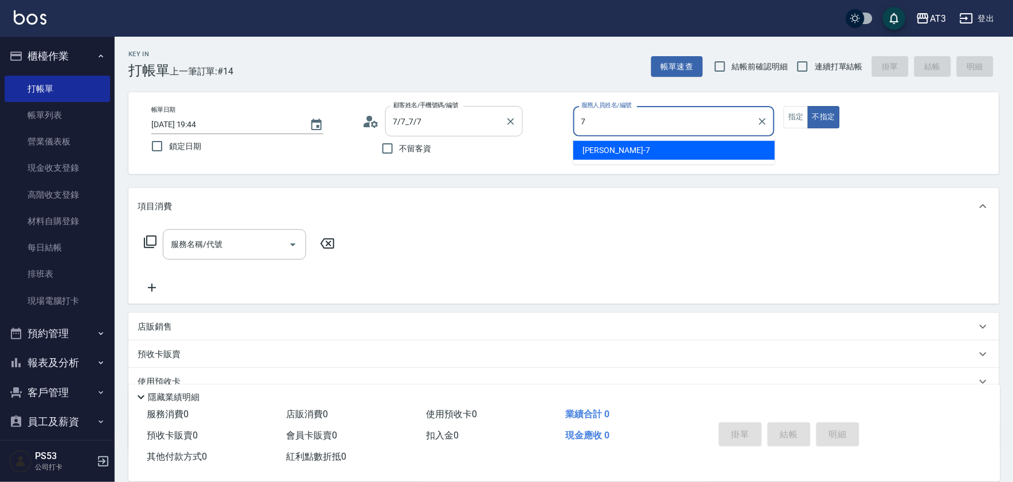
type input "子晴-7"
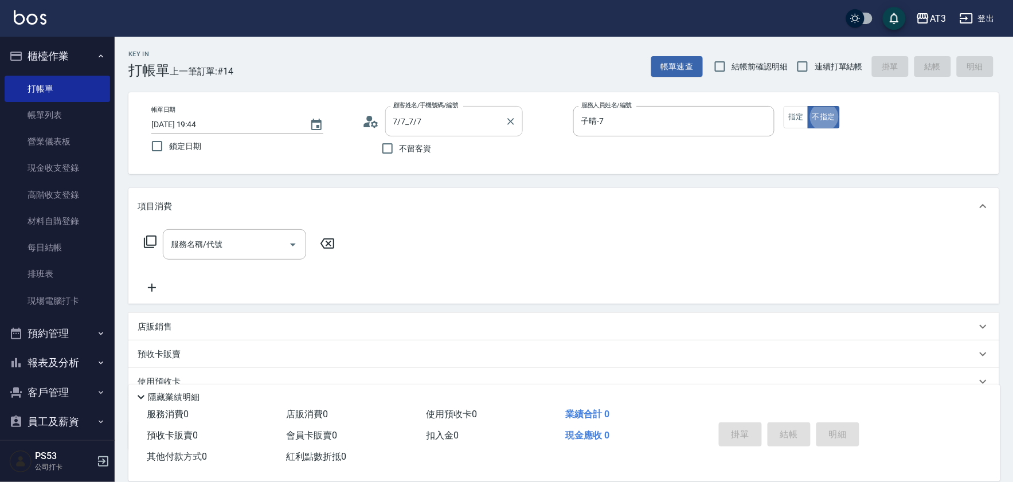
type button "false"
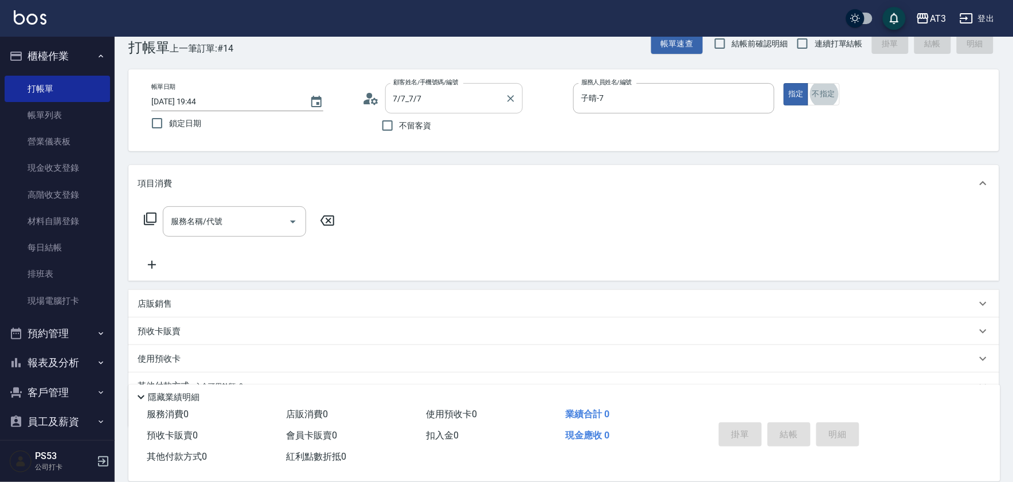
scroll to position [25, 0]
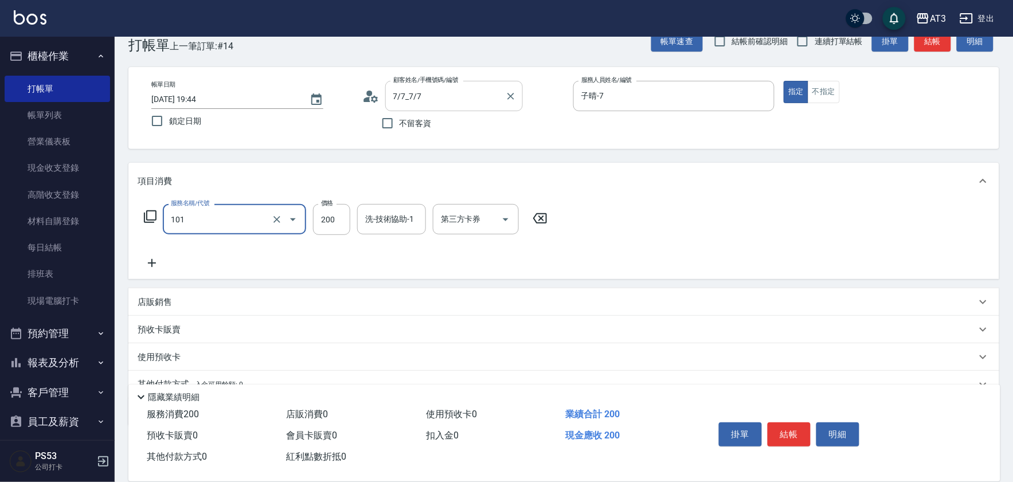
type input "洗髮(101)"
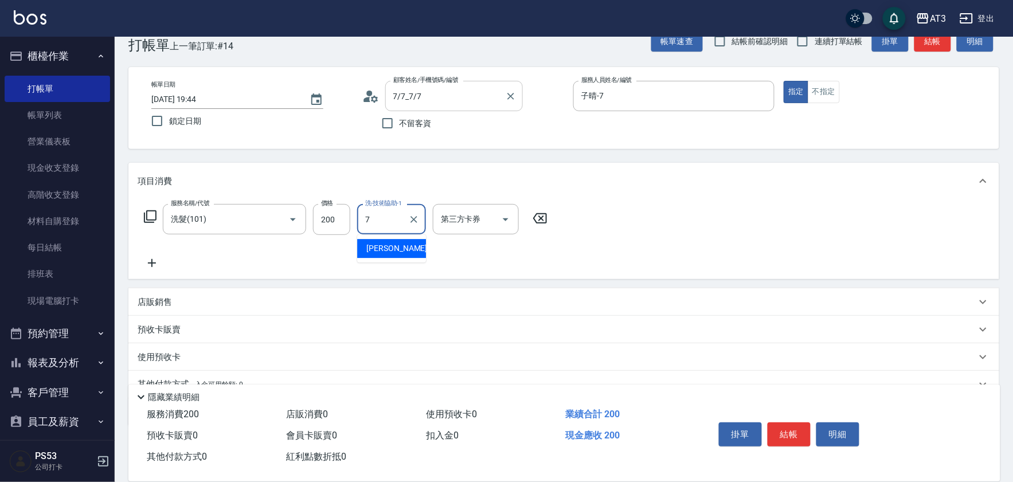
type input "子晴-7"
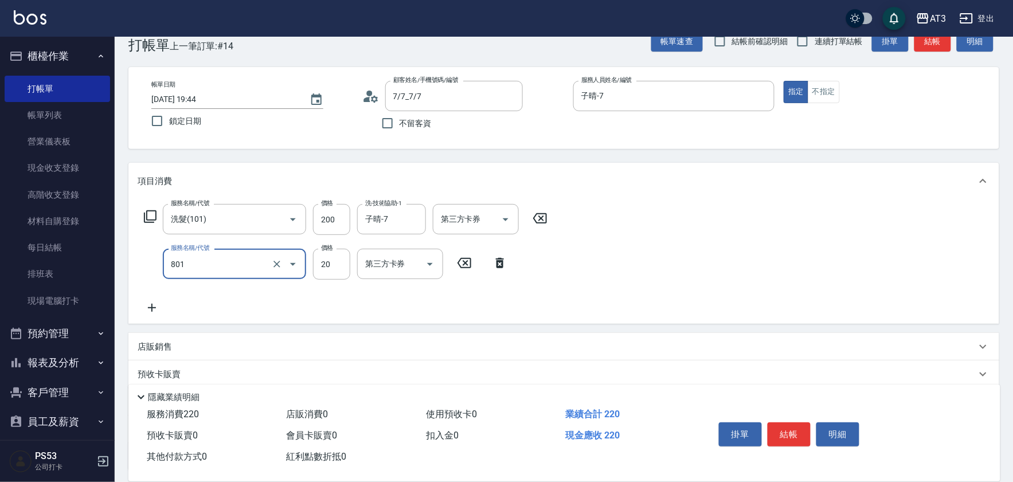
type input "潤絲(801)"
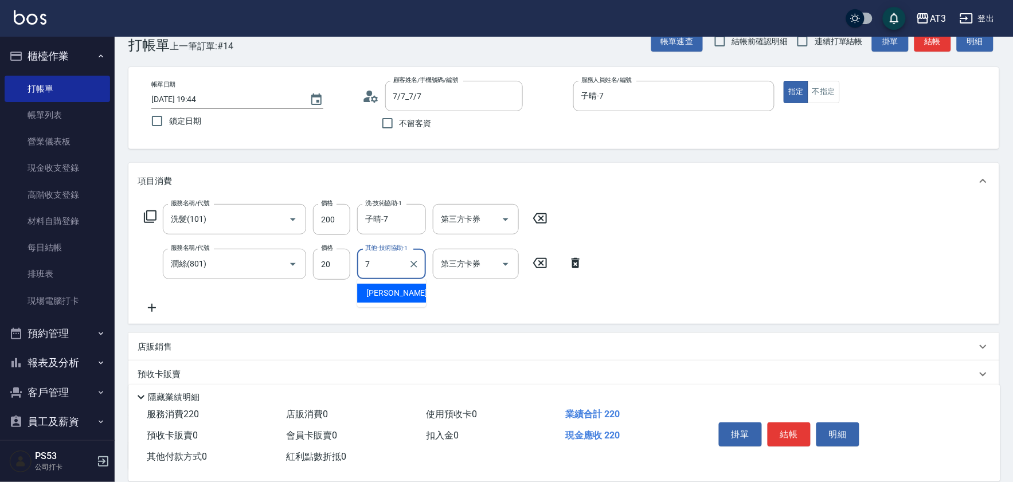
type input "子晴-7"
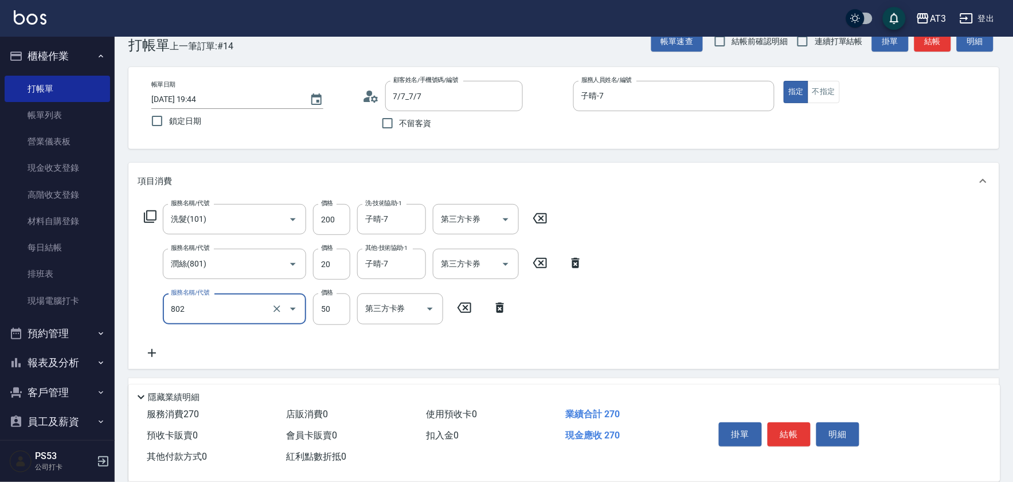
type input "潤絲/加精油(802)"
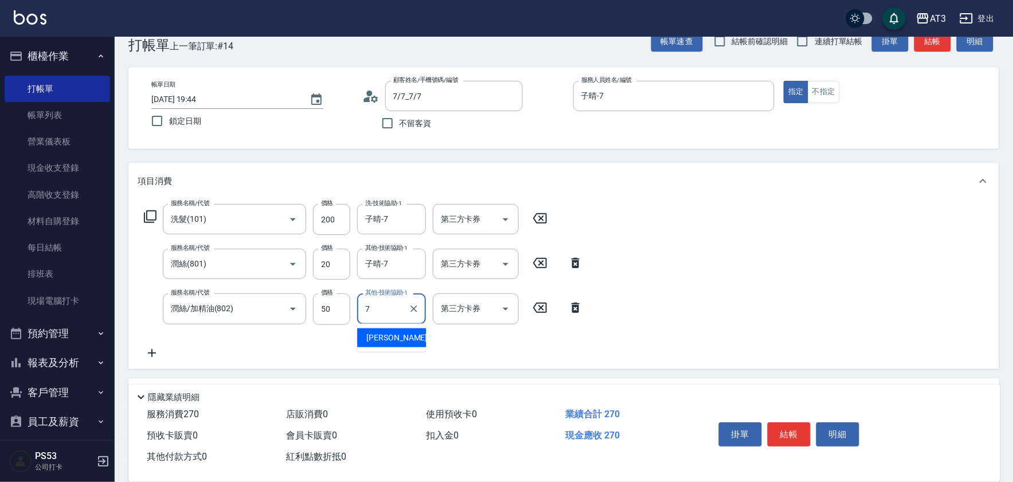
type input "子晴-7"
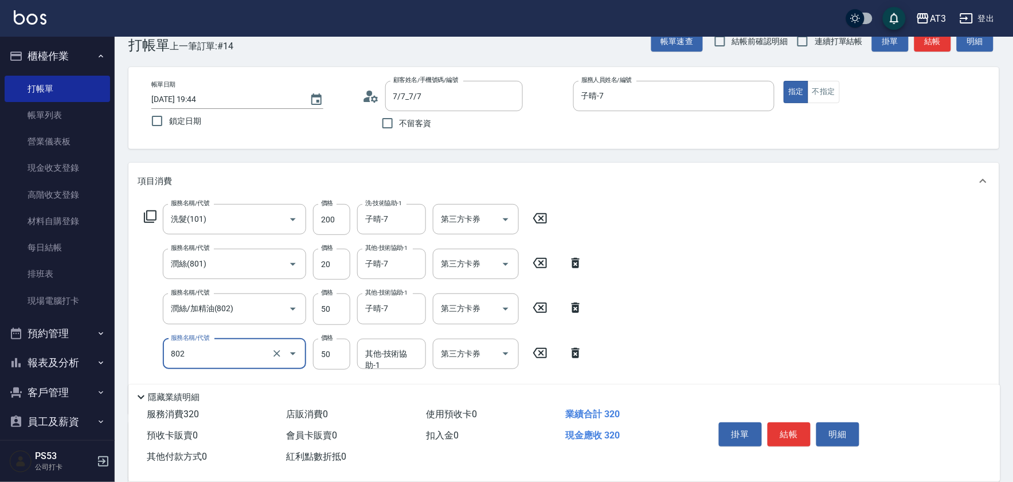
type input "潤絲/加精油(802)"
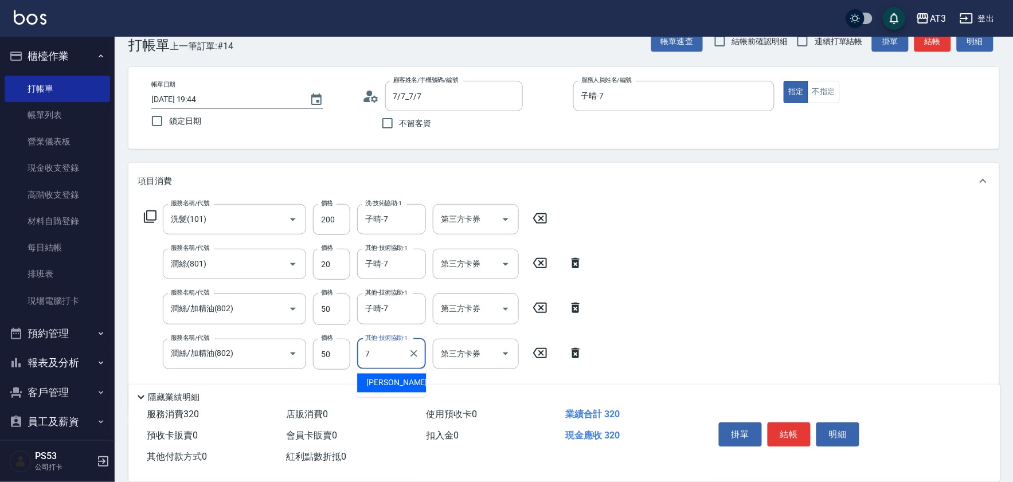
type input "子晴-7"
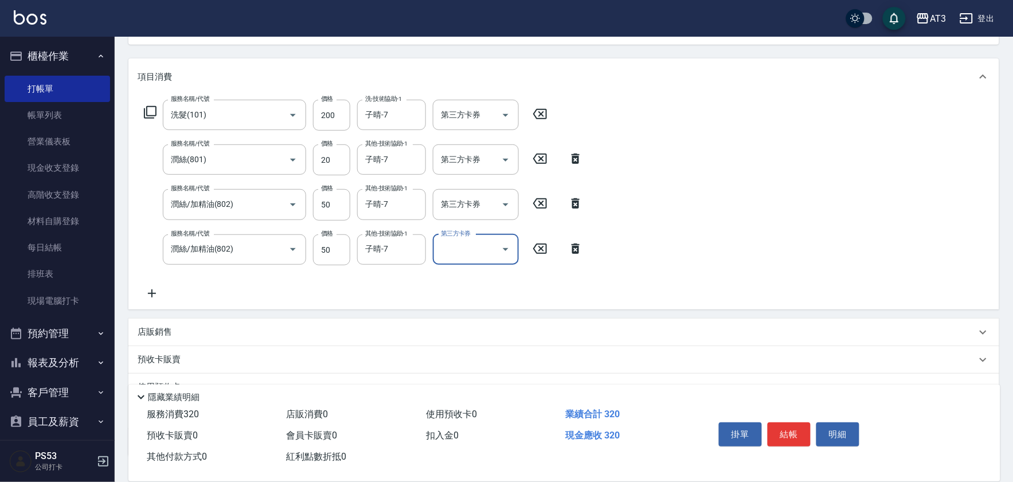
scroll to position [152, 0]
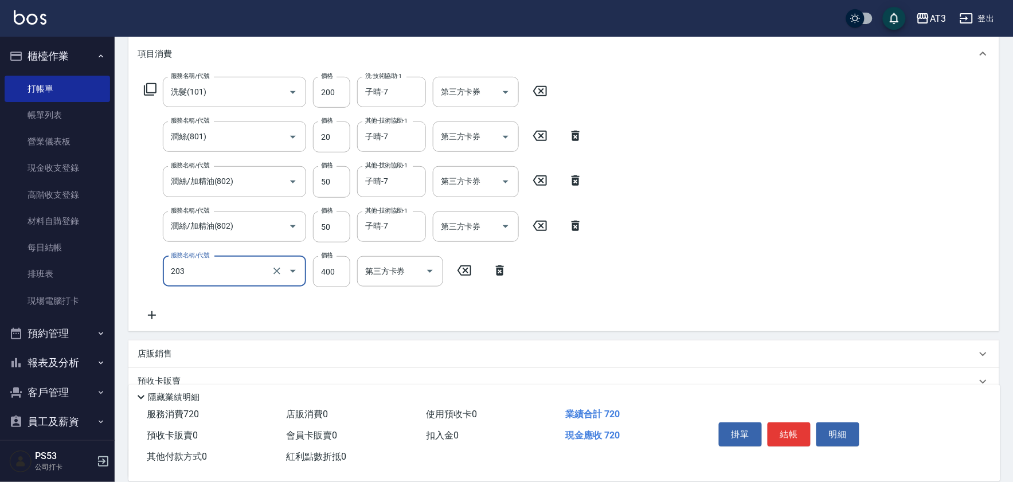
type input "指定單剪(203)"
type input "200"
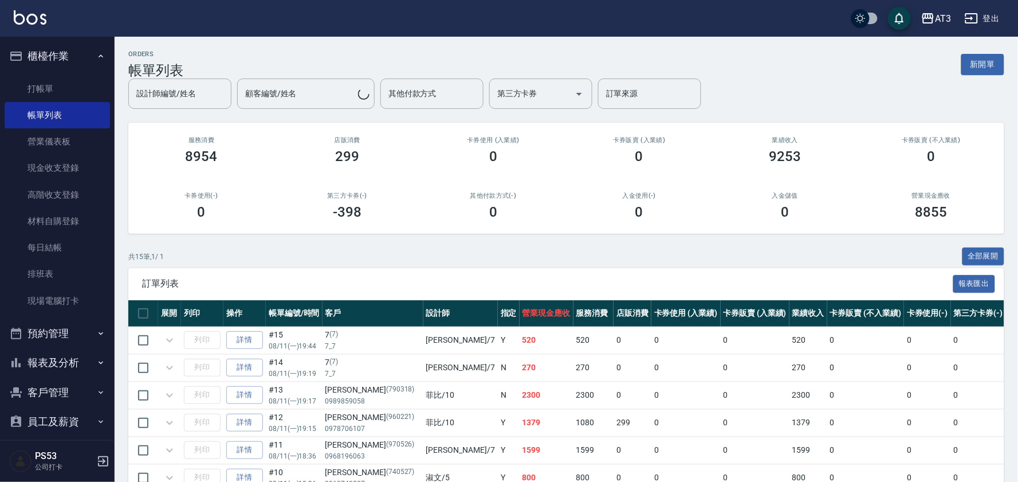
click at [59, 356] on button "報表及分析" at bounding box center [57, 363] width 105 height 30
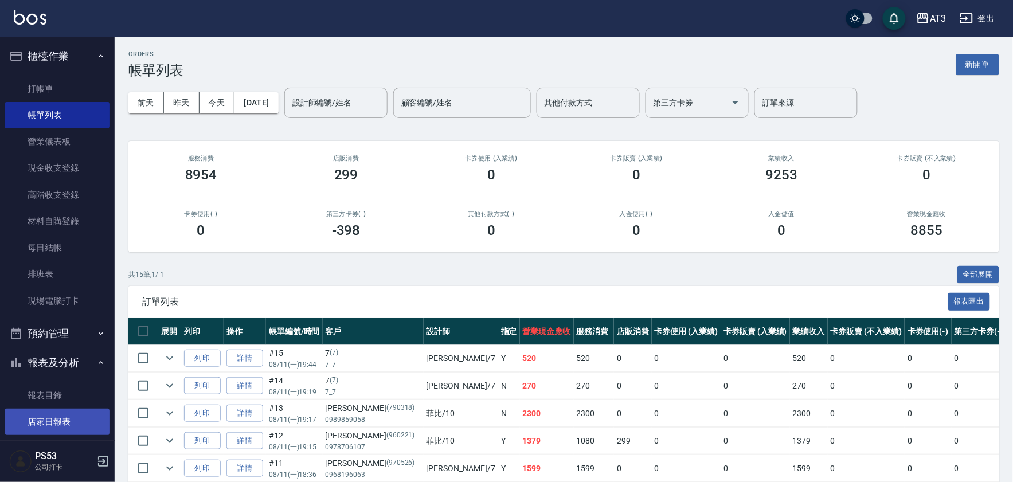
scroll to position [64, 0]
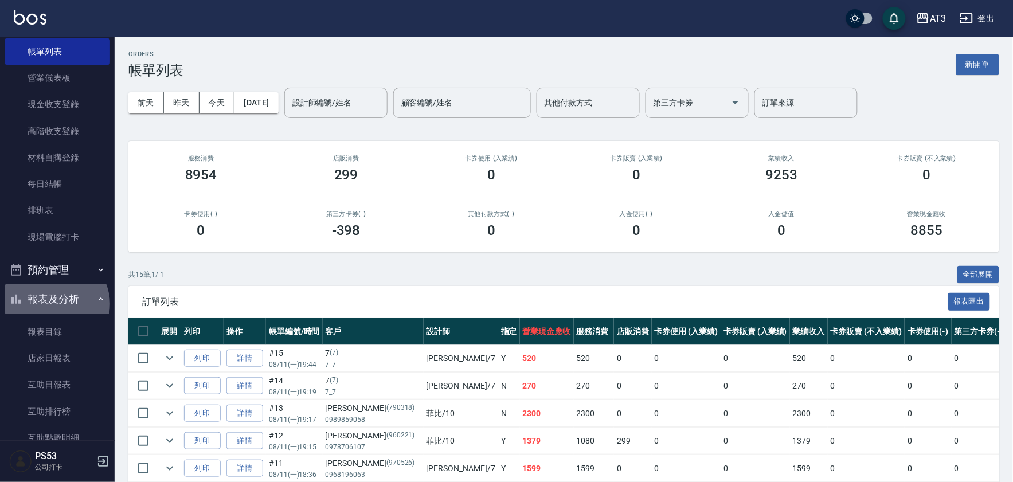
click at [55, 304] on button "報表及分析" at bounding box center [57, 299] width 105 height 30
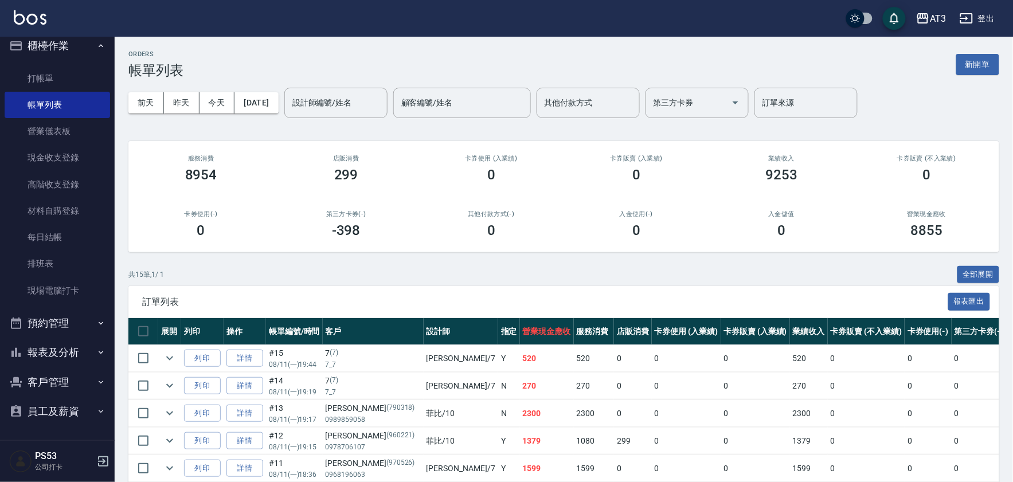
scroll to position [9, 0]
click at [65, 380] on button "客戶管理" at bounding box center [57, 383] width 105 height 30
click at [65, 381] on button "客戶管理" at bounding box center [57, 383] width 105 height 30
click at [64, 355] on button "報表及分析" at bounding box center [57, 354] width 105 height 30
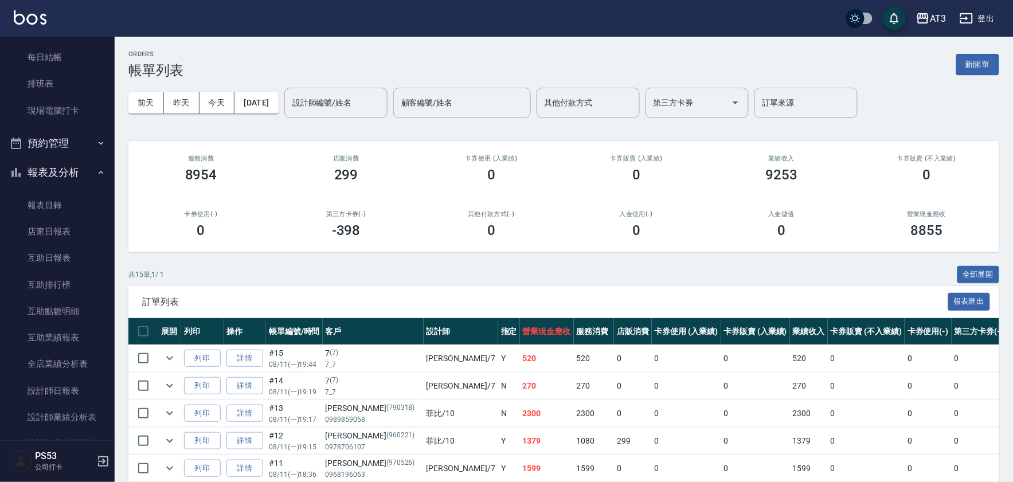
scroll to position [264, 0]
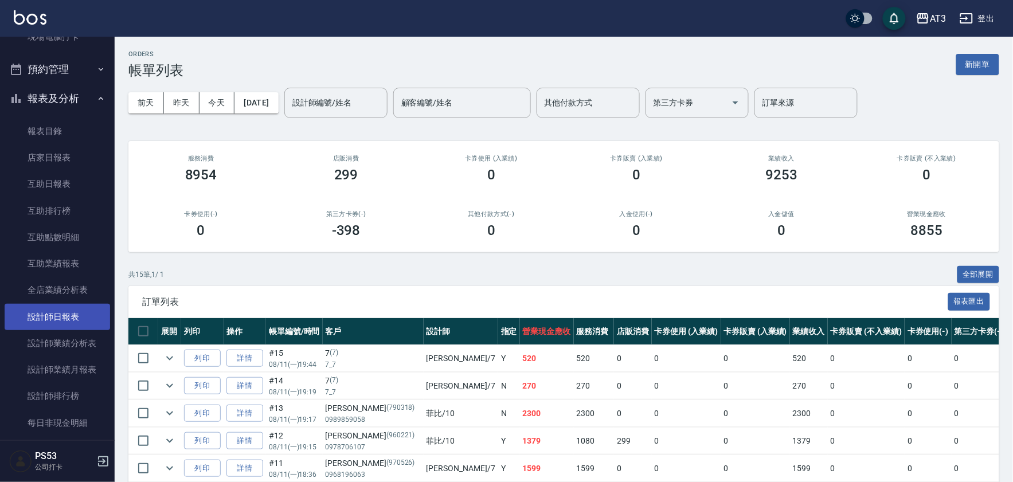
click at [87, 311] on link "設計師日報表" at bounding box center [57, 317] width 105 height 26
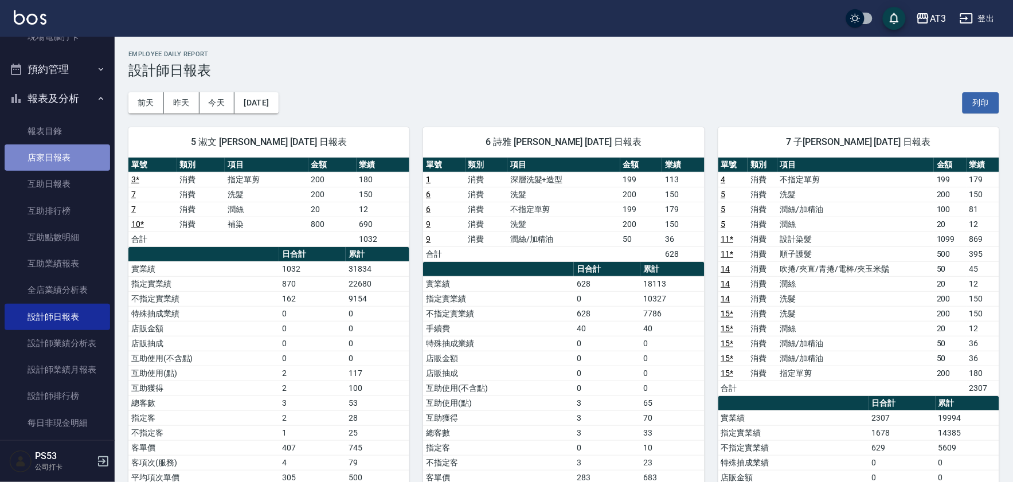
click at [63, 164] on link "店家日報表" at bounding box center [57, 157] width 105 height 26
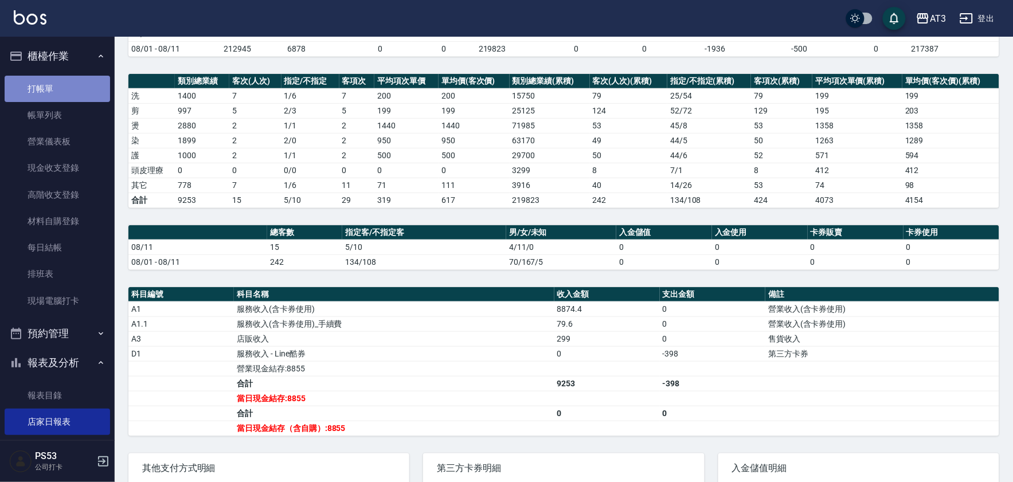
click at [60, 95] on link "打帳單" at bounding box center [57, 89] width 105 height 26
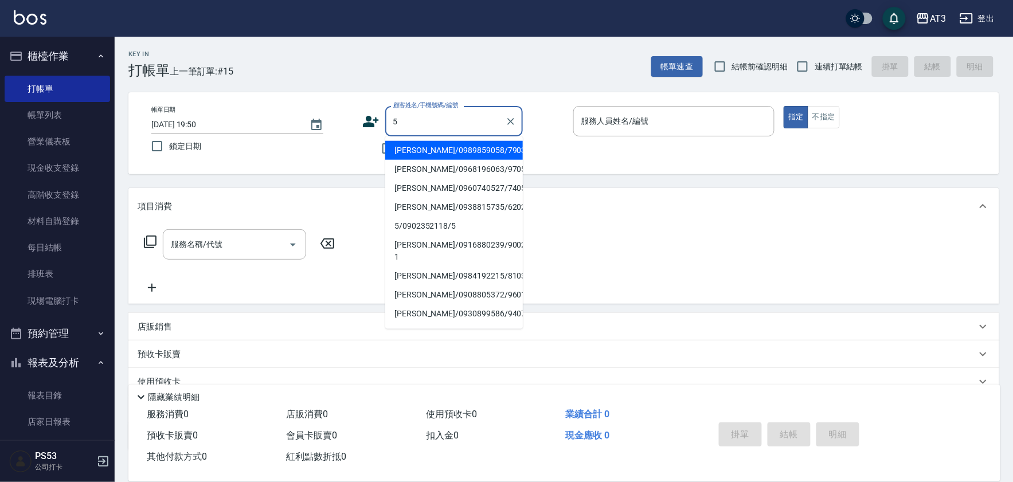
type input "羅仕善/0989859058/790318"
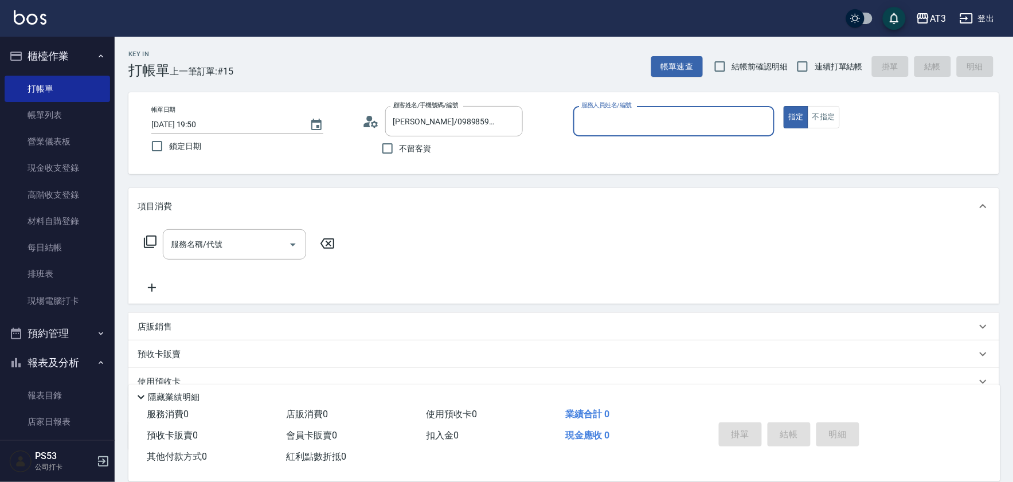
click at [783, 106] on button "指定" at bounding box center [795, 117] width 25 height 22
type button "true"
type input "5/0902352118/5"
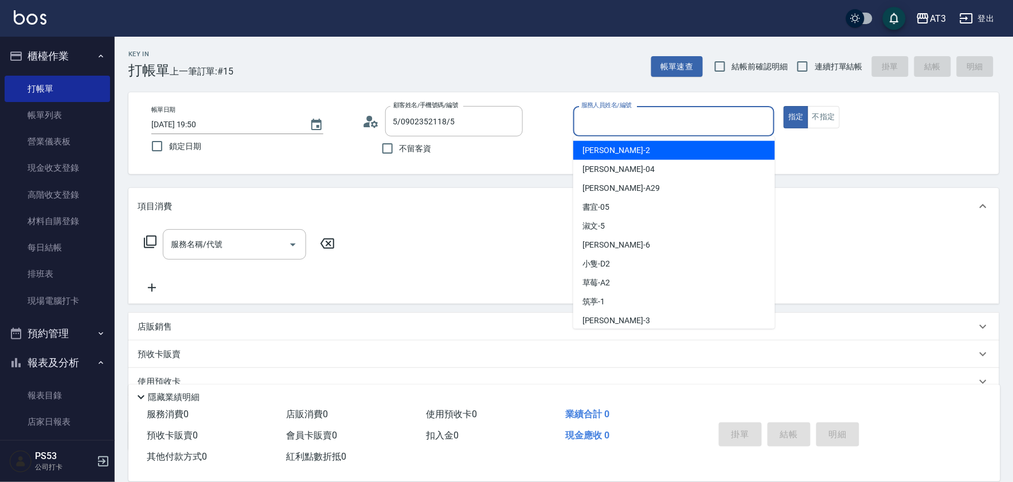
drag, startPoint x: 642, startPoint y: 112, endPoint x: 653, endPoint y: 116, distance: 11.4
click at [649, 115] on input "服務人員姓名/編號" at bounding box center [673, 121] width 191 height 20
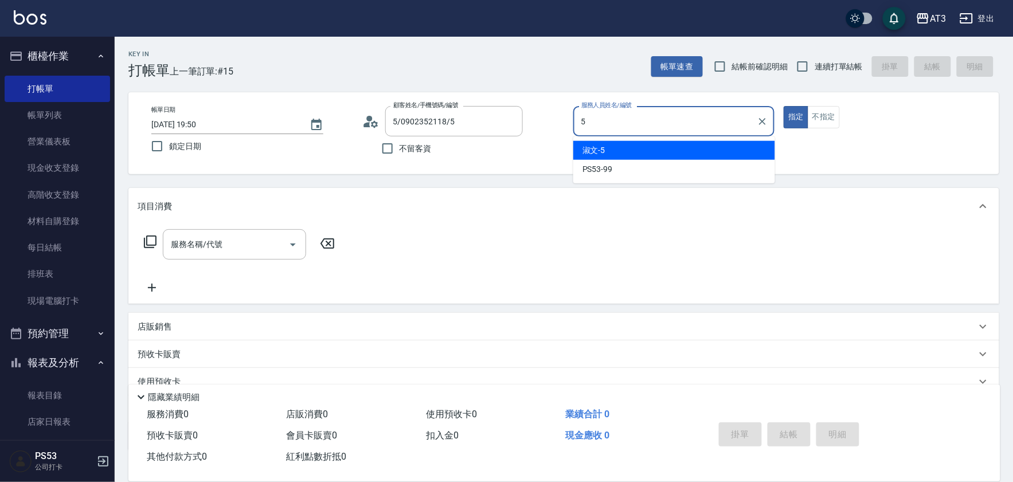
type input "淑文-5"
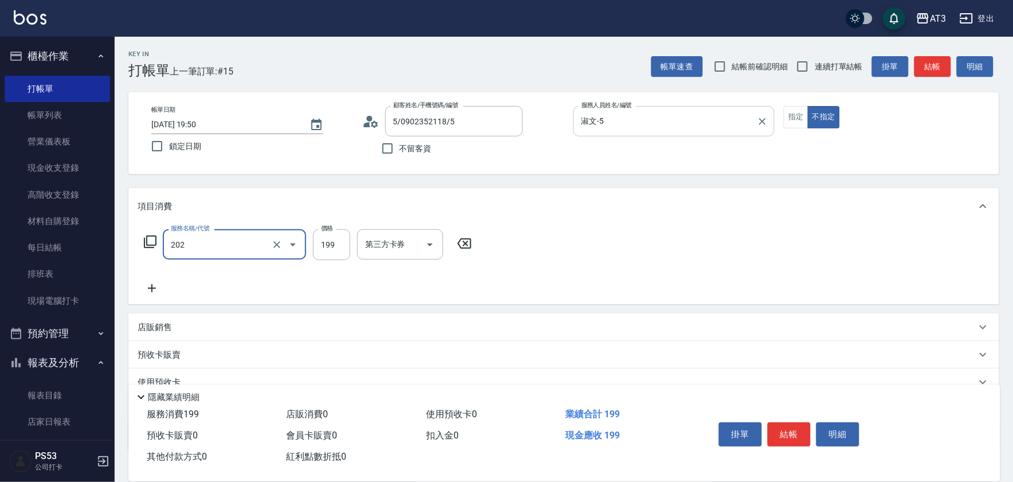
type input "不指定單剪(202)"
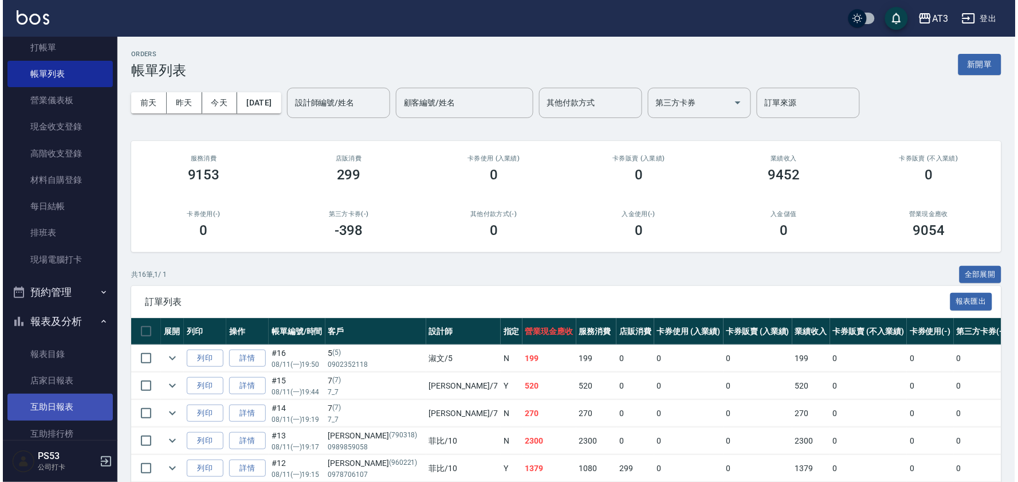
scroll to position [64, 0]
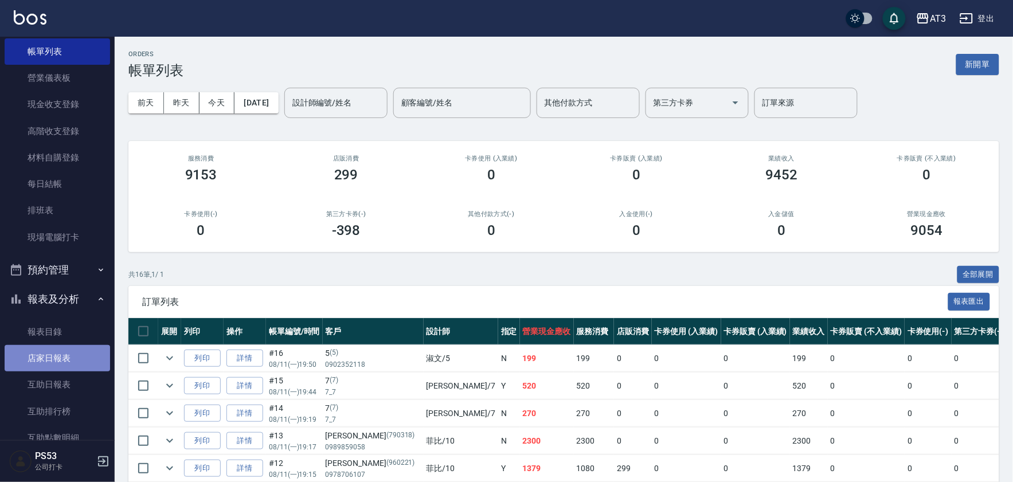
click at [72, 354] on link "店家日報表" at bounding box center [57, 358] width 105 height 26
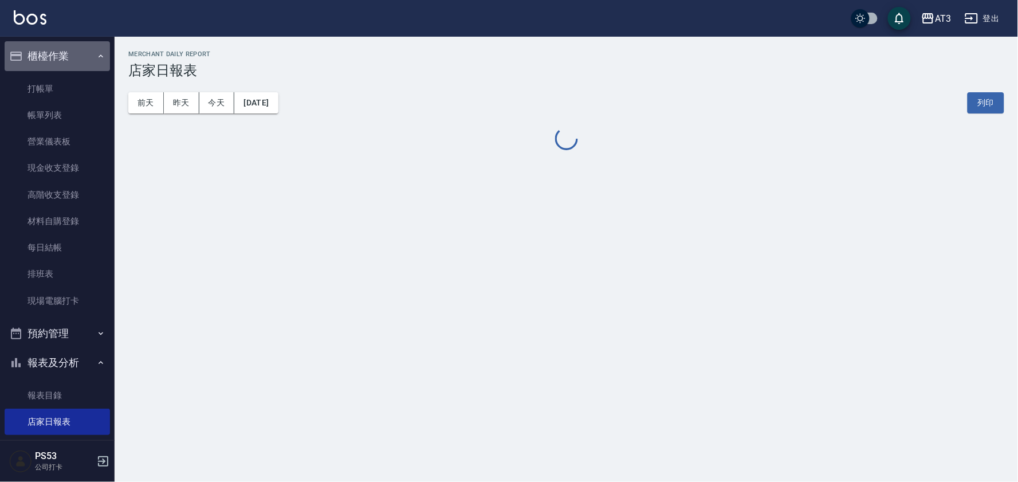
click at [65, 58] on button "櫃檯作業" at bounding box center [57, 56] width 105 height 30
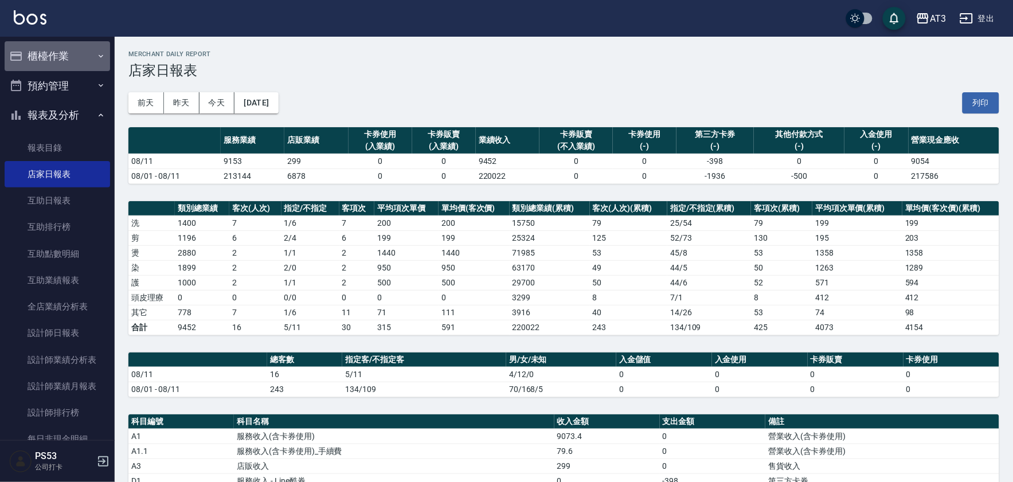
click at [67, 55] on button "櫃檯作業" at bounding box center [57, 56] width 105 height 30
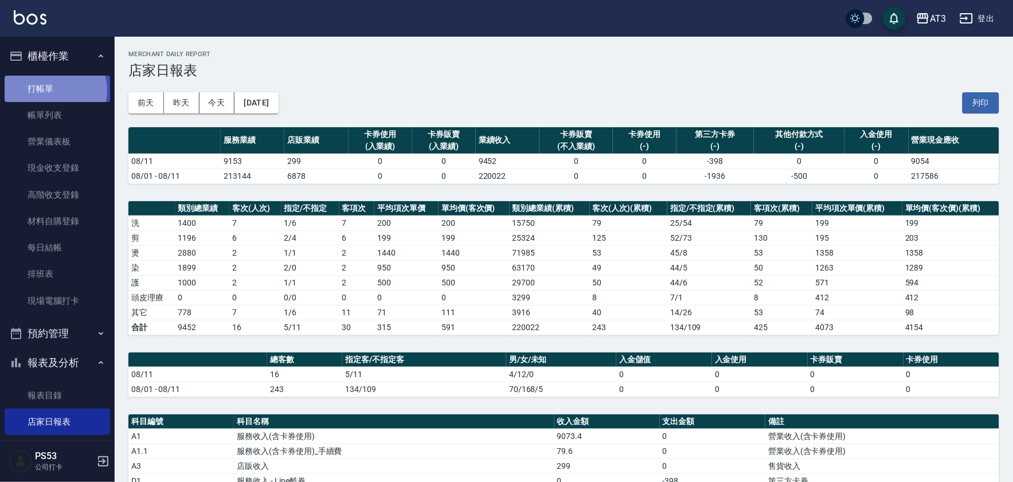
click at [54, 91] on link "打帳單" at bounding box center [57, 89] width 105 height 26
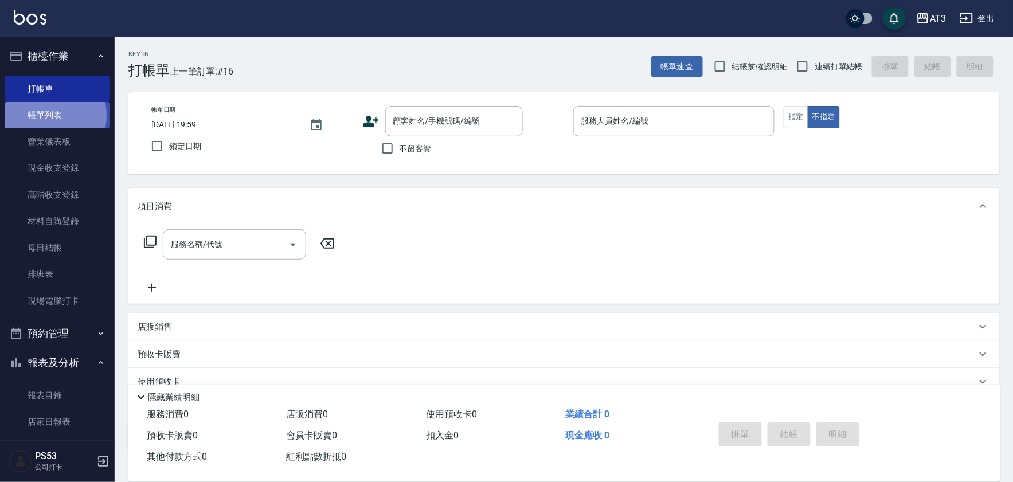
click at [52, 116] on link "帳單列表" at bounding box center [57, 115] width 105 height 26
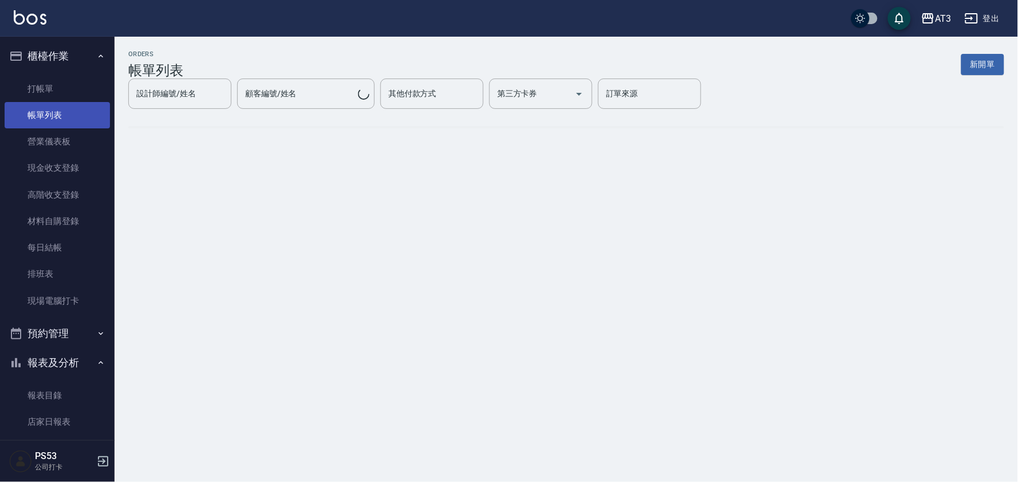
click at [71, 117] on link "帳單列表" at bounding box center [57, 115] width 105 height 26
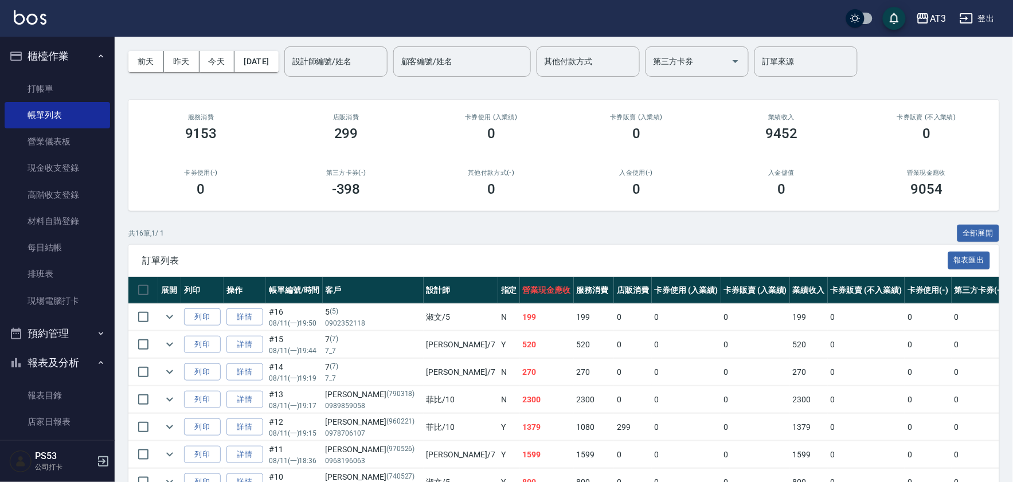
scroll to position [64, 0]
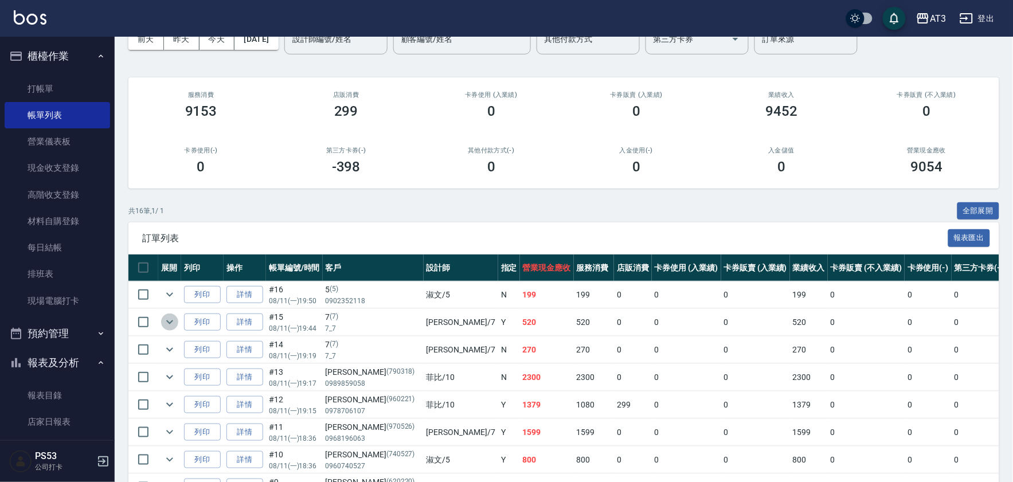
click at [166, 323] on icon "expand row" at bounding box center [170, 322] width 14 height 14
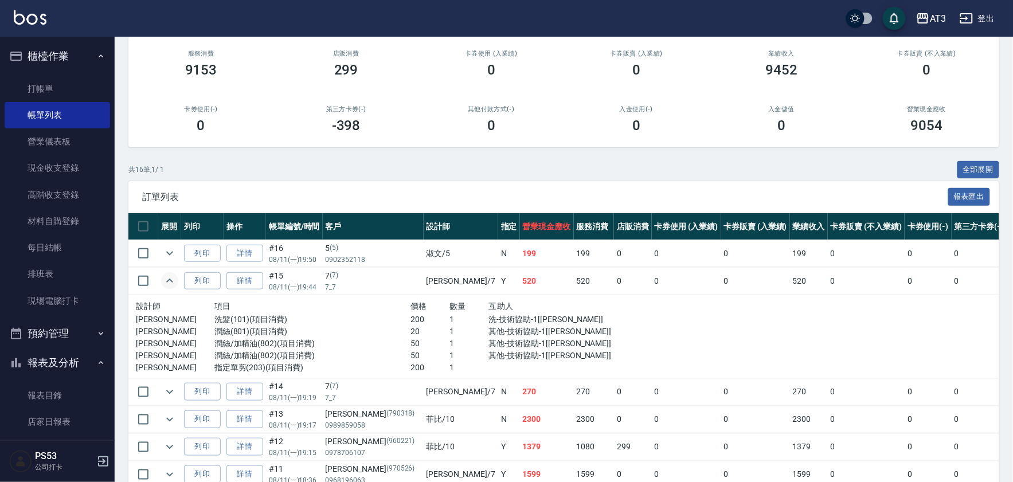
scroll to position [127, 0]
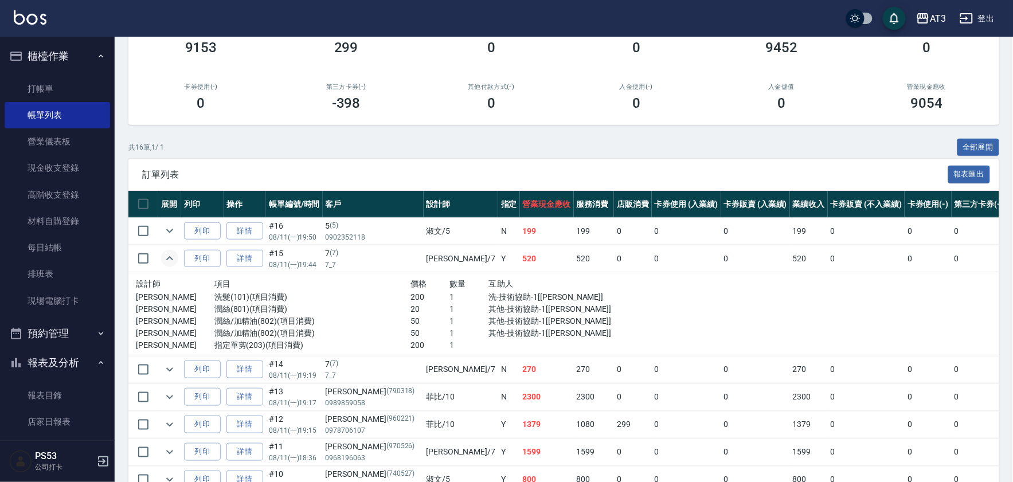
click at [170, 258] on icon "expand row" at bounding box center [170, 259] width 14 height 14
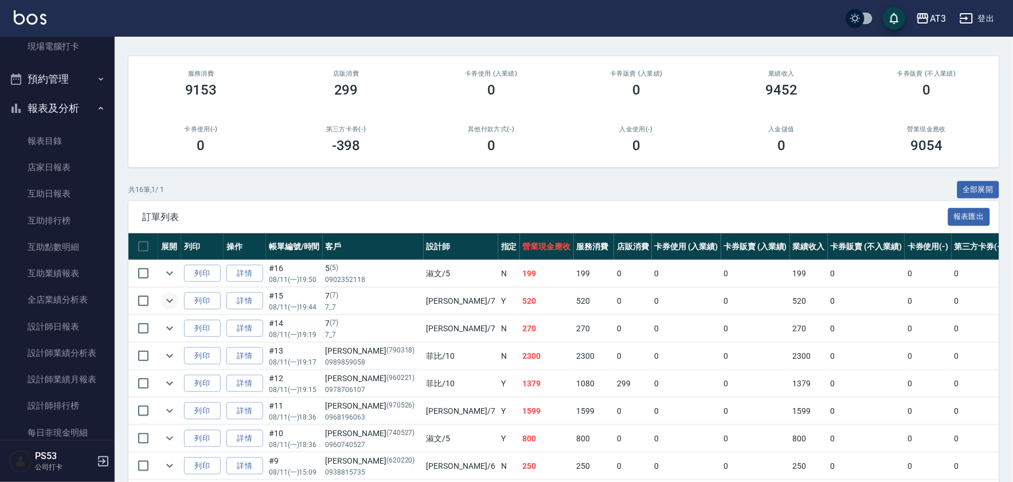
scroll to position [0, 0]
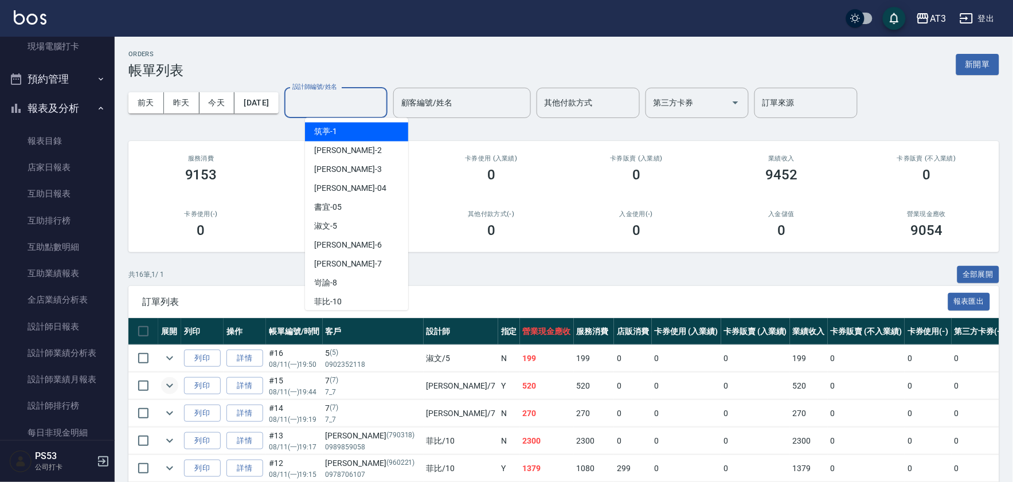
click at [368, 100] on div "設計師編號/姓名 設計師編號/姓名" at bounding box center [335, 103] width 103 height 30
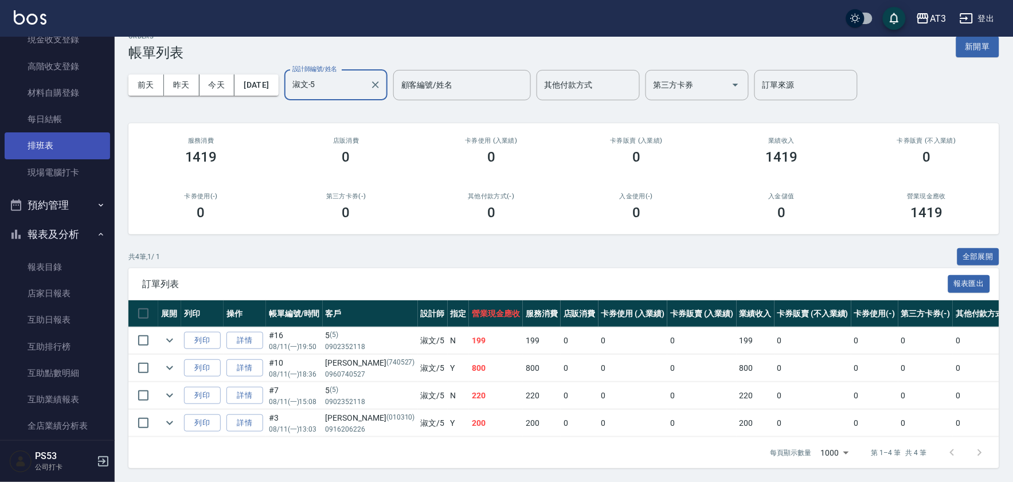
scroll to position [127, 0]
type input "淑文-5"
click at [61, 175] on link "現場電腦打卡" at bounding box center [57, 173] width 105 height 26
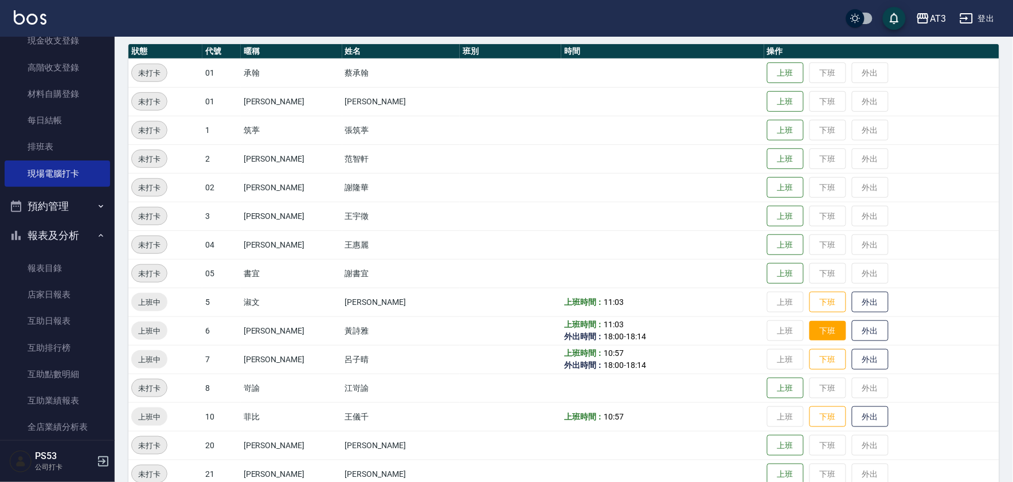
scroll to position [127, 0]
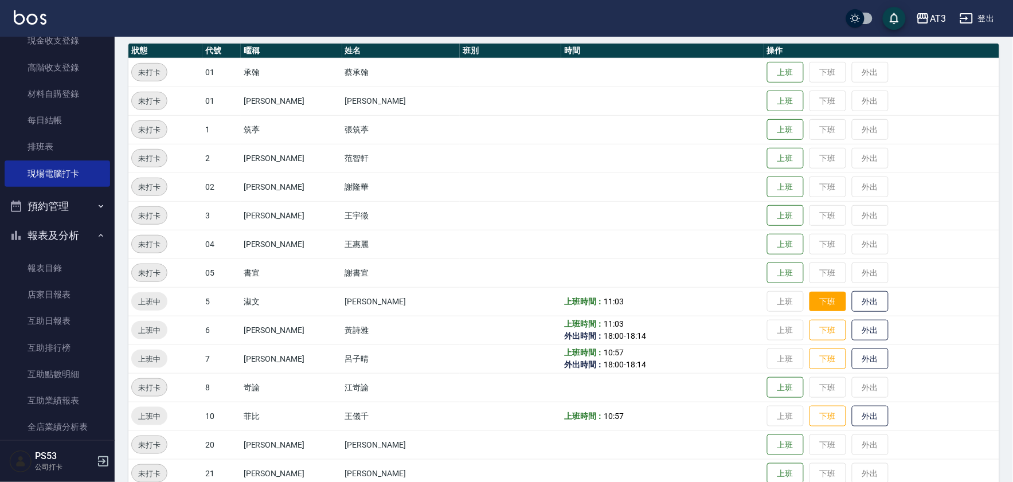
click at [809, 304] on button "下班" at bounding box center [827, 302] width 37 height 20
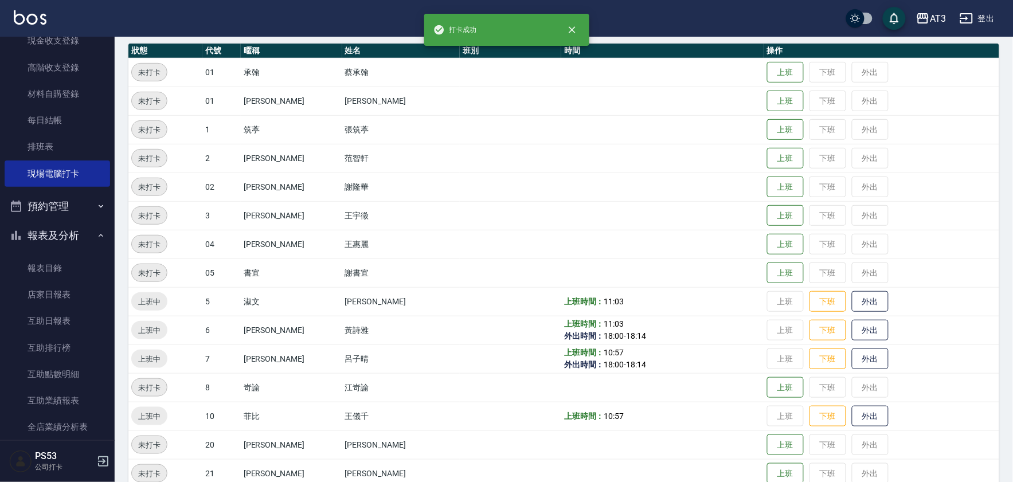
click at [809, 334] on button "下班" at bounding box center [827, 330] width 37 height 21
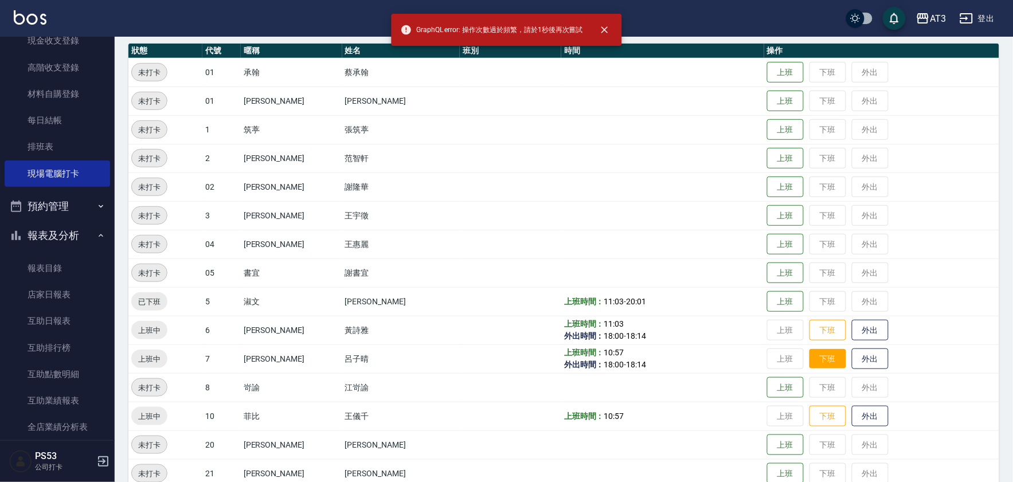
click at [809, 349] on button "下班" at bounding box center [827, 359] width 37 height 20
click at [809, 329] on button "下班" at bounding box center [827, 330] width 37 height 20
click at [801, 347] on td "上班 下班 外出" at bounding box center [881, 358] width 235 height 29
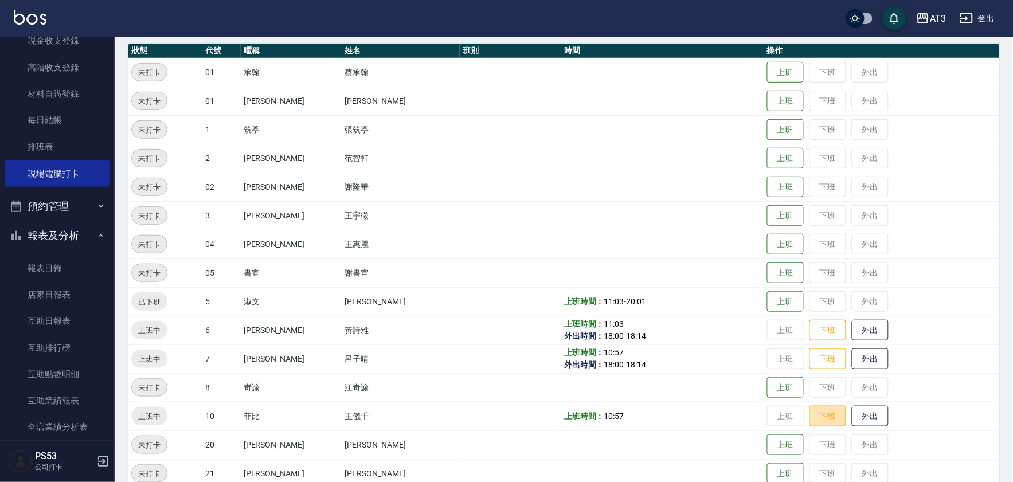
drag, startPoint x: 798, startPoint y: 411, endPoint x: 805, endPoint y: 376, distance: 35.6
click at [809, 410] on button "下班" at bounding box center [827, 416] width 37 height 21
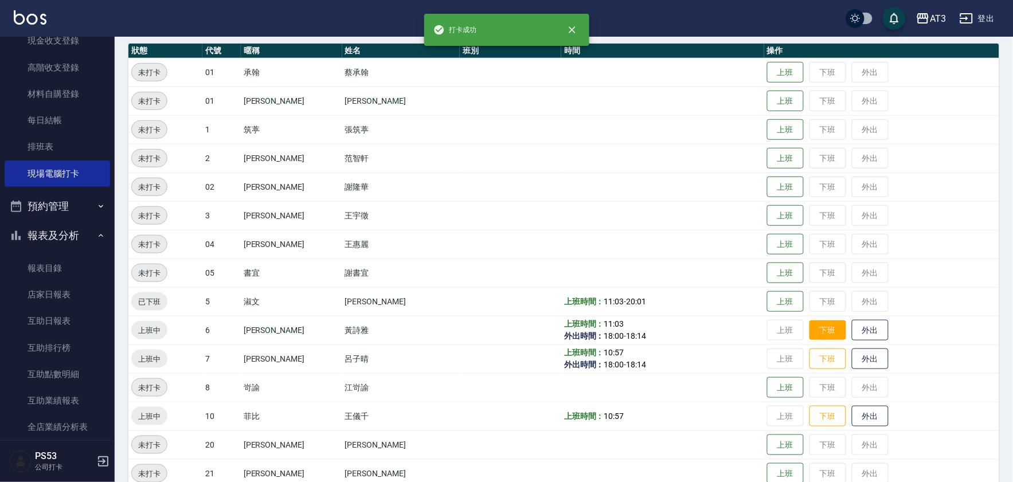
click at [810, 337] on button "下班" at bounding box center [827, 330] width 37 height 20
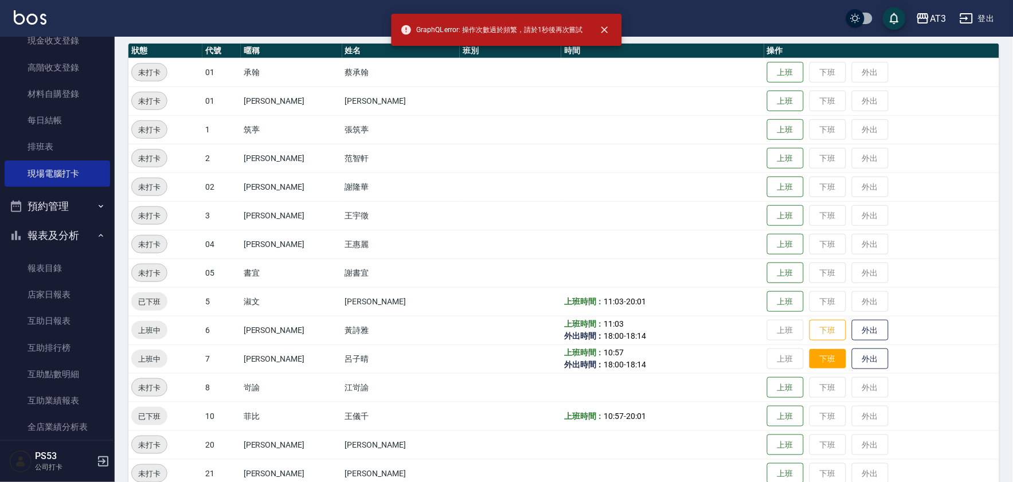
click at [809, 359] on button "下班" at bounding box center [827, 359] width 37 height 20
click at [809, 331] on button "下班" at bounding box center [827, 330] width 37 height 20
click at [809, 352] on button "下班" at bounding box center [827, 359] width 37 height 20
click at [809, 329] on button "下班" at bounding box center [827, 330] width 37 height 20
click at [809, 351] on button "下班" at bounding box center [827, 358] width 37 height 21
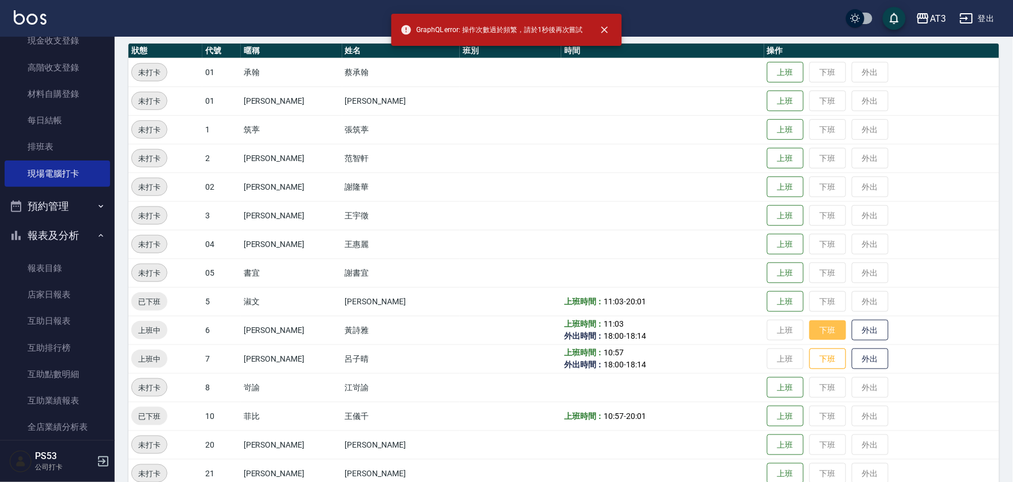
click at [809, 327] on button "下班" at bounding box center [827, 330] width 37 height 20
click at [809, 358] on button "下班" at bounding box center [827, 358] width 37 height 21
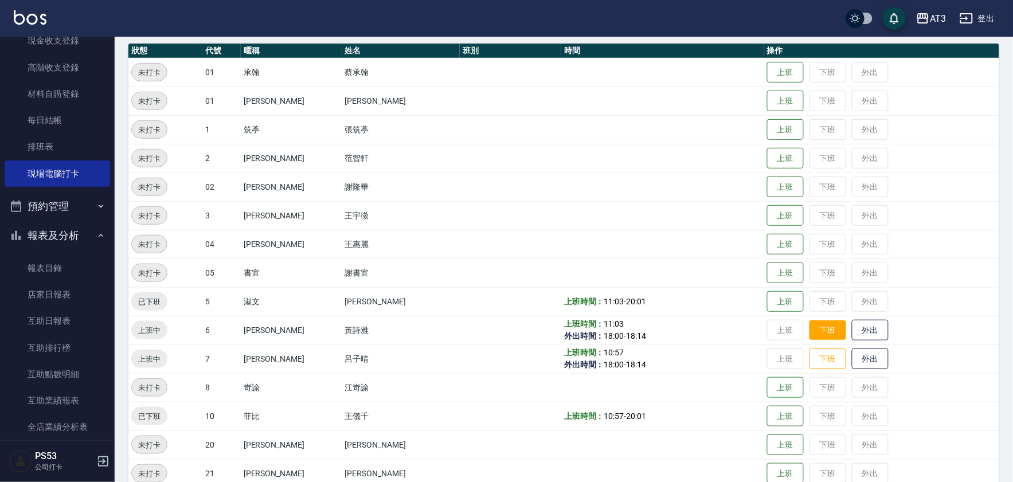
click at [809, 324] on button "下班" at bounding box center [827, 330] width 37 height 20
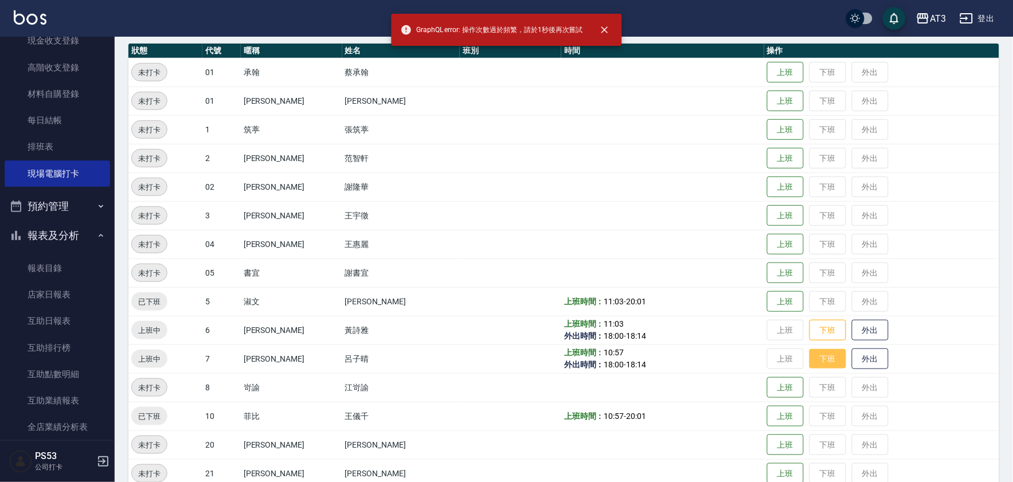
click at [809, 359] on button "下班" at bounding box center [827, 359] width 37 height 20
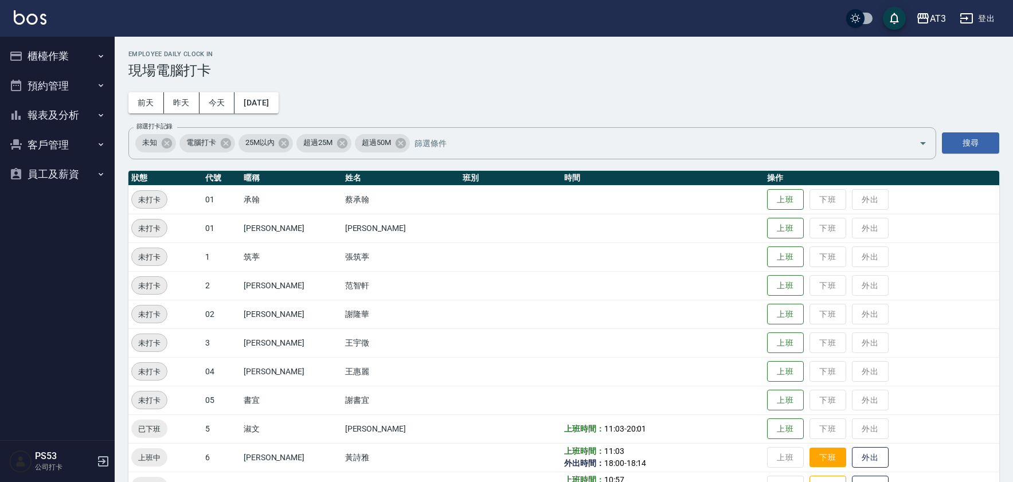
scroll to position [127, 0]
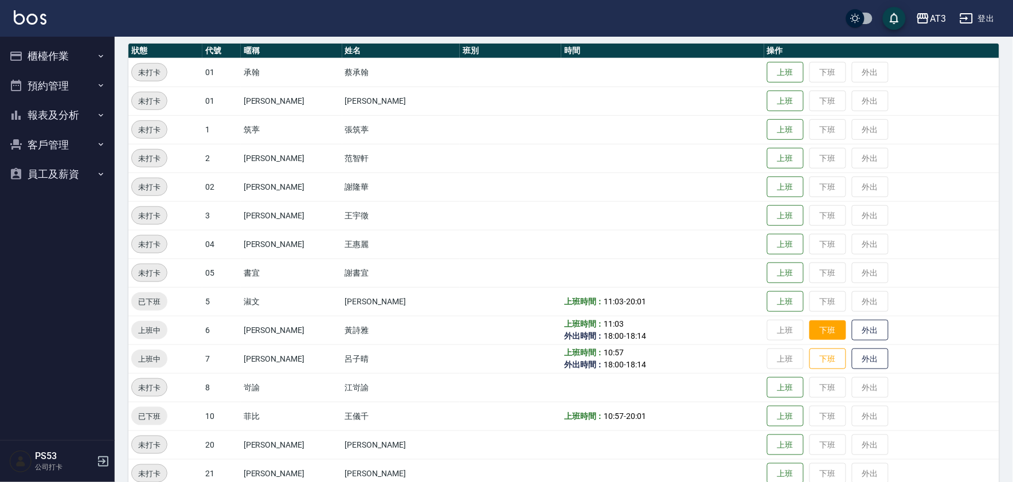
click at [809, 327] on button "下班" at bounding box center [827, 330] width 37 height 20
click at [809, 363] on button "下班" at bounding box center [827, 359] width 37 height 20
click at [809, 356] on button "下班" at bounding box center [827, 359] width 37 height 20
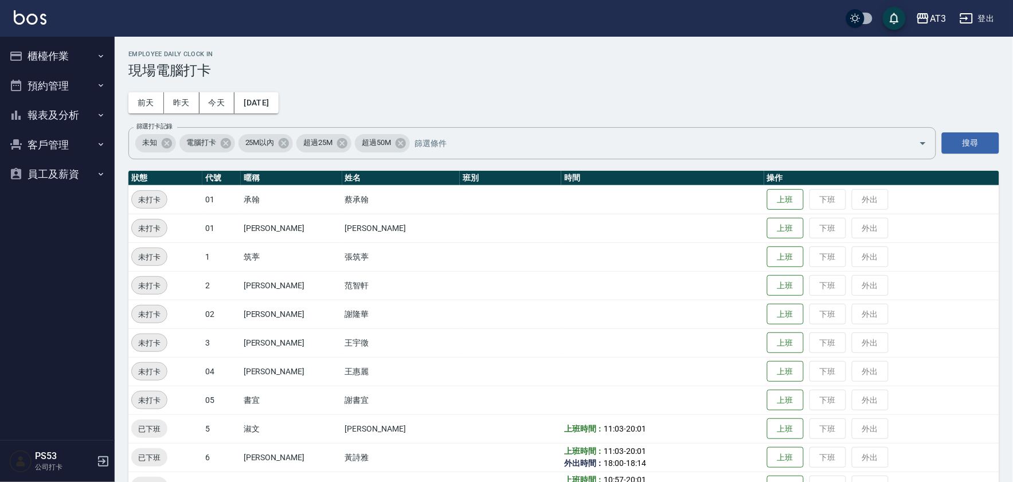
click at [85, 52] on button "櫃檯作業" at bounding box center [57, 56] width 105 height 30
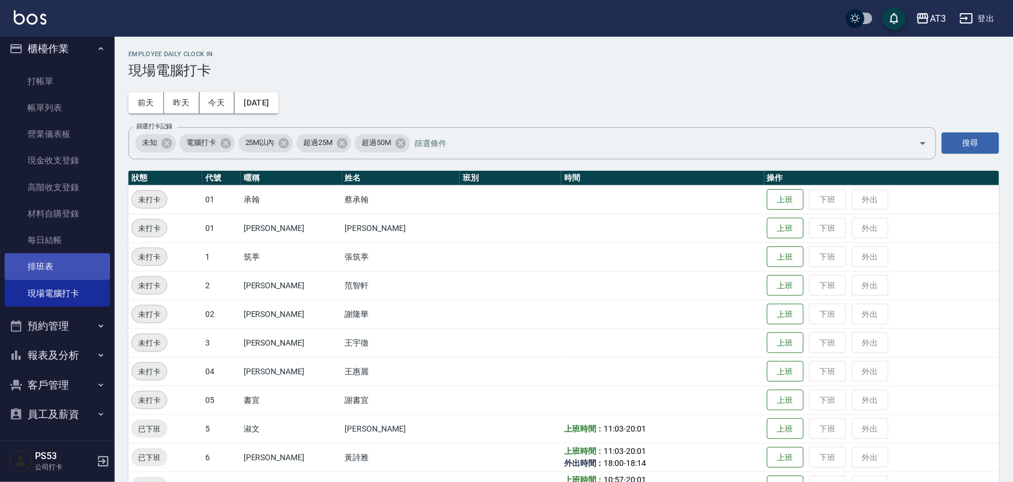
scroll to position [9, 0]
click at [49, 50] on button "櫃檯作業" at bounding box center [57, 47] width 105 height 30
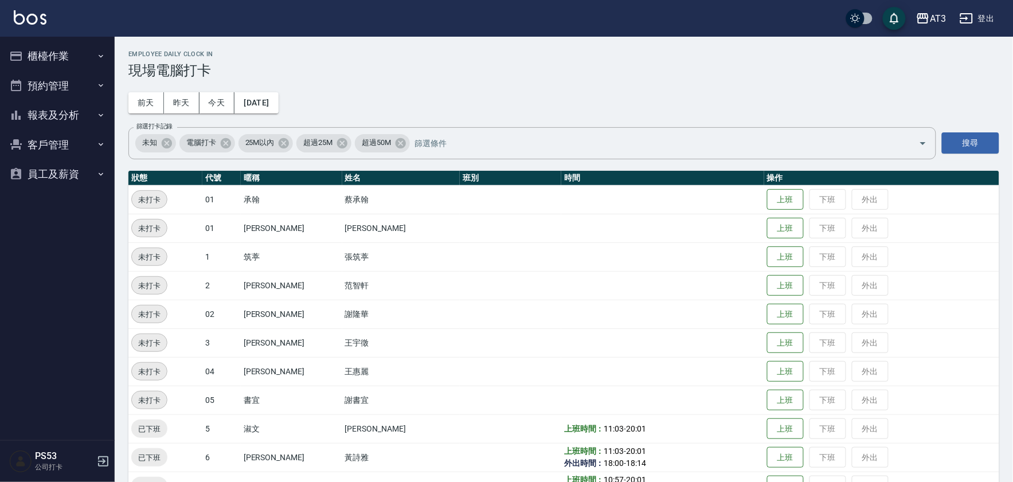
scroll to position [0, 0]
click at [61, 116] on button "報表及分析" at bounding box center [57, 115] width 105 height 30
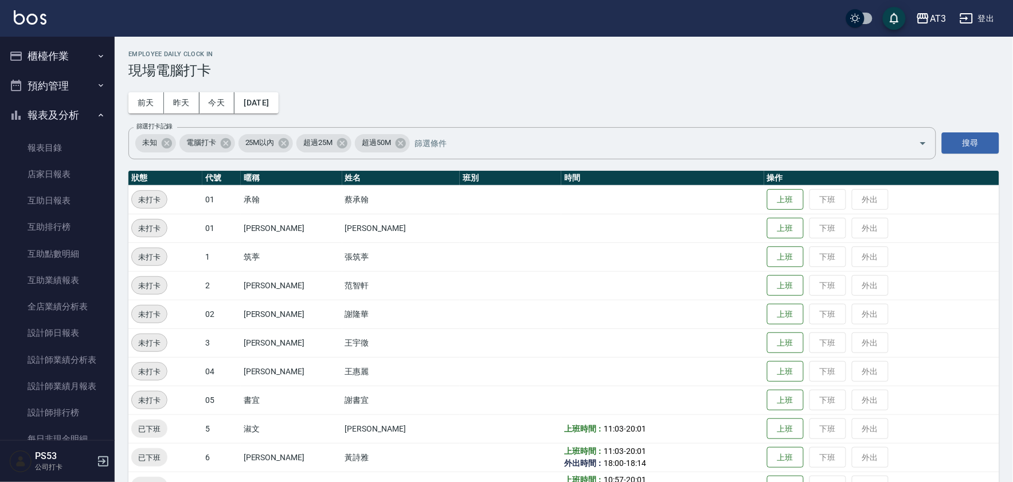
click at [79, 120] on button "報表及分析" at bounding box center [57, 115] width 105 height 30
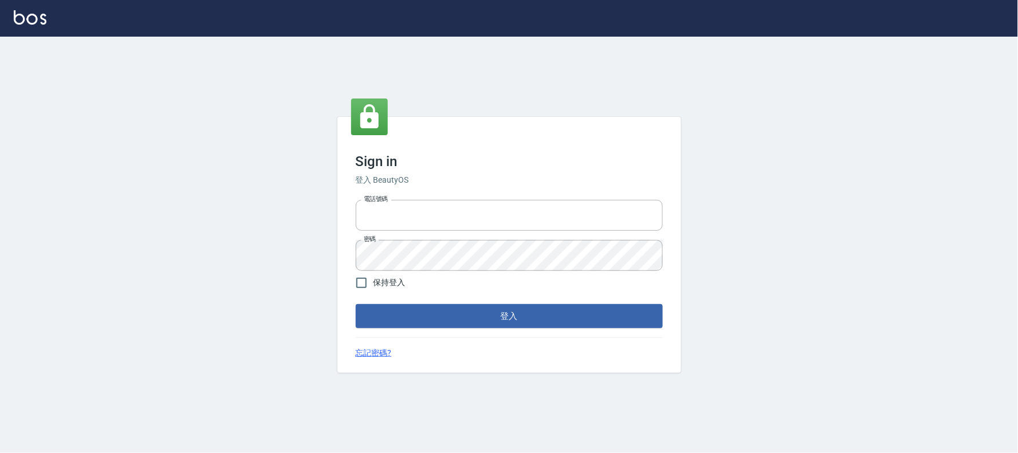
type input "032805930"
click at [478, 302] on form "電話號碼 032805930 電話號碼 密碼 密碼 保持登入 登入" at bounding box center [509, 261] width 307 height 133
click at [499, 311] on button "登入" at bounding box center [509, 316] width 307 height 24
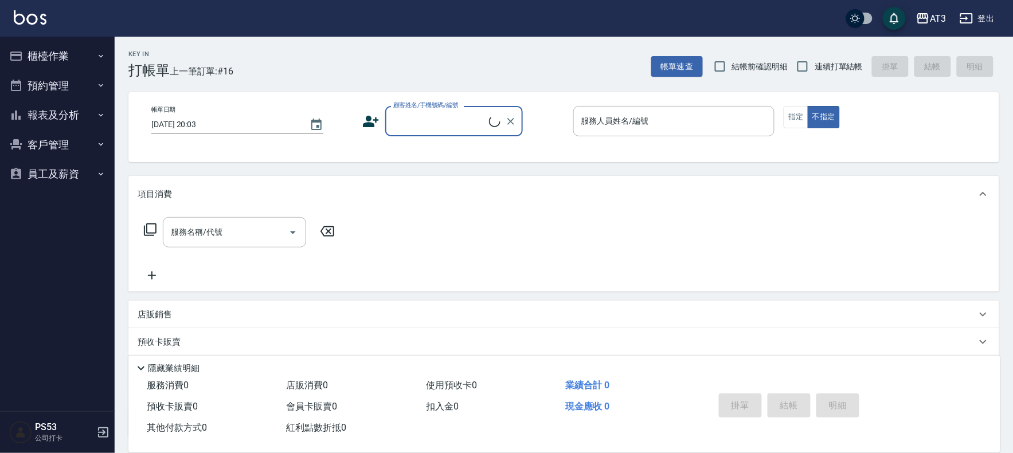
click at [64, 53] on button "櫃檯作業" at bounding box center [57, 56] width 105 height 30
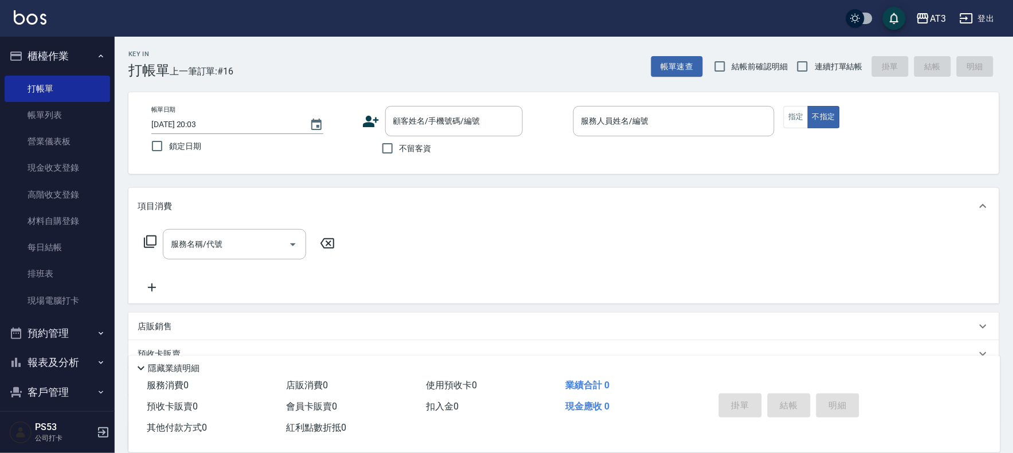
click at [64, 50] on button "櫃檯作業" at bounding box center [57, 56] width 105 height 30
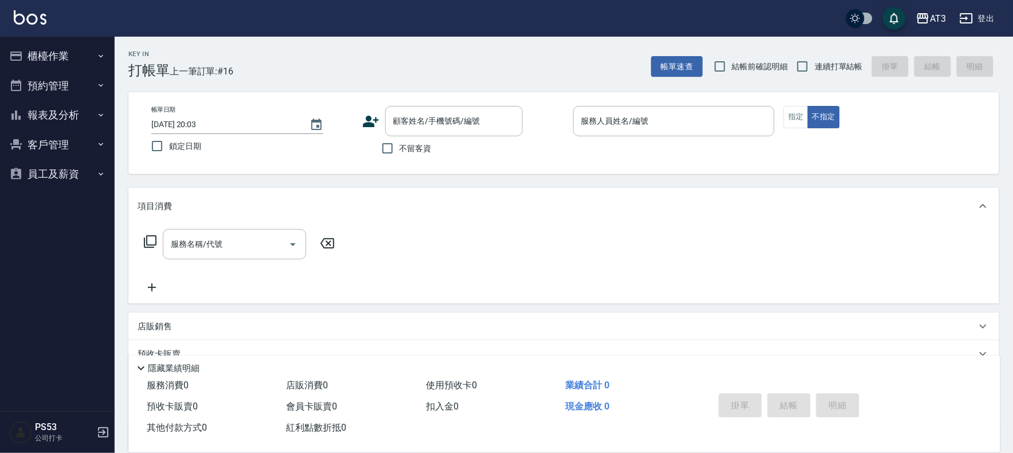
click at [64, 50] on button "櫃檯作業" at bounding box center [57, 56] width 105 height 30
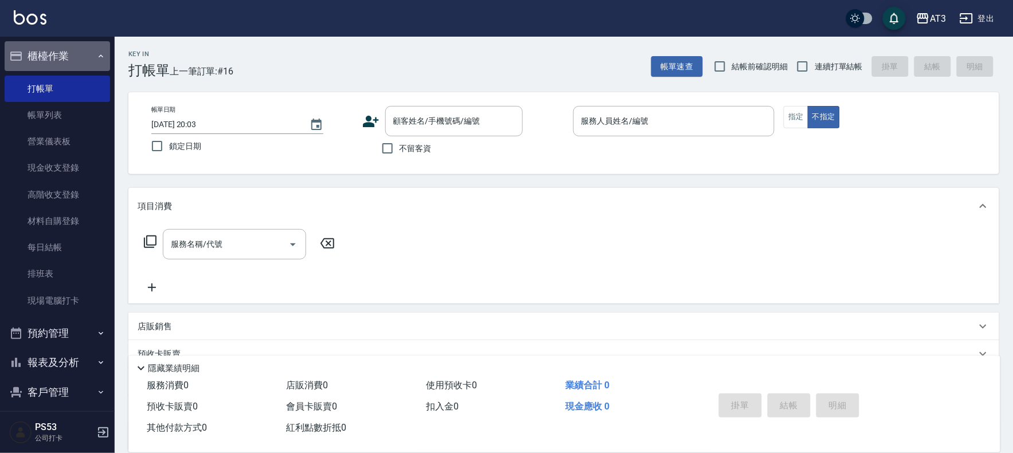
click at [65, 59] on button "櫃檯作業" at bounding box center [57, 56] width 105 height 30
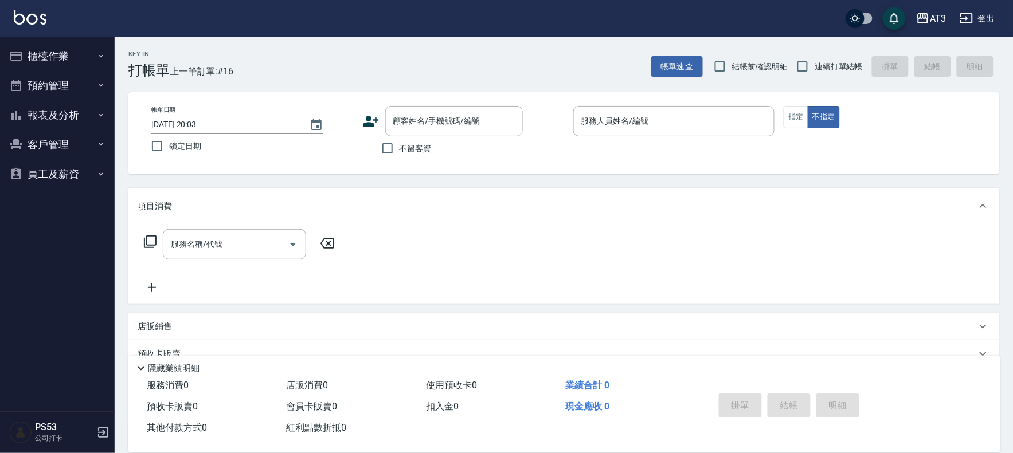
click at [65, 57] on button "櫃檯作業" at bounding box center [57, 56] width 105 height 30
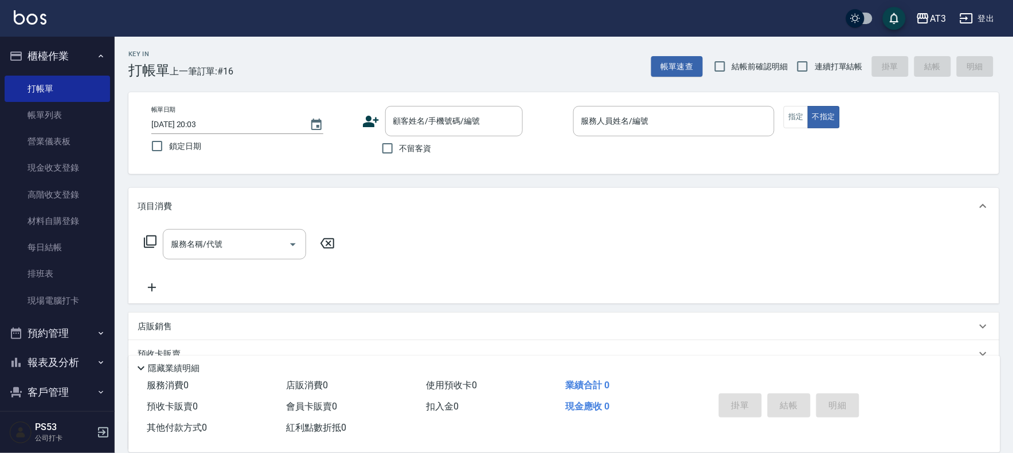
click at [50, 58] on button "櫃檯作業" at bounding box center [57, 56] width 105 height 30
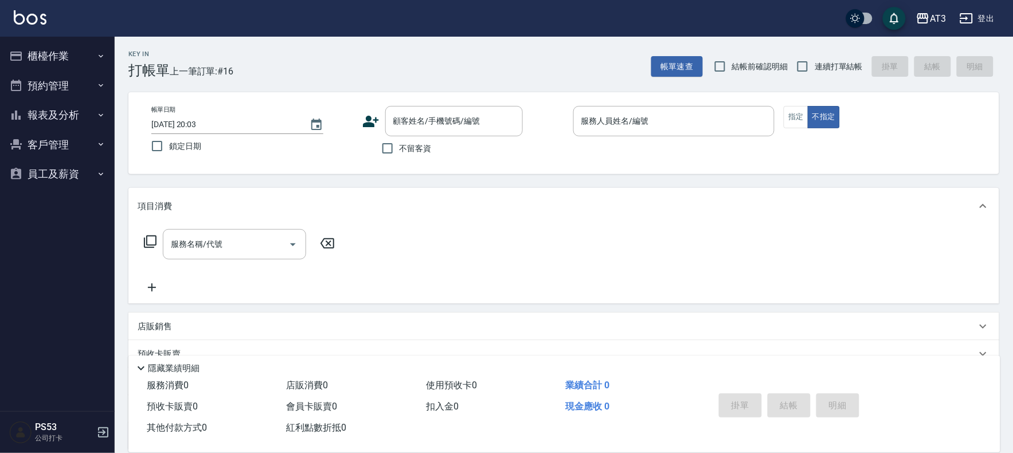
click at [58, 58] on button "櫃檯作業" at bounding box center [57, 56] width 105 height 30
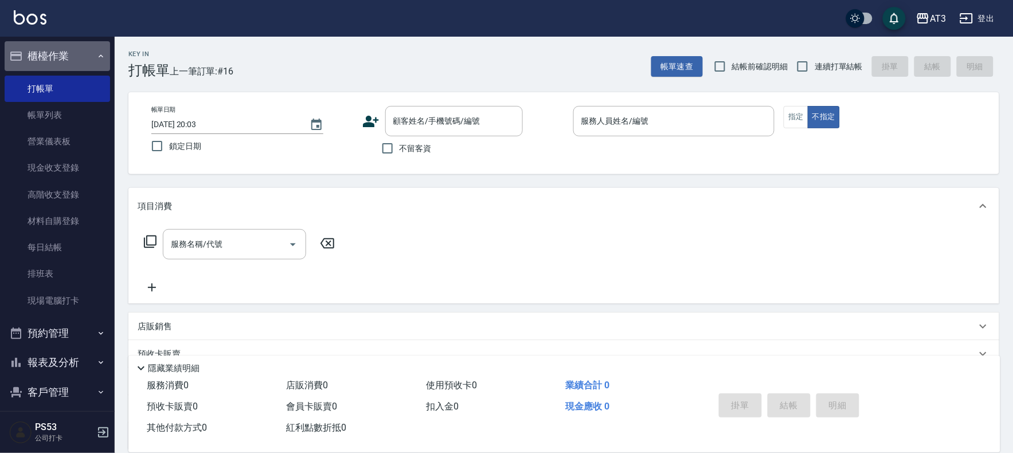
click at [61, 61] on button "櫃檯作業" at bounding box center [57, 56] width 105 height 30
